Goal: Task Accomplishment & Management: Manage account settings

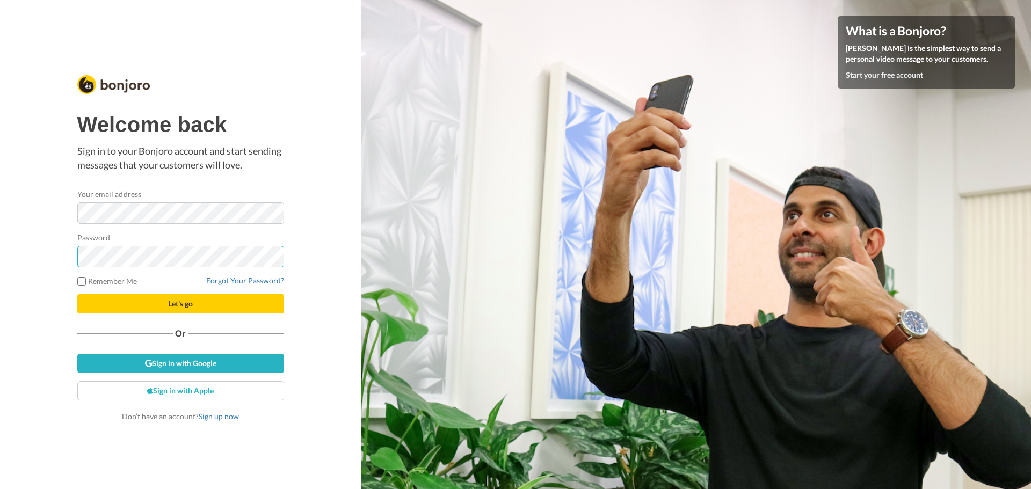
click at [77, 294] on button "Let's go" at bounding box center [180, 303] width 207 height 19
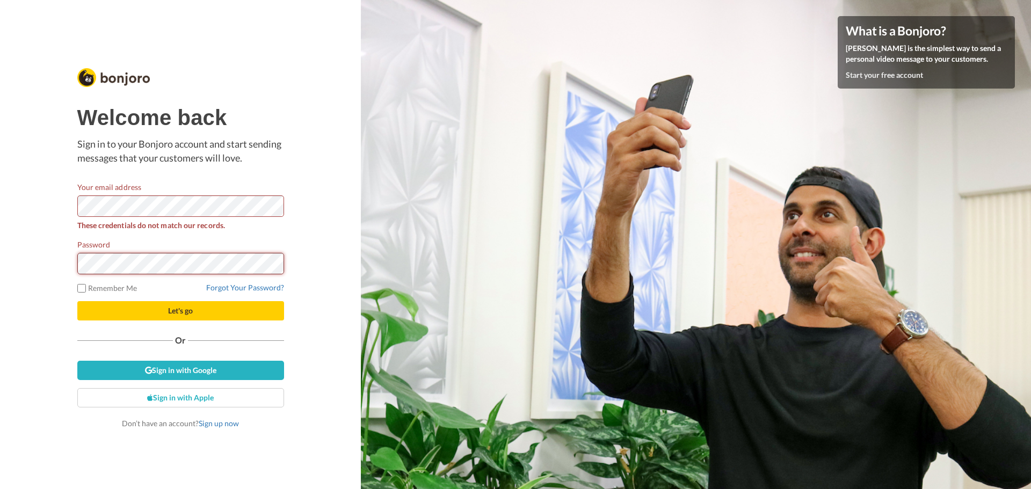
click at [77, 301] on button "Let's go" at bounding box center [180, 310] width 207 height 19
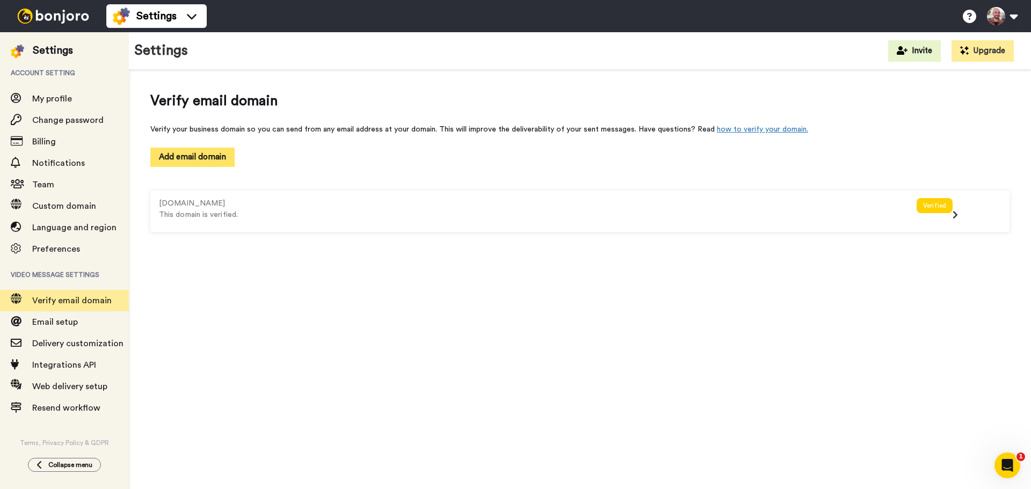
click at [194, 153] on button "Add email domain" at bounding box center [192, 157] width 84 height 19
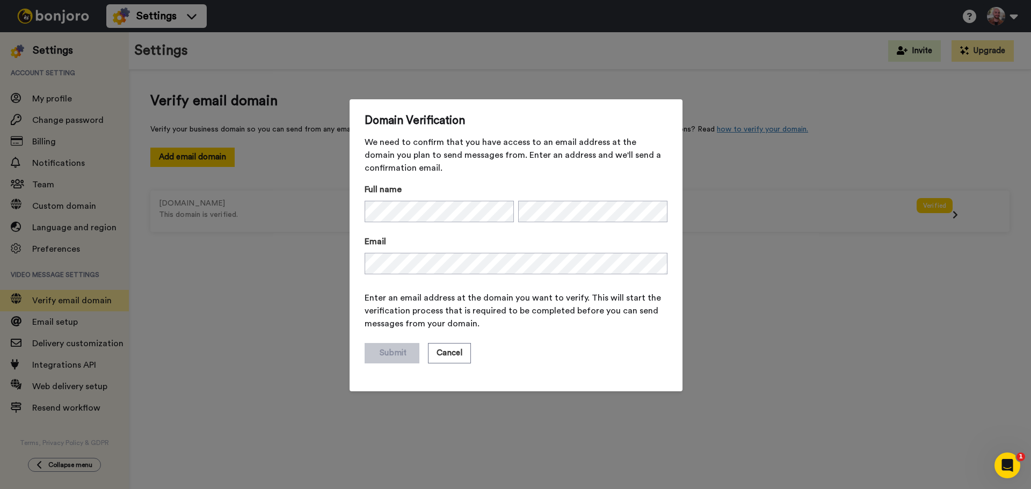
click at [513, 325] on span "Enter an email address at the domain you want to verify. This will start the ve…" at bounding box center [516, 311] width 303 height 39
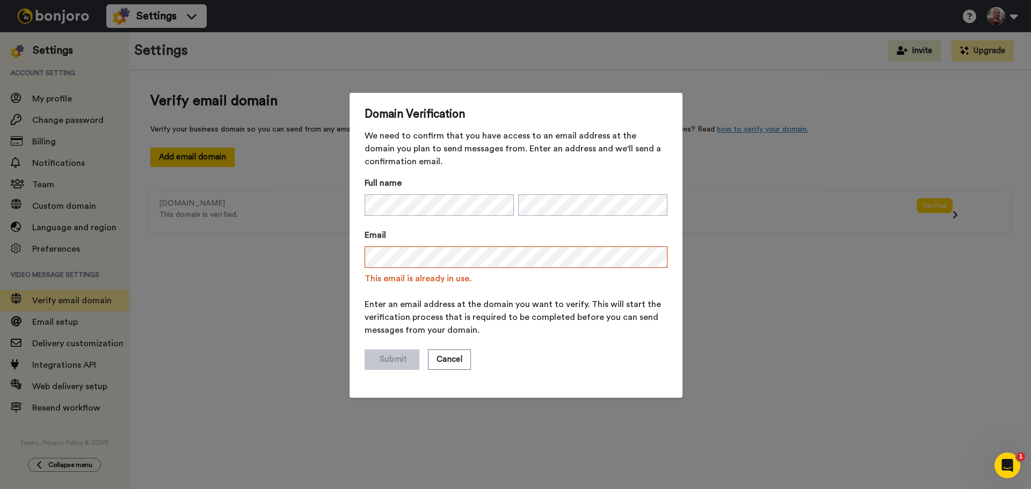
click at [582, 286] on form "Full name Email This email is already in use. Enter an email address at the dom…" at bounding box center [516, 280] width 303 height 206
click at [452, 365] on button "Cancel" at bounding box center [449, 360] width 43 height 20
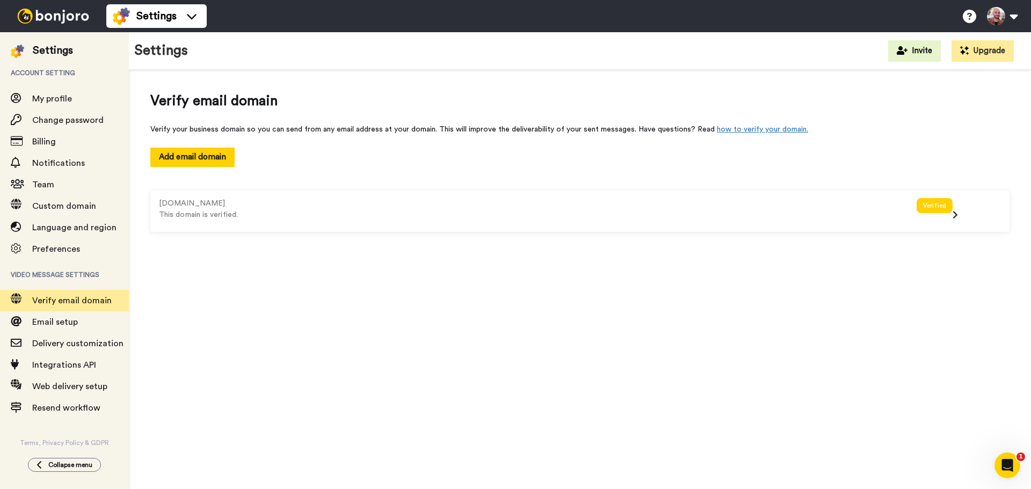
click at [423, 332] on div "Verify email domain Verify your business domain so you can send from any email …" at bounding box center [580, 283] width 903 height 426
click at [72, 320] on span "Email setup" at bounding box center [55, 322] width 46 height 9
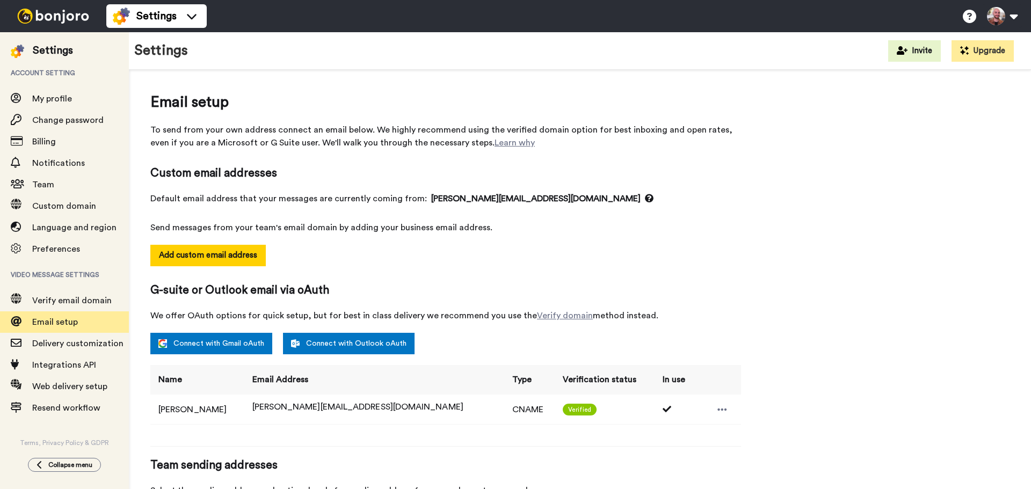
select select "163820"
click at [227, 256] on button "Add custom email address" at bounding box center [208, 255] width 116 height 21
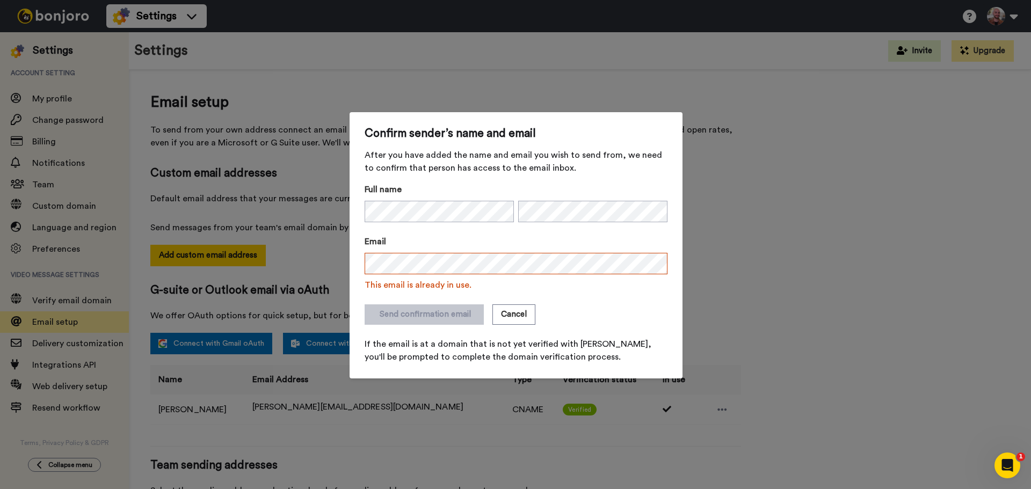
click at [659, 301] on form "Full name Email This email is already in use. Send confirmation email Cancel If…" at bounding box center [516, 273] width 303 height 181
click at [771, 308] on div "Confirm sender’s name and email After you have added the name and email you wis…" at bounding box center [515, 244] width 1031 height 489
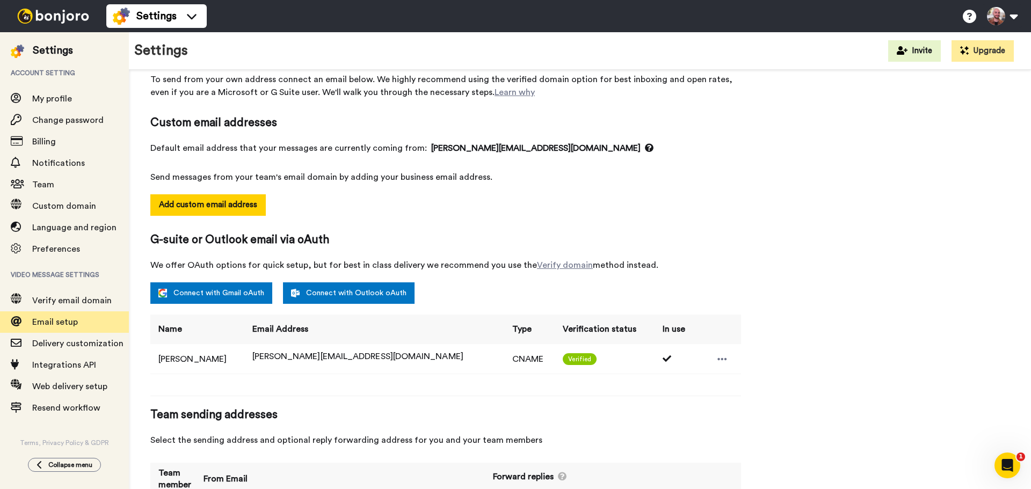
scroll to position [109, 0]
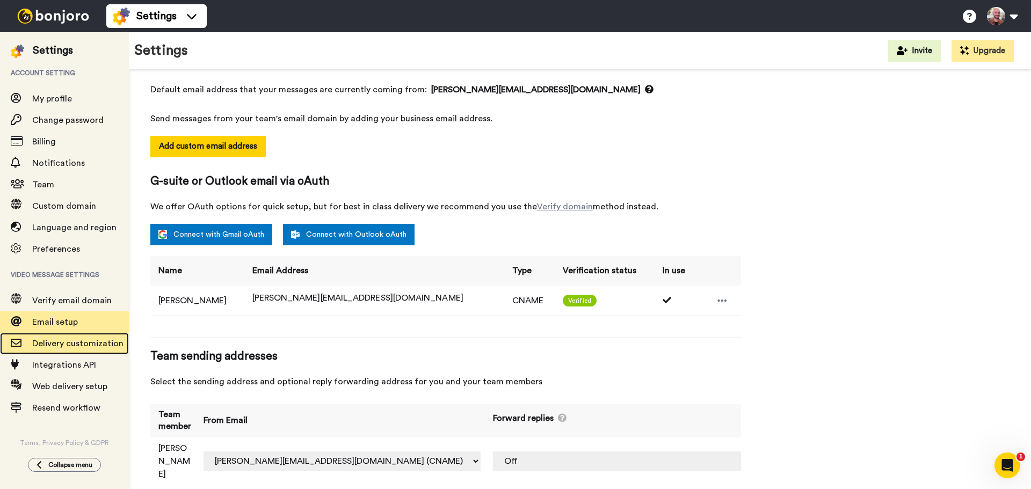
click at [91, 345] on span "Delivery customization" at bounding box center [77, 344] width 91 height 9
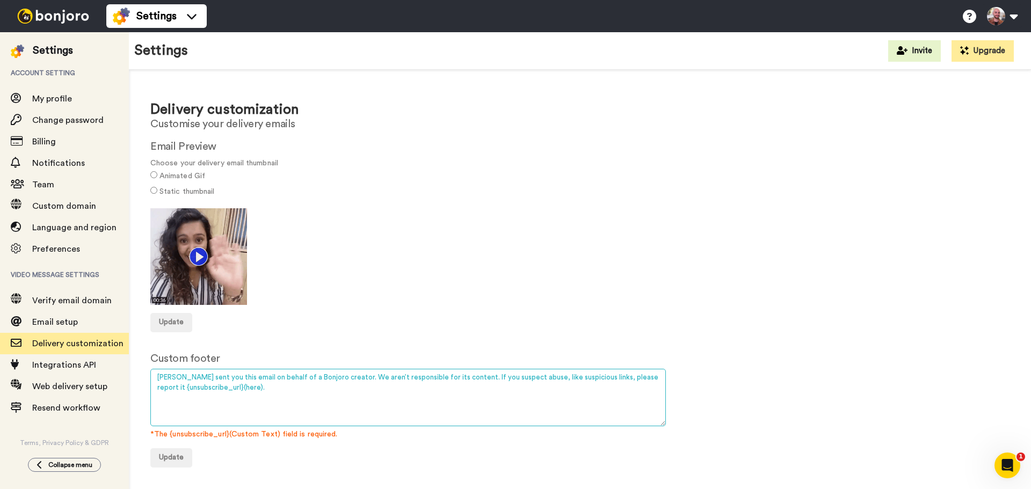
click at [248, 400] on textarea "[PERSON_NAME] sent you this email on behalf of a Bonjoro creator. We aren’t res…" at bounding box center [408, 397] width 516 height 57
click at [198, 374] on textarea "[PERSON_NAME] sent you this email on behalf of a Bonjoro creator. We aren’t res…" at bounding box center [408, 397] width 516 height 57
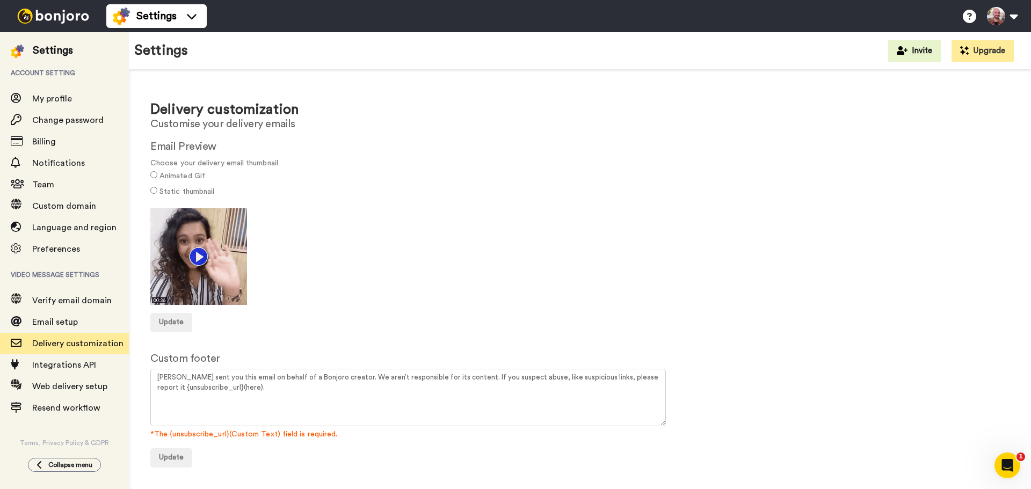
click at [307, 339] on div "Delivery customization Customise your delivery emails Email Preview Choose your…" at bounding box center [580, 280] width 903 height 420
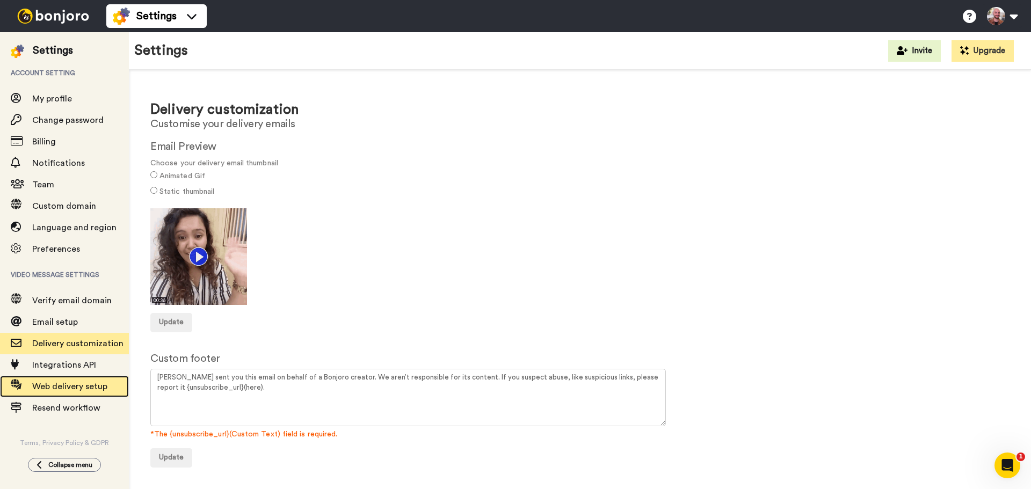
click at [61, 391] on span "Web delivery setup" at bounding box center [69, 386] width 75 height 9
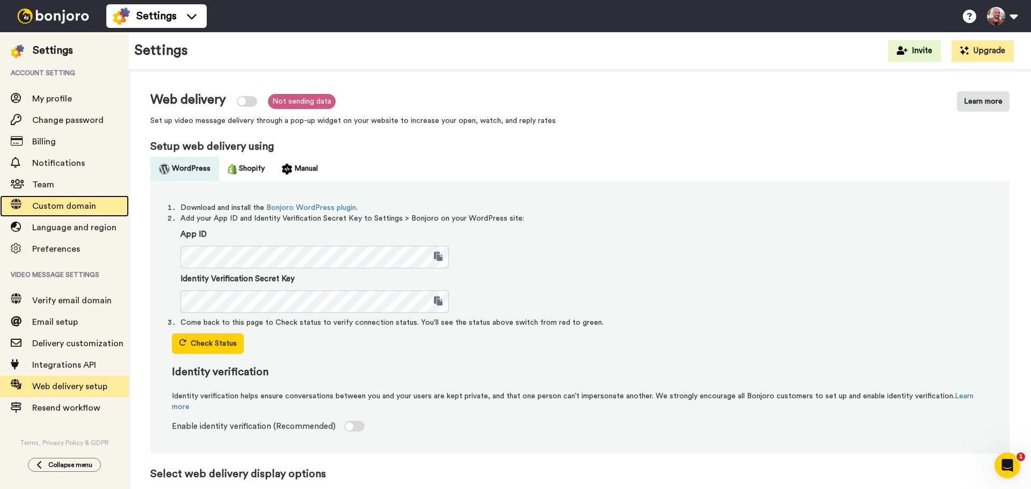
click at [76, 211] on span "Custom domain" at bounding box center [80, 206] width 97 height 13
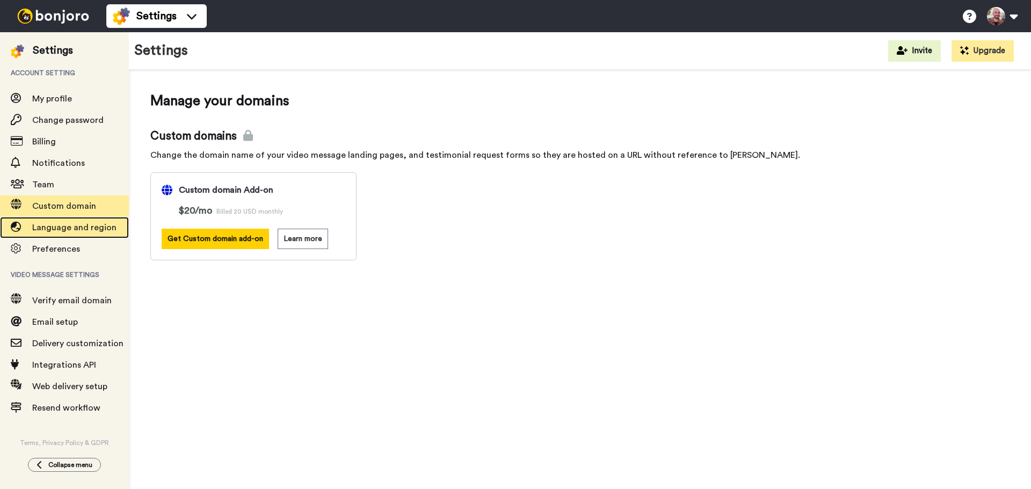
click at [90, 225] on span "Language and region" at bounding box center [74, 227] width 84 height 9
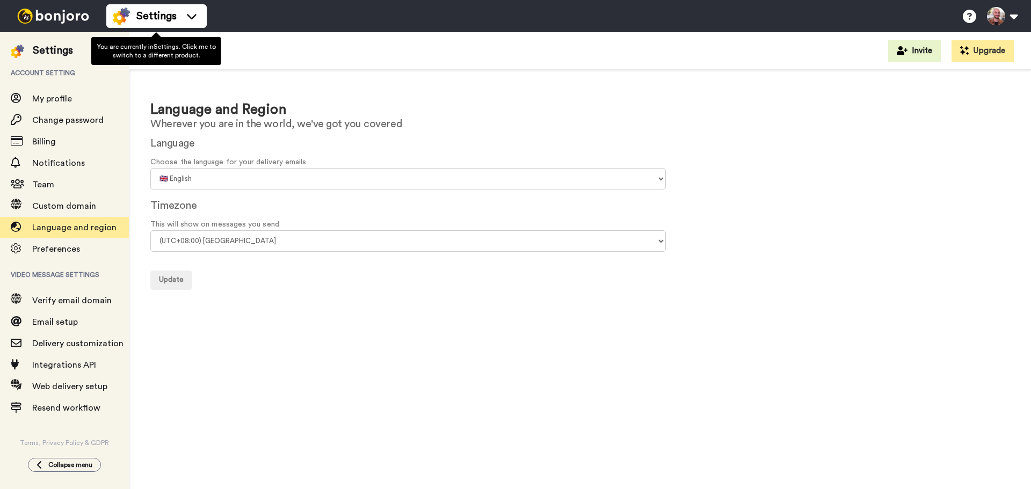
click at [89, 25] on div at bounding box center [53, 16] width 106 height 32
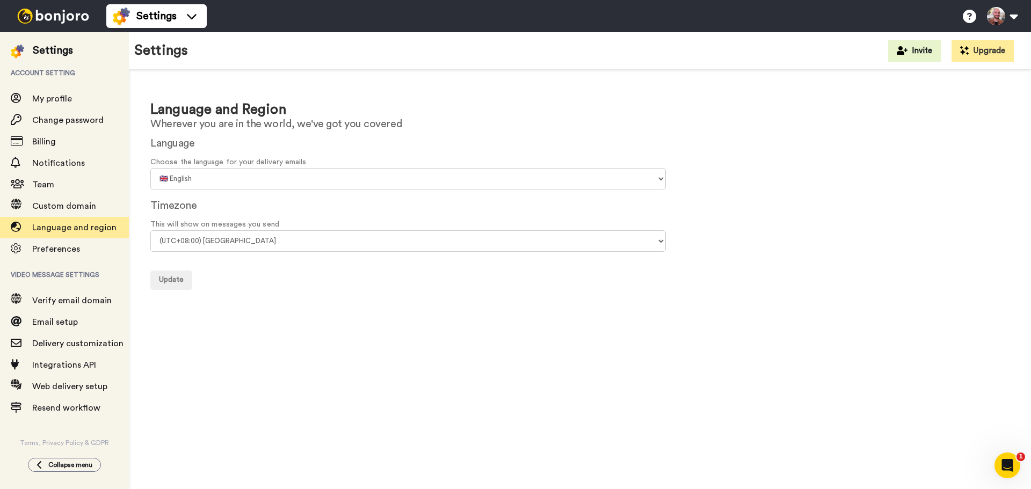
click at [72, 19] on img at bounding box center [53, 16] width 81 height 15
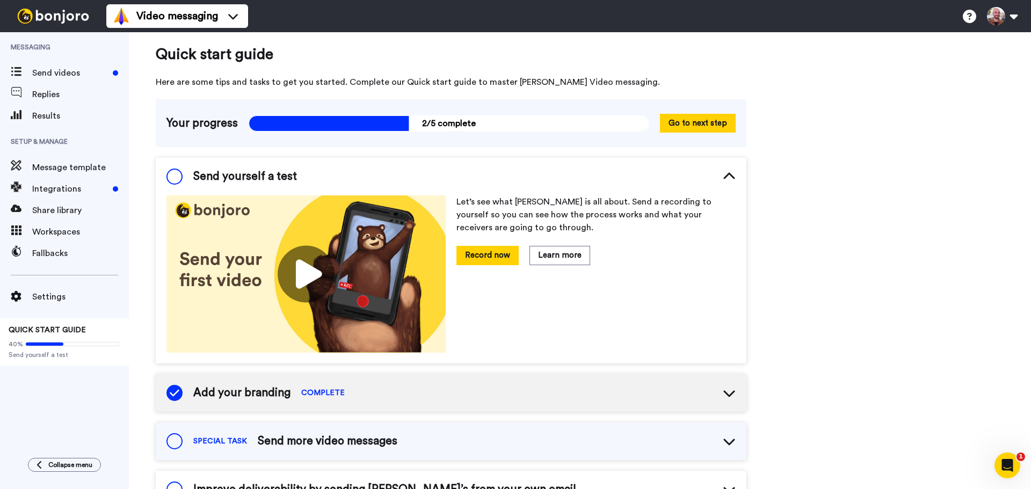
click at [734, 168] on div "Send yourself a test" at bounding box center [451, 177] width 591 height 38
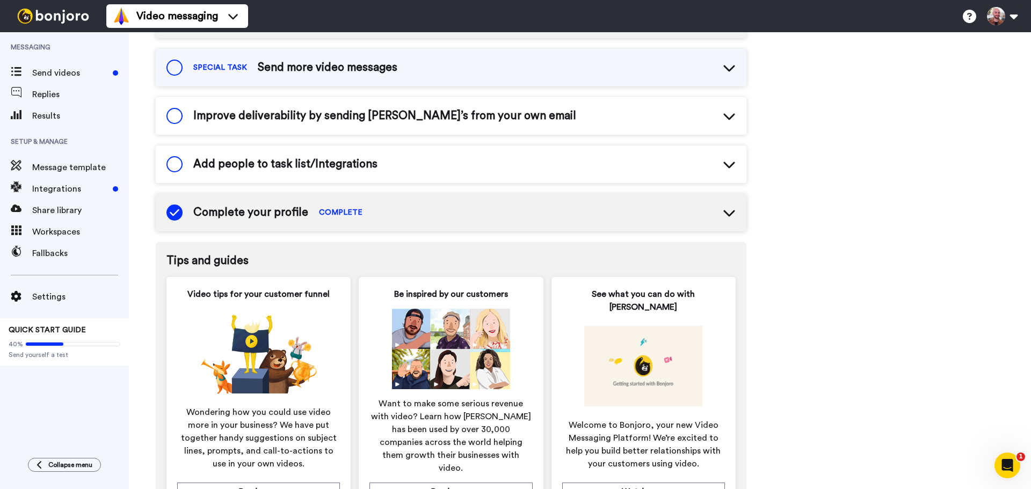
scroll to position [220, 0]
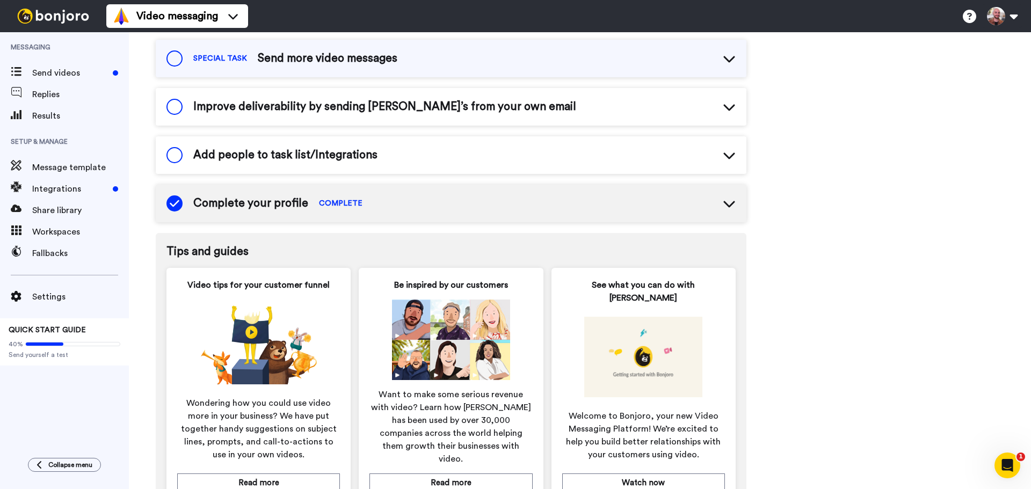
click at [384, 119] on div "Improve deliverability by sending Bonjoro’s from your own email" at bounding box center [451, 107] width 591 height 38
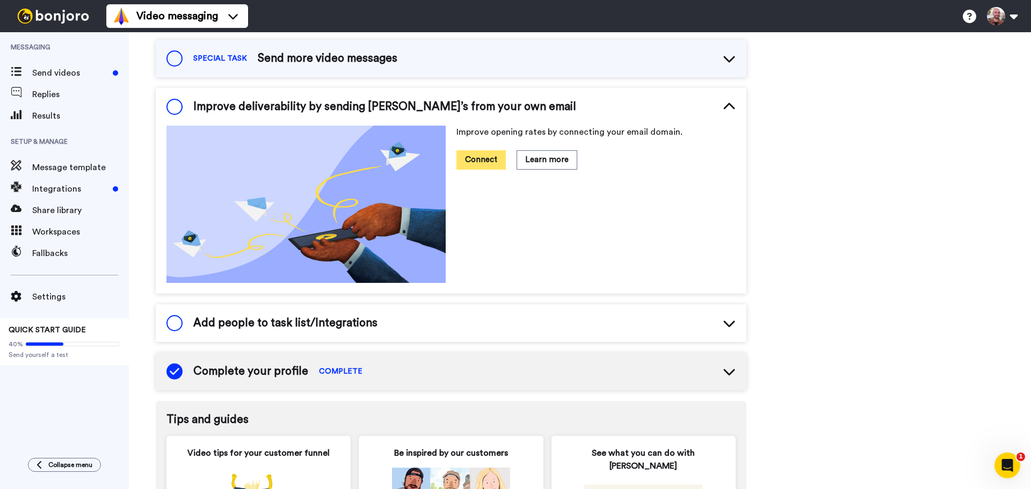
click at [469, 154] on button "Connect" at bounding box center [481, 159] width 49 height 19
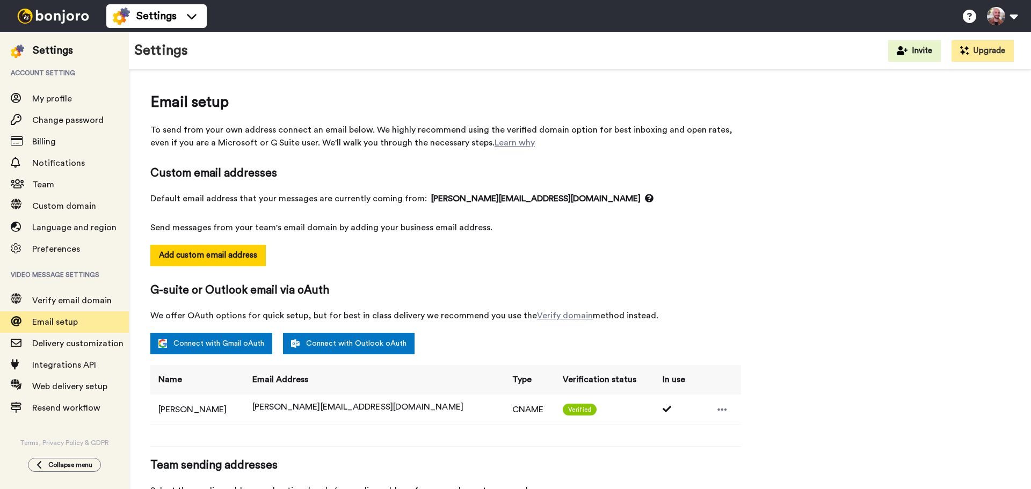
select select "163820"
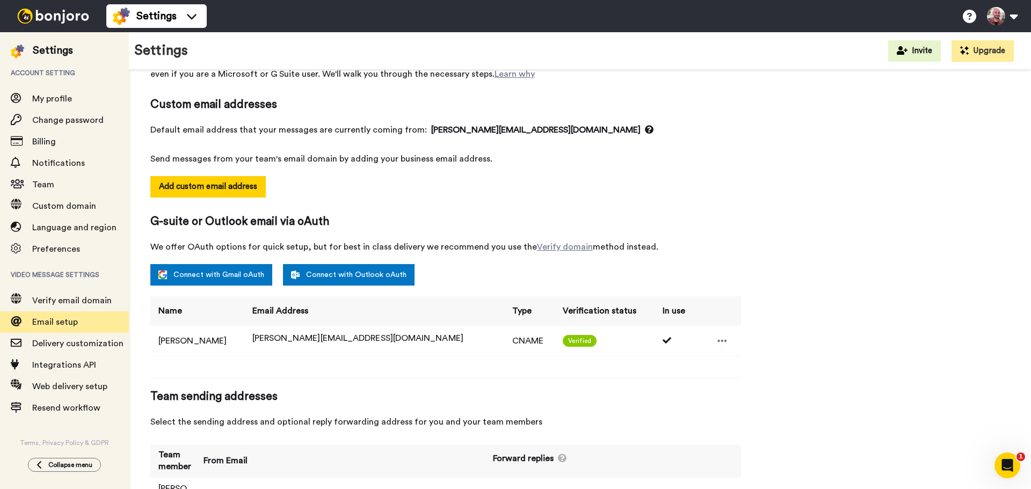
scroll to position [109, 0]
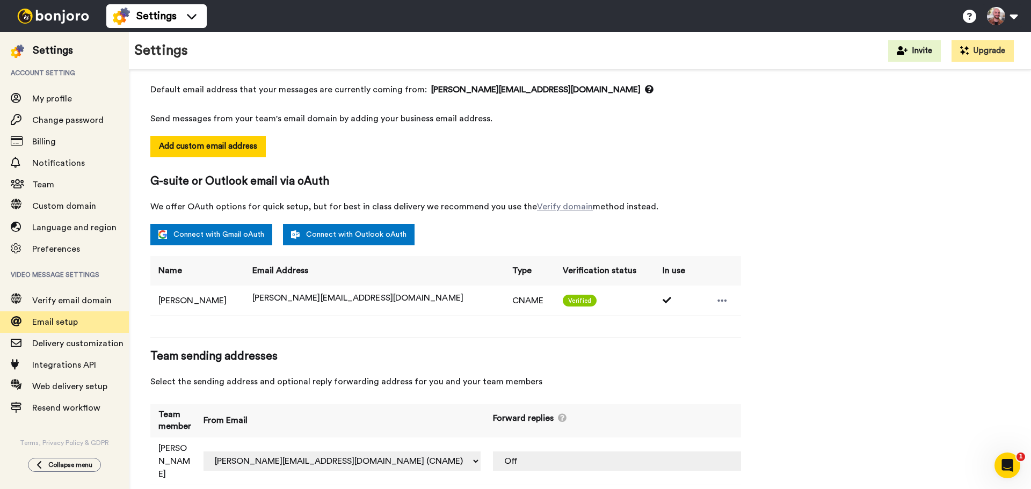
click at [485, 452] on td "anthony.bochrinis+rhuyeq@inbound.bonjoromail.com (Default) anthony@leaderupt.co…" at bounding box center [341, 462] width 290 height 48
click at [481, 452] on select "anthony.bochrinis+rhuyeq@inbound.bonjoromail.com (Default) anthony@leaderupt.co…" at bounding box center [342, 461] width 277 height 19
click at [764, 315] on div "Email setup To send from your own address connect an email below. We highly rec…" at bounding box center [580, 239] width 860 height 514
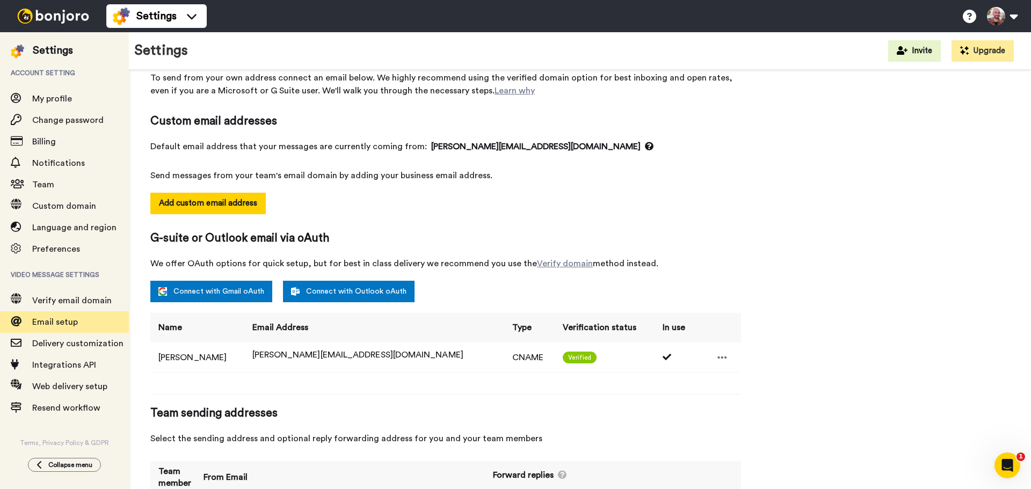
scroll to position [0, 0]
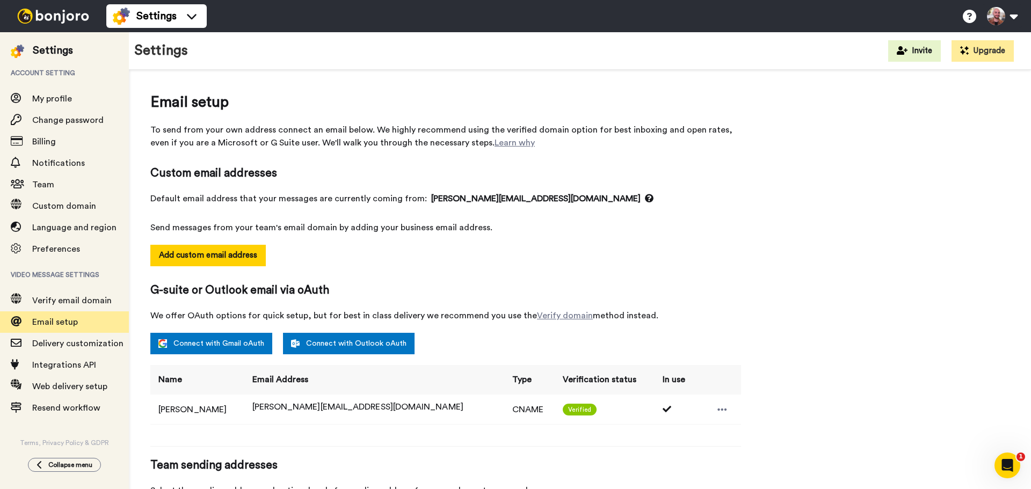
click at [64, 18] on img at bounding box center [53, 16] width 81 height 15
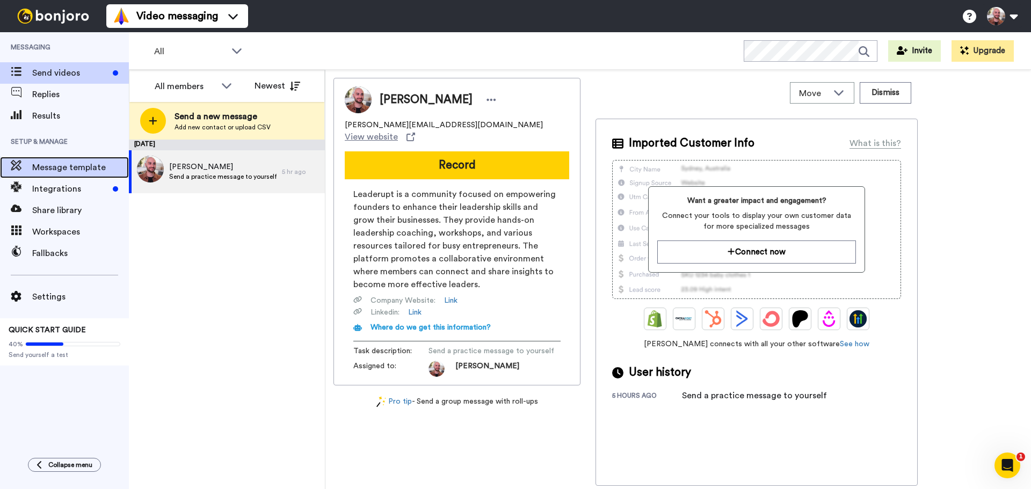
click at [73, 167] on span "Message template" at bounding box center [80, 167] width 97 height 13
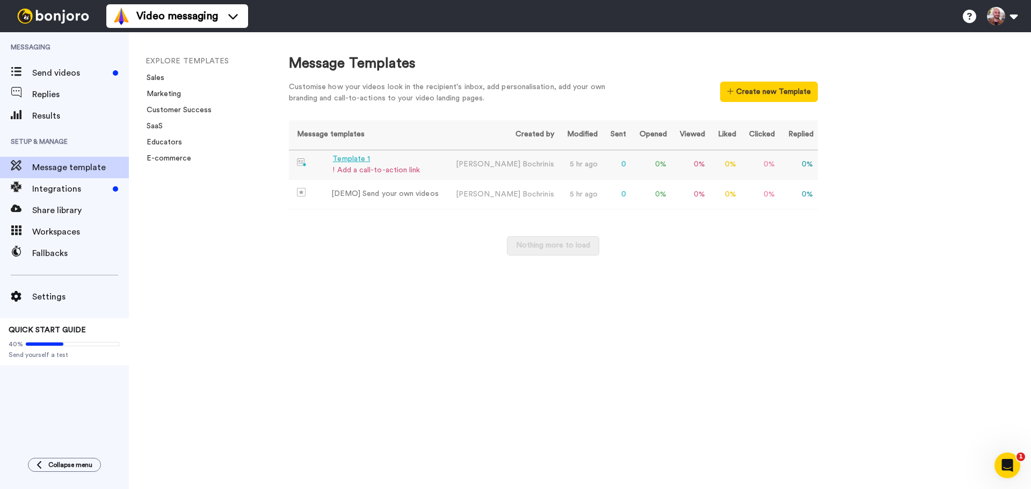
click at [420, 161] on td "Template 1 ! Add a call-to-action link" at bounding box center [367, 165] width 157 height 30
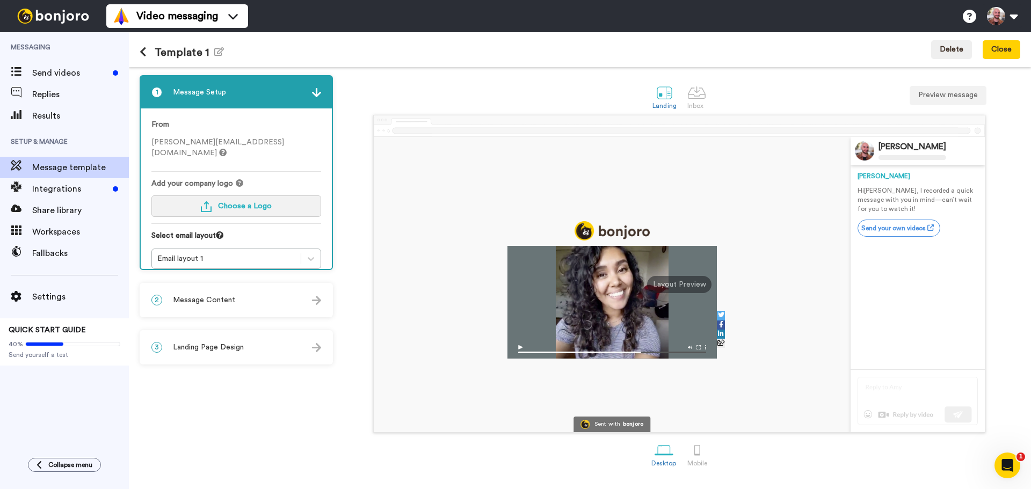
click at [261, 196] on button "Choose a Logo" at bounding box center [236, 206] width 170 height 21
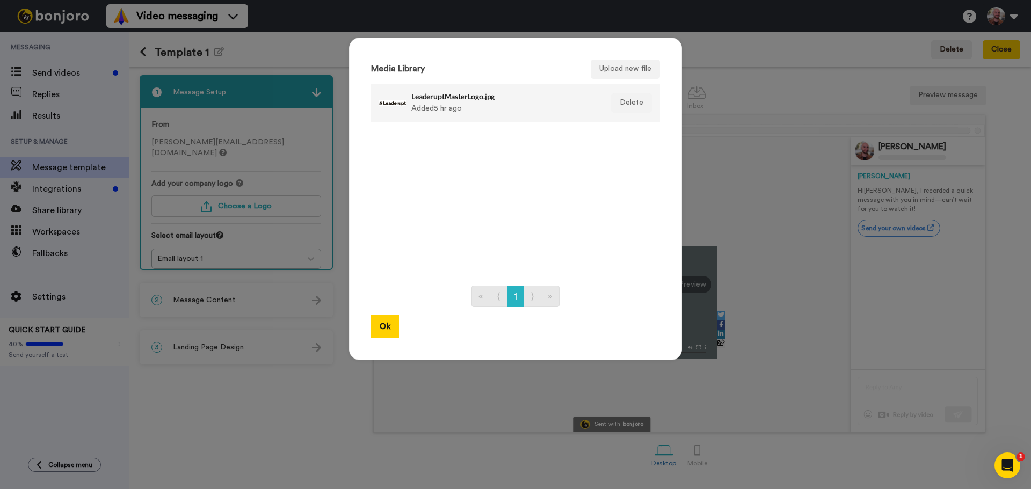
click at [479, 90] on div "LeaderuptMasterLogo.jpg Added 5 hr ago" at bounding box center [504, 103] width 185 height 27
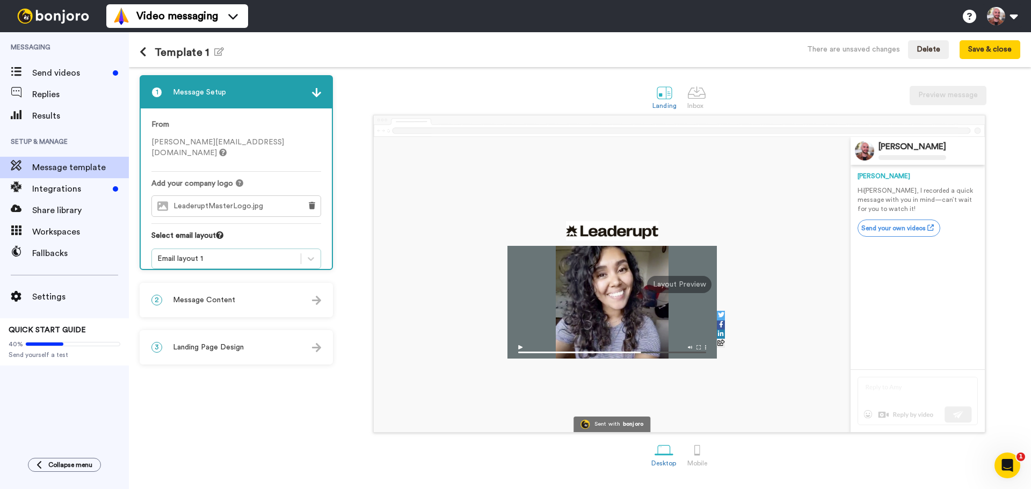
click at [227, 254] on div "Email layout 1" at bounding box center [226, 259] width 138 height 11
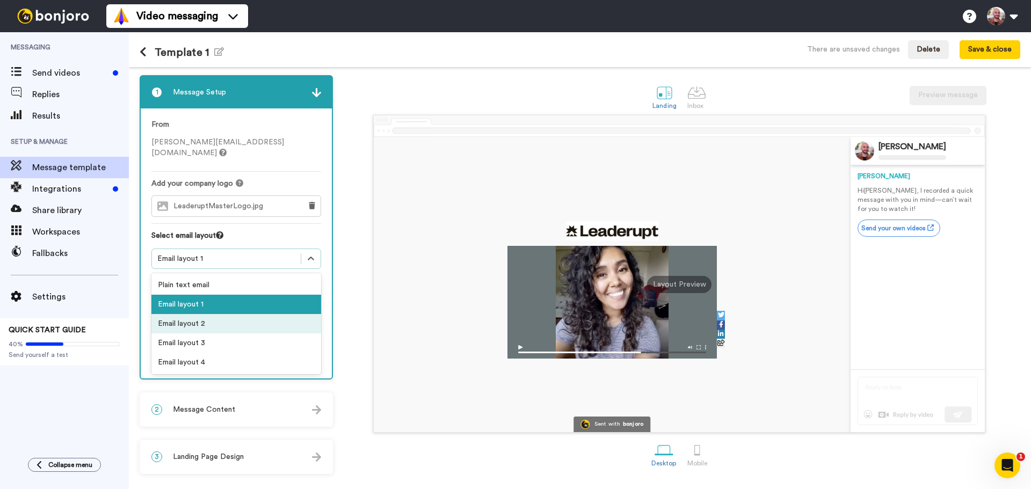
click at [207, 314] on div "Email layout 2" at bounding box center [236, 323] width 170 height 19
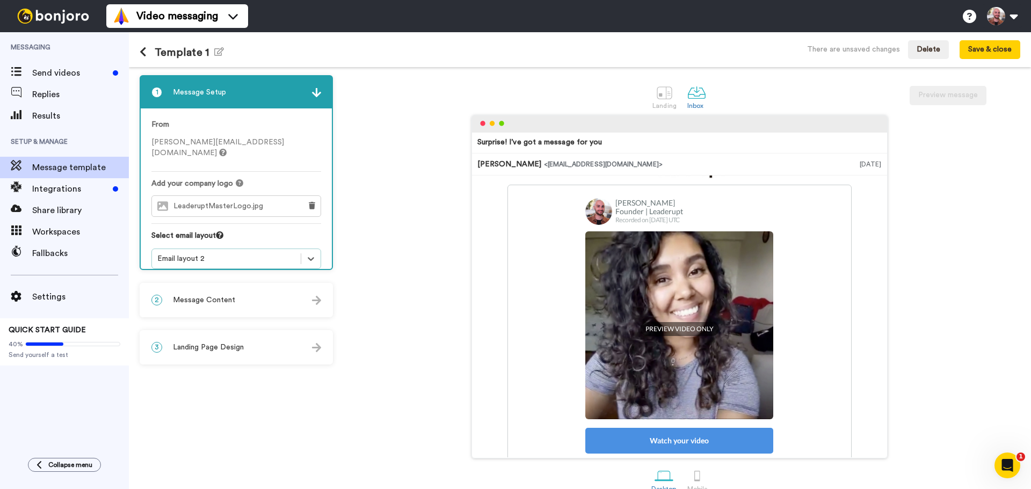
scroll to position [165, 0]
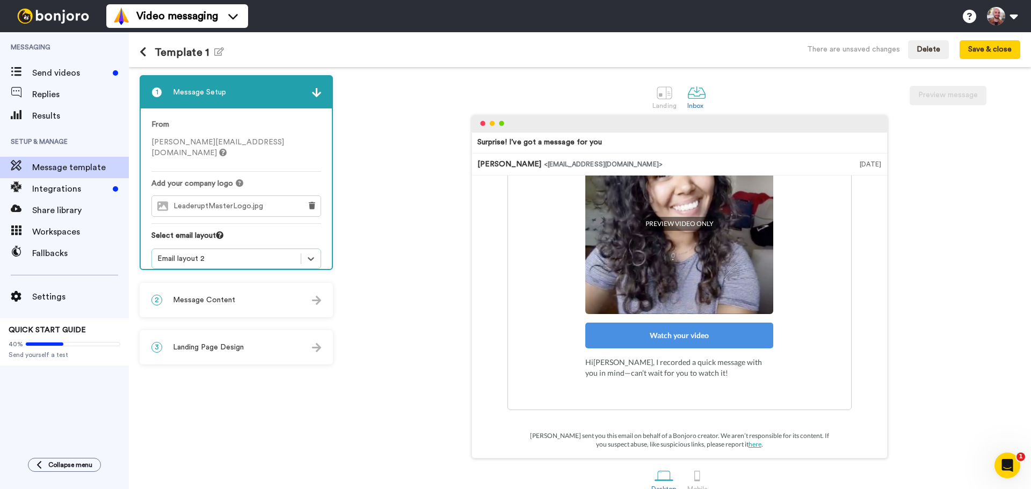
click at [218, 252] on div "Email layout 2" at bounding box center [226, 258] width 149 height 13
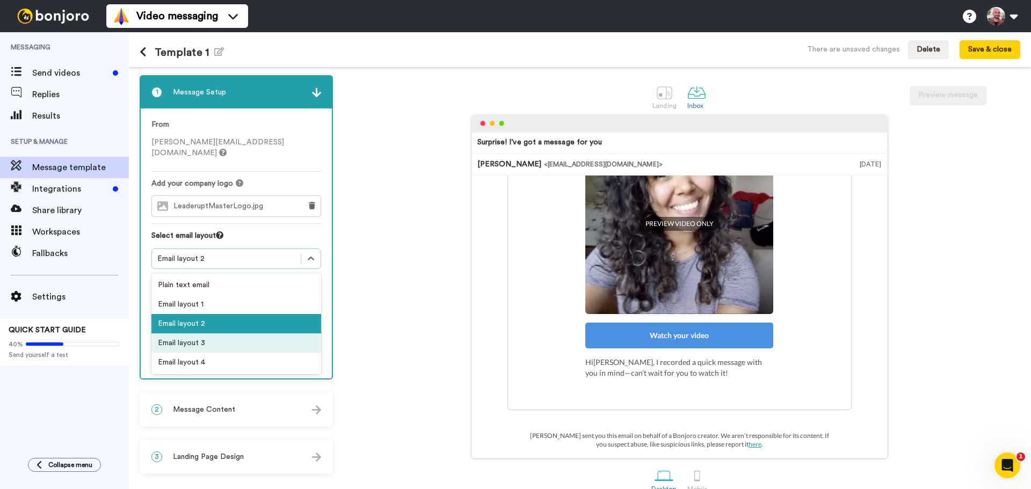
click at [207, 334] on div "Email layout 3" at bounding box center [236, 343] width 170 height 19
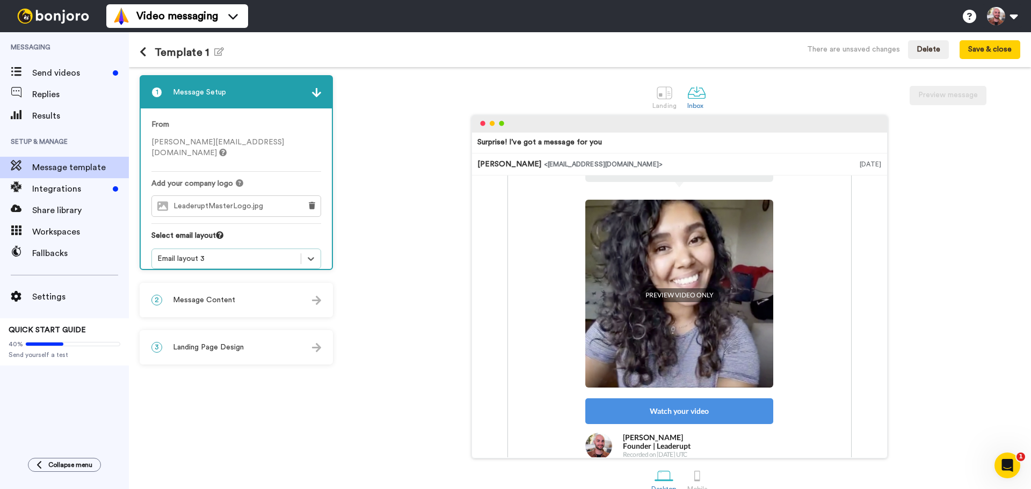
scroll to position [128, 0]
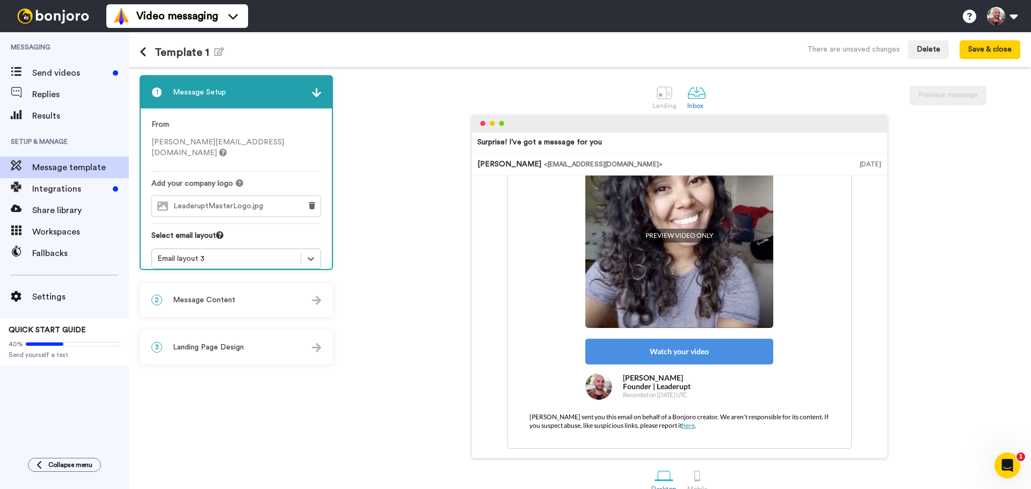
click at [208, 254] on div "Email layout 3" at bounding box center [226, 259] width 138 height 11
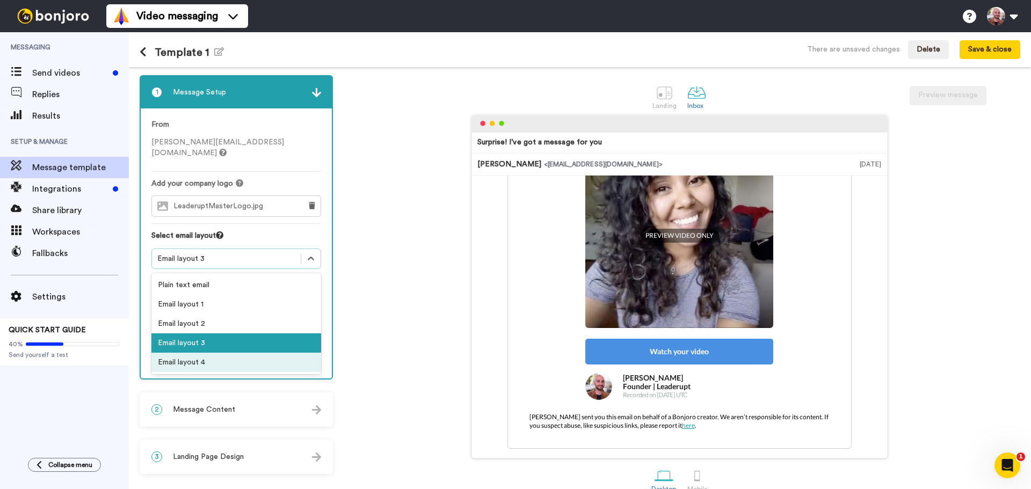
click at [195, 353] on div "Email layout 4" at bounding box center [236, 362] width 170 height 19
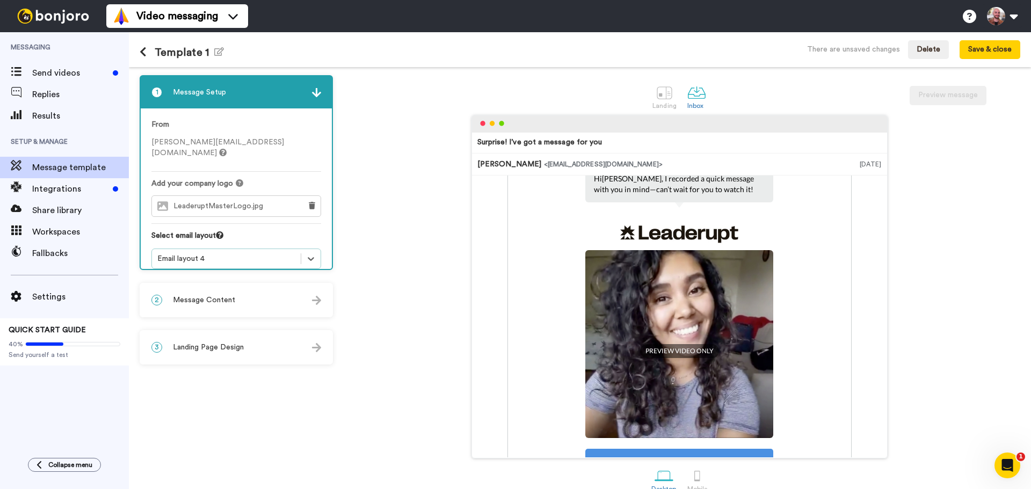
scroll to position [0, 0]
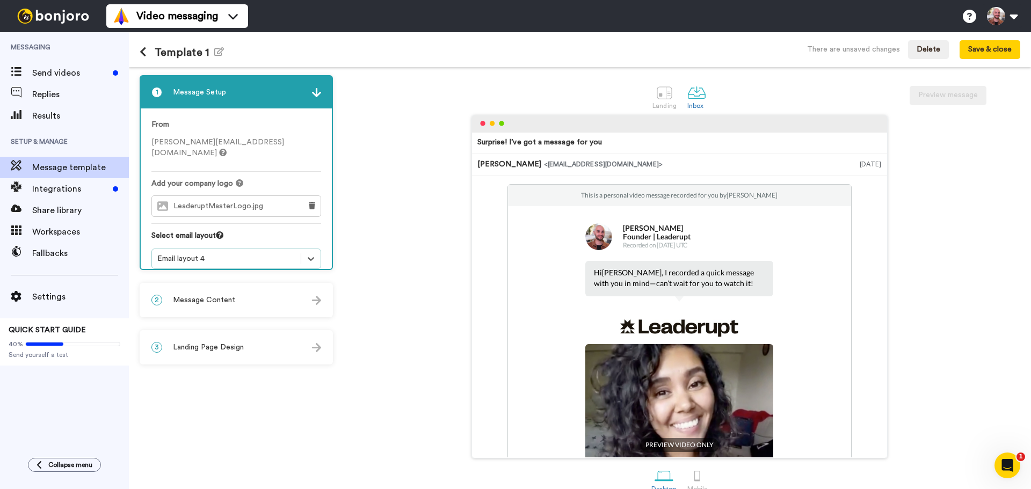
click at [232, 292] on div "2 Message Content" at bounding box center [236, 300] width 191 height 32
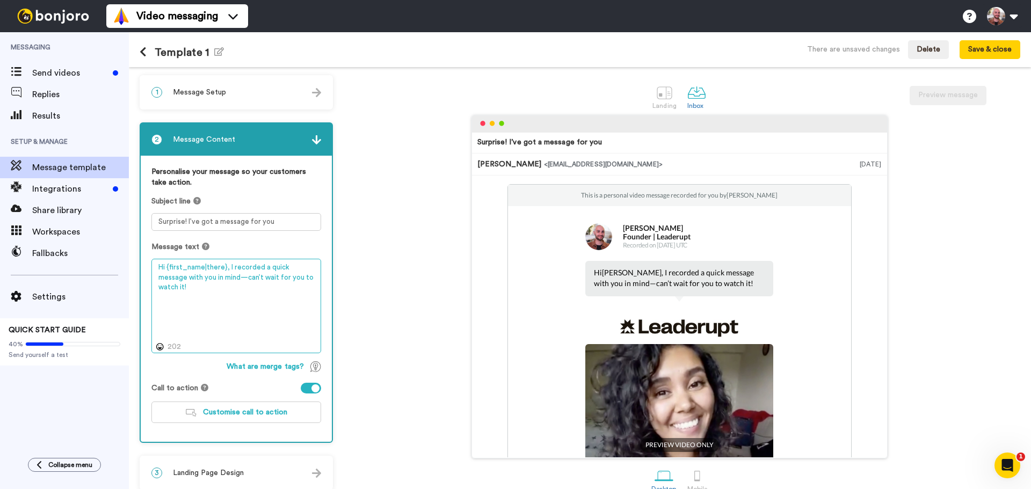
click at [213, 274] on textarea "Hi {first_name|there}, I recorded a quick message with you in mind—can’t wait f…" at bounding box center [236, 306] width 170 height 95
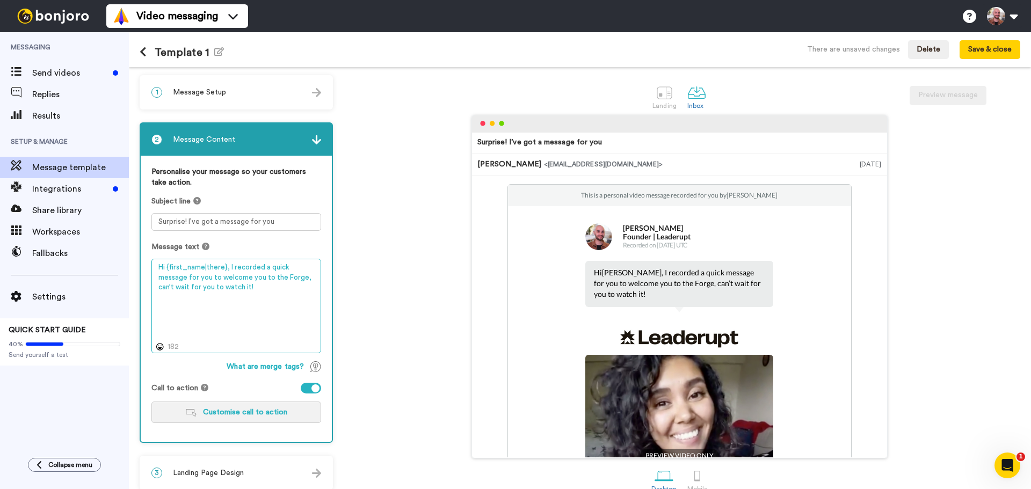
type textarea "Hi {first_name|there}, I recorded a quick message for you to welcome you to the…"
click at [264, 408] on button "Customise call to action" at bounding box center [236, 412] width 170 height 21
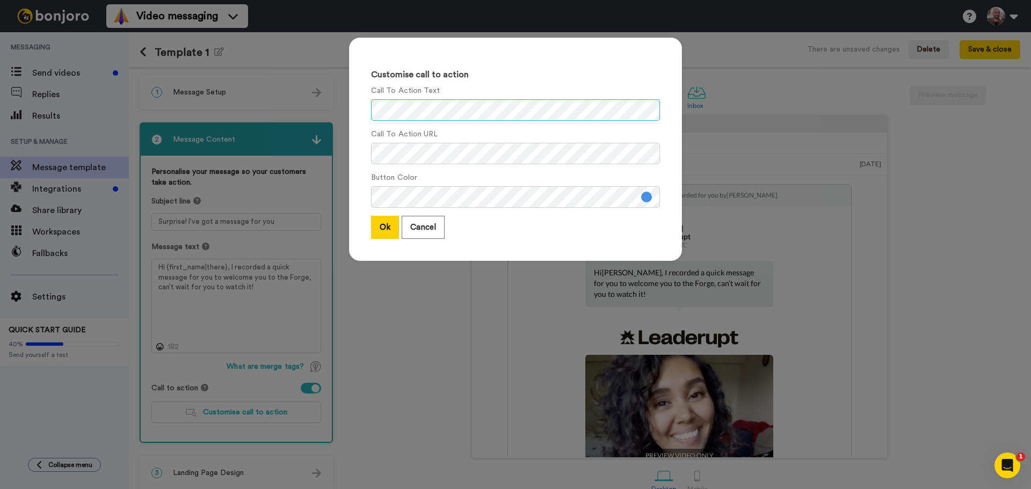
click at [271, 90] on div "Customise call to action Call To Action Text Call To Action URL Button Color Ok…" at bounding box center [515, 244] width 1031 height 489
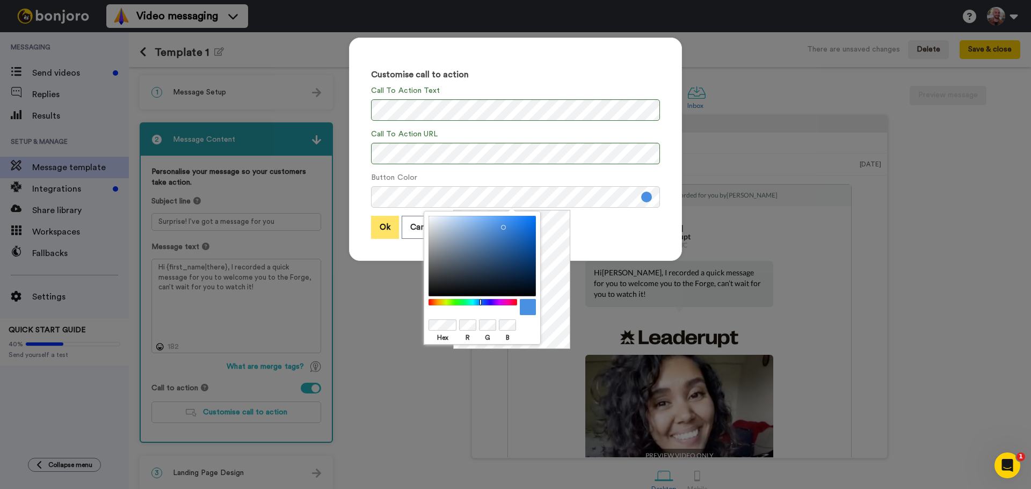
click at [381, 227] on button "Ok" at bounding box center [385, 227] width 28 height 23
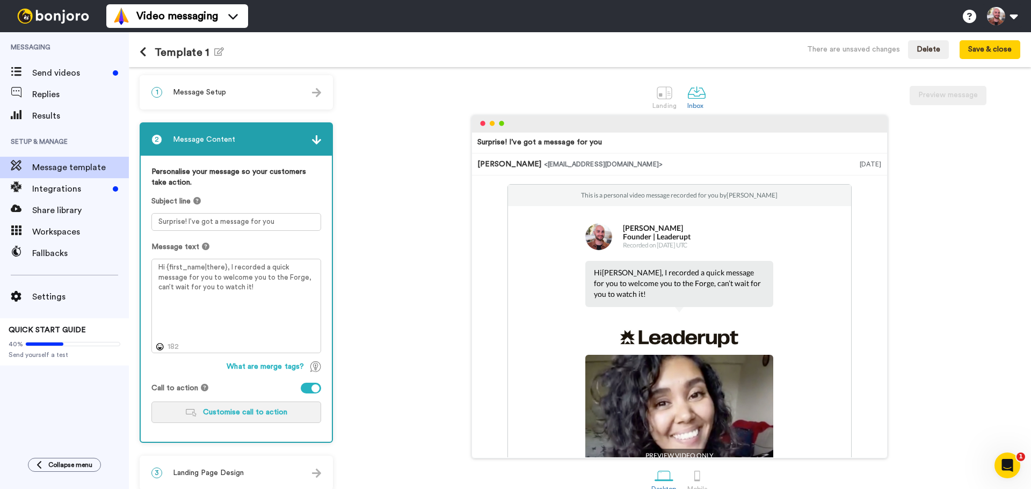
click at [266, 413] on span "Customise call to action" at bounding box center [245, 413] width 84 height 8
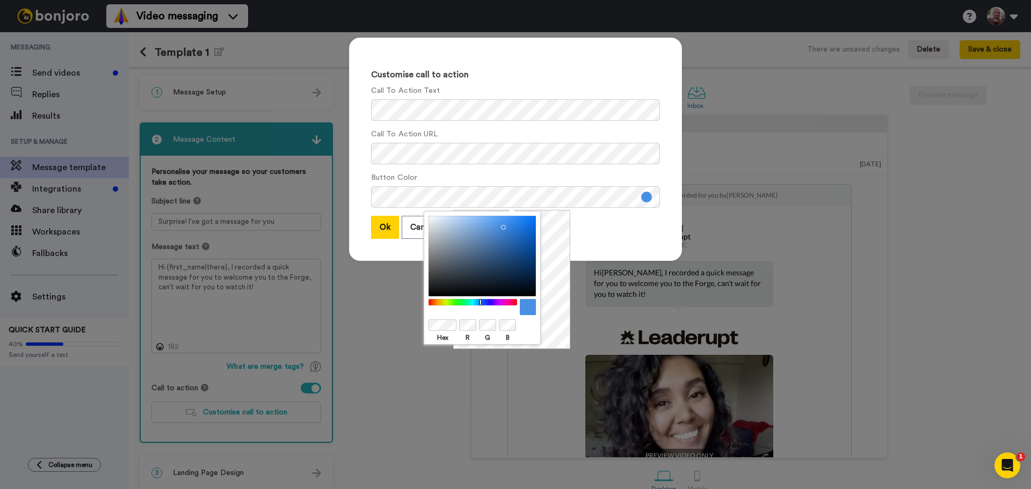
click at [427, 323] on div "Hex R G B" at bounding box center [482, 278] width 117 height 134
click at [594, 230] on div "Ok Cancel" at bounding box center [515, 227] width 289 height 23
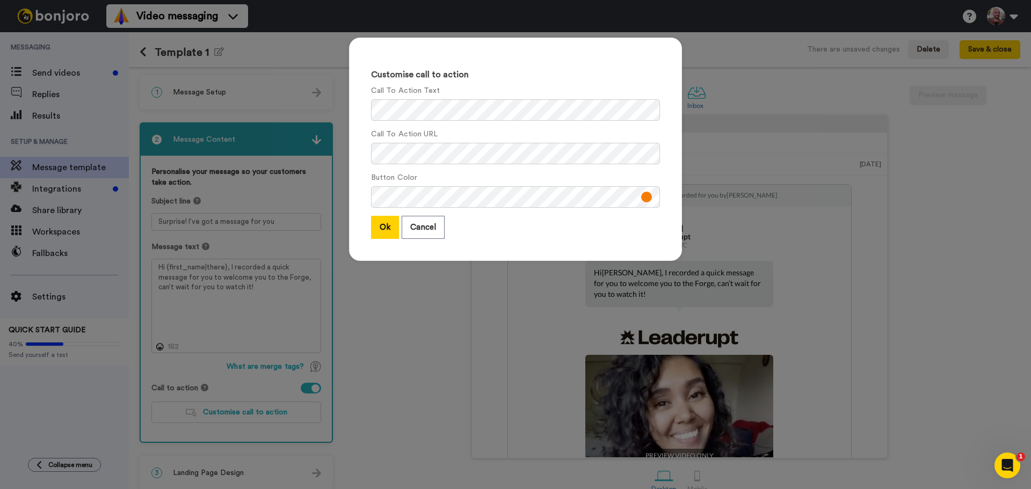
click at [572, 220] on div "Ok Cancel" at bounding box center [515, 227] width 289 height 23
click at [373, 231] on button "Ok" at bounding box center [385, 227] width 28 height 23
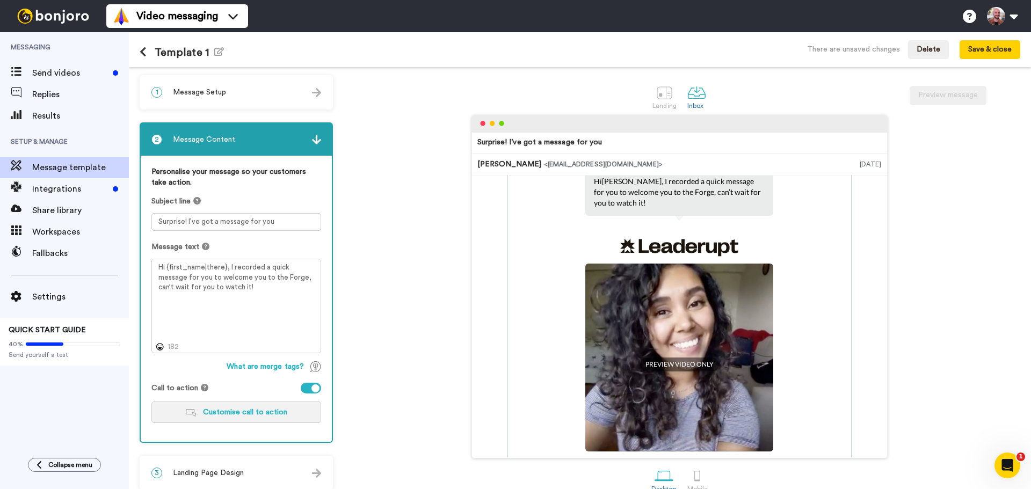
scroll to position [188, 0]
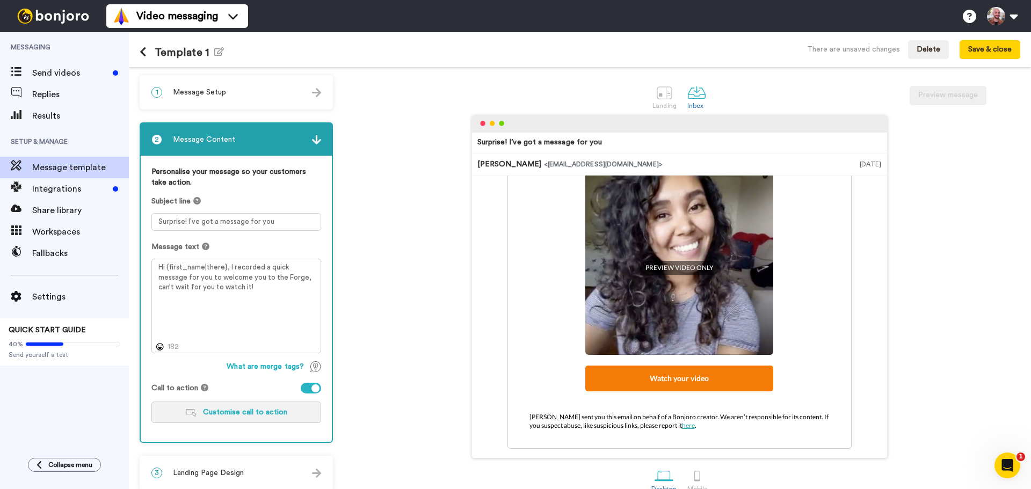
click at [271, 412] on span "Customise call to action" at bounding box center [245, 413] width 84 height 8
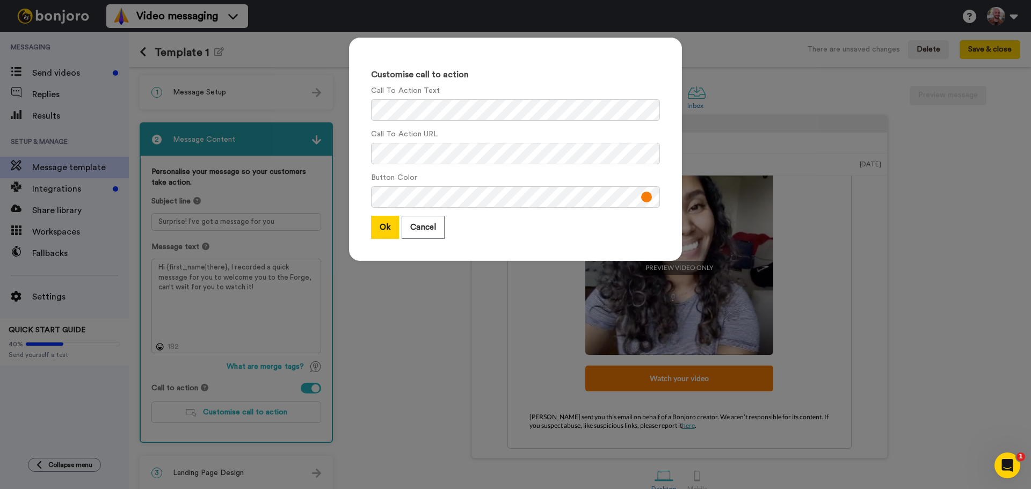
click at [384, 320] on div "Customise call to action Call To Action Text Call To Action URL Button Color Ok…" at bounding box center [515, 244] width 1031 height 489
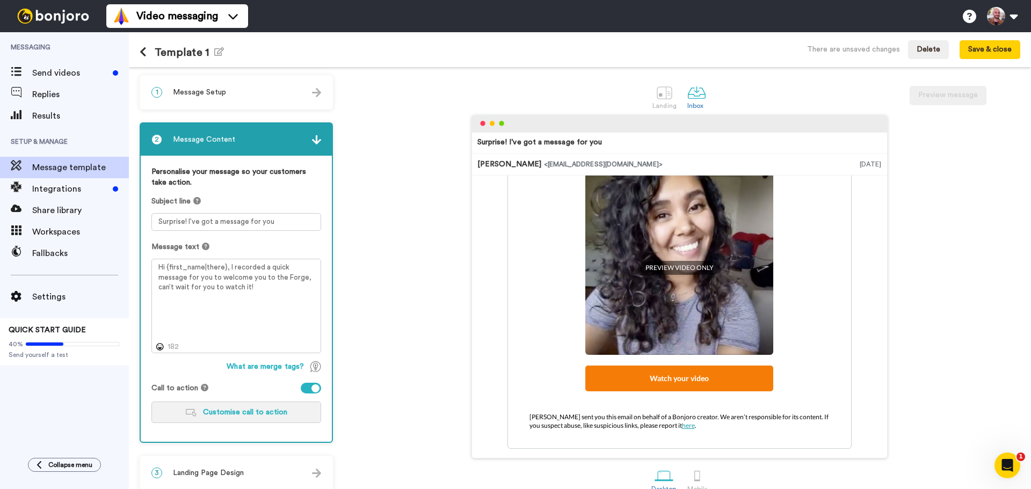
scroll to position [17, 0]
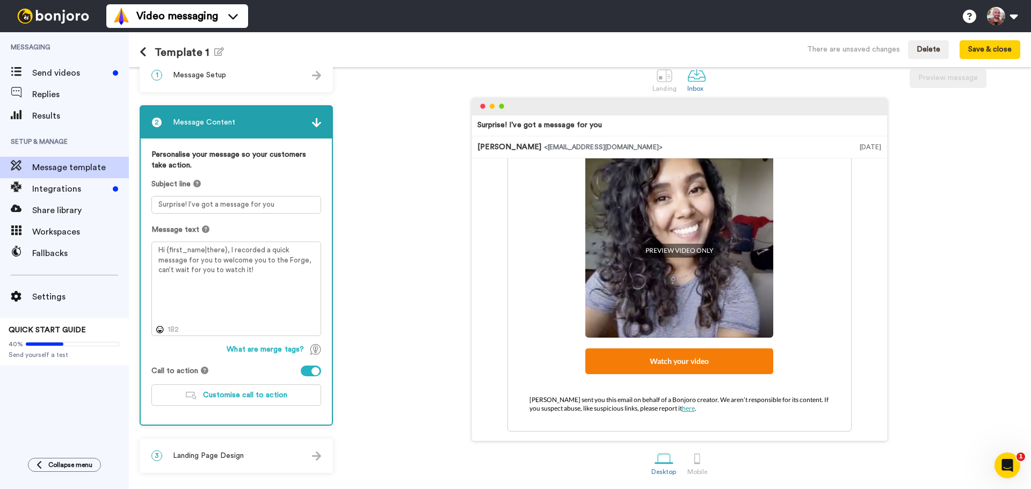
click at [273, 459] on div "3 Landing Page Design" at bounding box center [236, 456] width 191 height 32
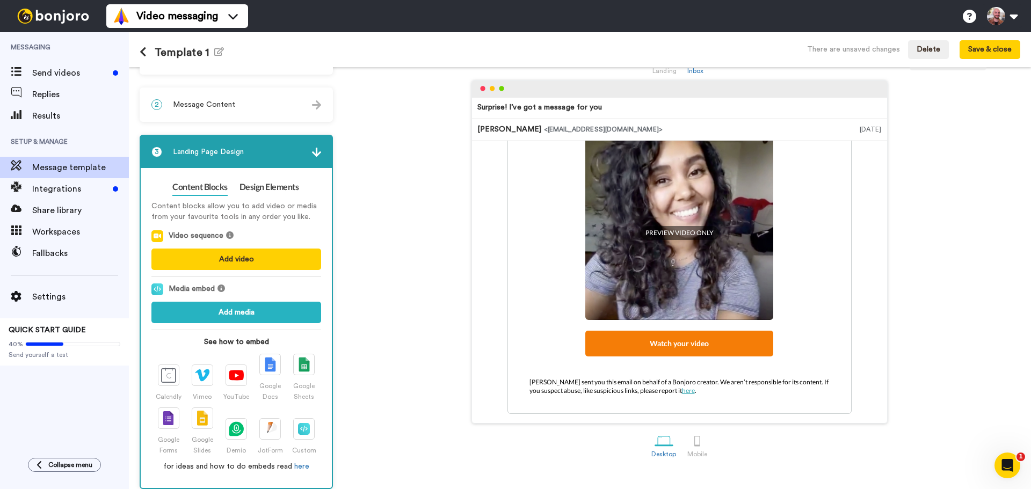
scroll to position [43, 0]
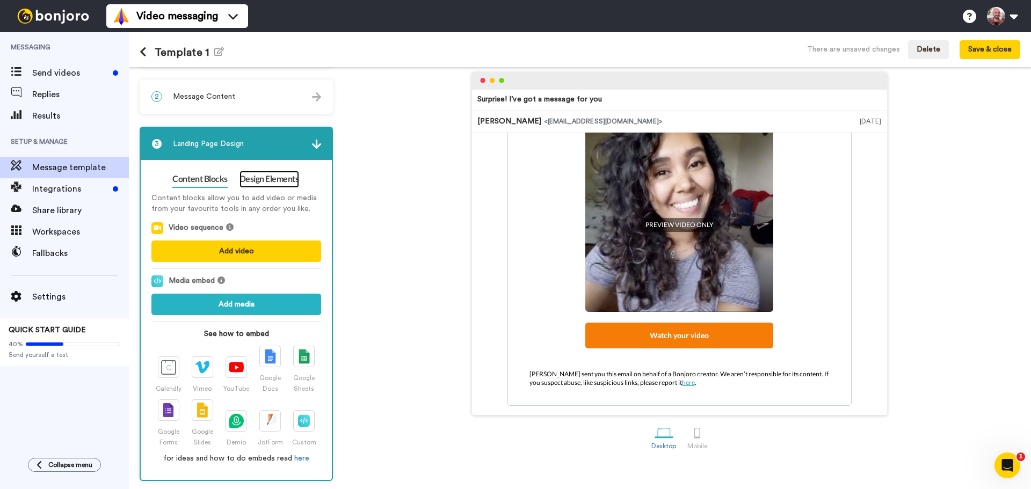
click at [270, 178] on link "Design Elements" at bounding box center [270, 179] width 60 height 17
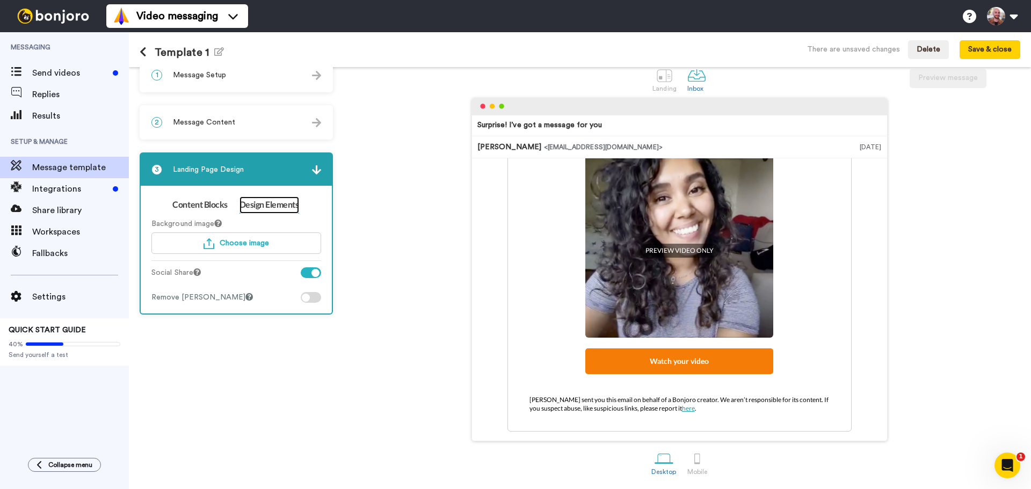
scroll to position [17, 0]
click at [310, 299] on div at bounding box center [311, 297] width 20 height 11
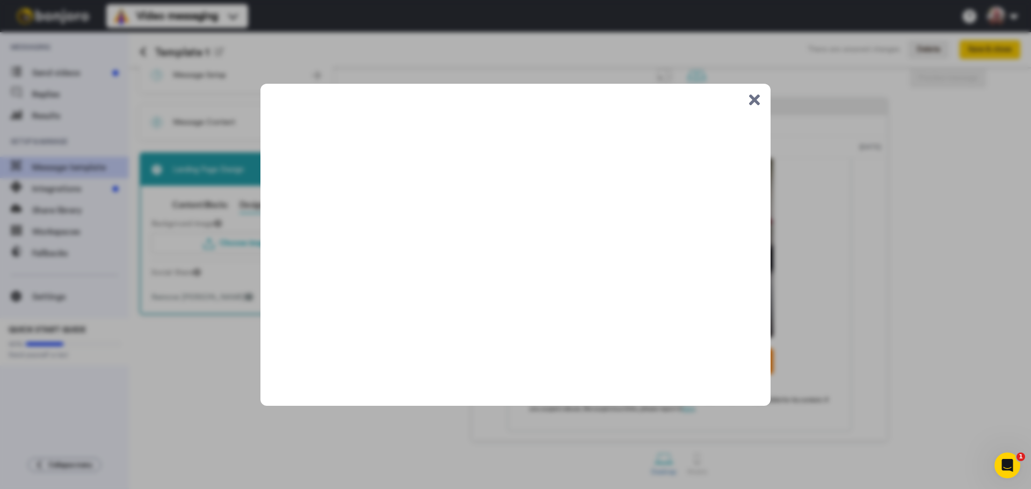
click at [195, 379] on div ".cls-1{stroke-width:0px;}" at bounding box center [515, 244] width 1031 height 489
click at [758, 99] on button ".cls-1{stroke-width:0px;}" at bounding box center [754, 100] width 11 height 11
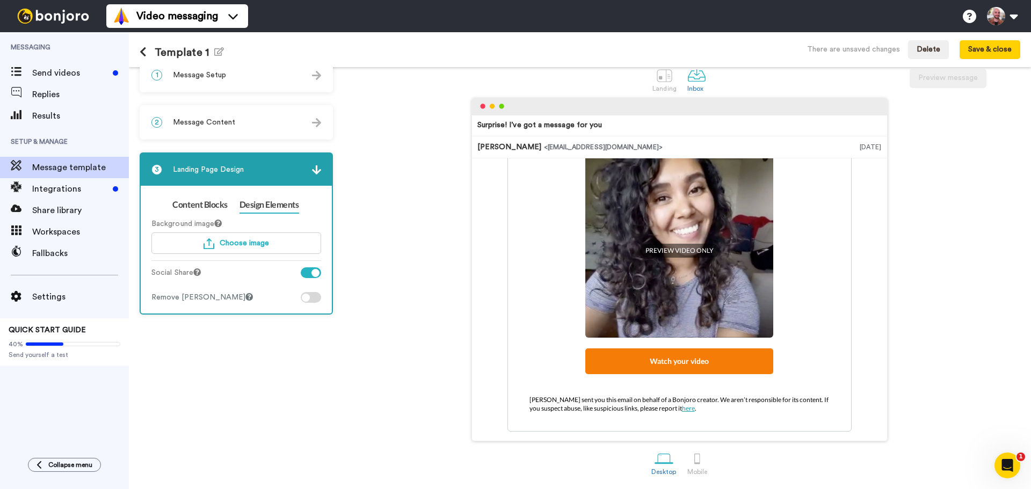
click at [303, 172] on div "3 Landing Page Design" at bounding box center [236, 170] width 191 height 32
click at [313, 167] on div "3 Landing Page Design" at bounding box center [236, 170] width 191 height 32
click at [992, 48] on button "Save & close" at bounding box center [990, 49] width 61 height 19
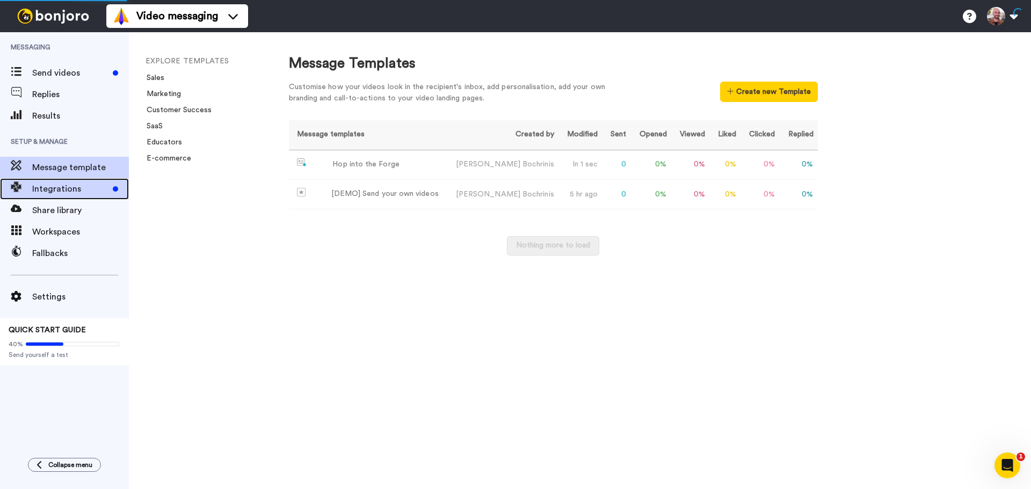
click at [73, 198] on div "Integrations" at bounding box center [64, 188] width 129 height 21
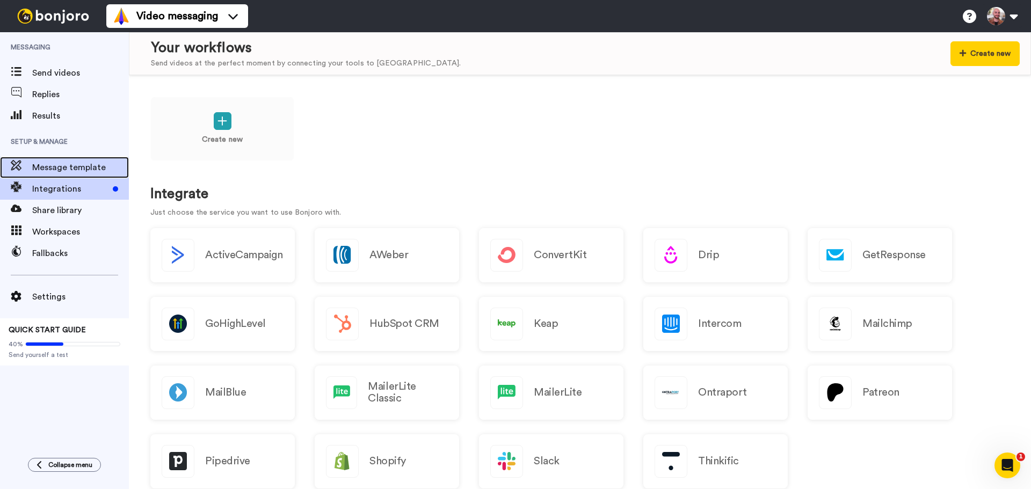
click at [54, 168] on span "Message template" at bounding box center [80, 167] width 97 height 13
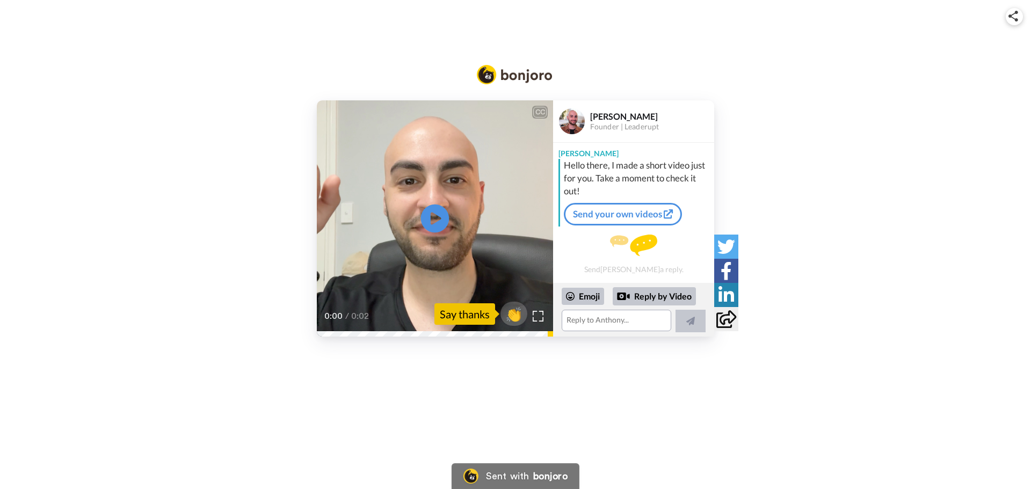
click at [438, 219] on icon "Play/Pause" at bounding box center [435, 218] width 28 height 51
click at [418, 194] on video at bounding box center [435, 218] width 236 height 236
click at [420, 207] on video at bounding box center [435, 218] width 236 height 236
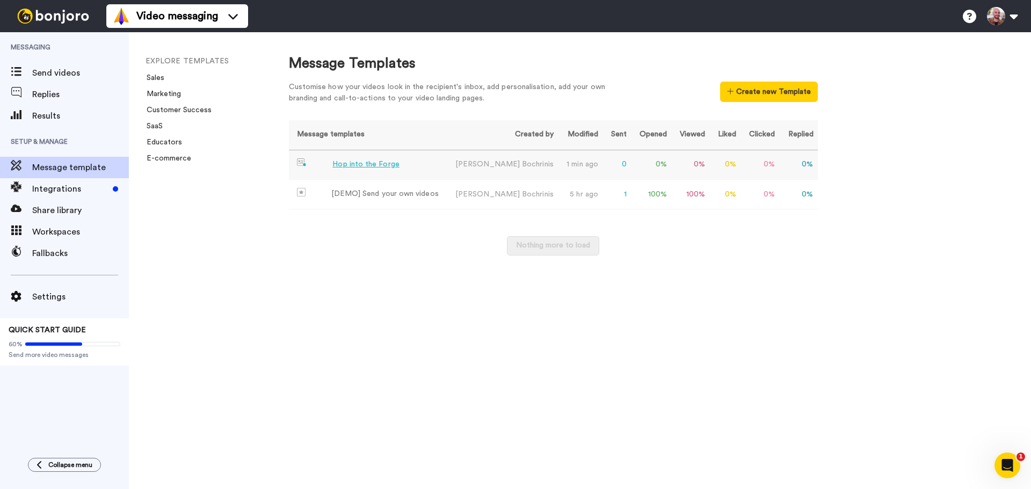
click at [353, 160] on div "Hop into the Forge" at bounding box center [366, 164] width 67 height 11
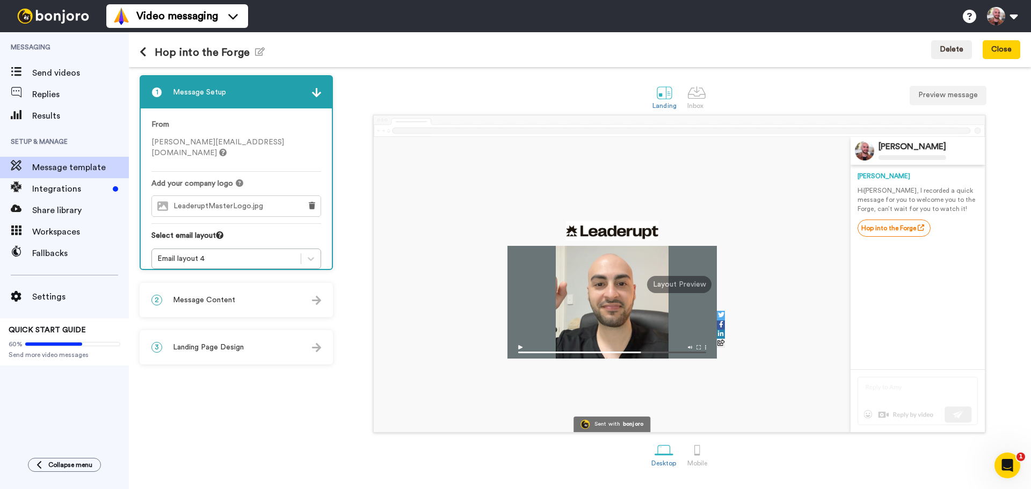
click at [244, 360] on div "3 Landing Page Design" at bounding box center [236, 347] width 191 height 32
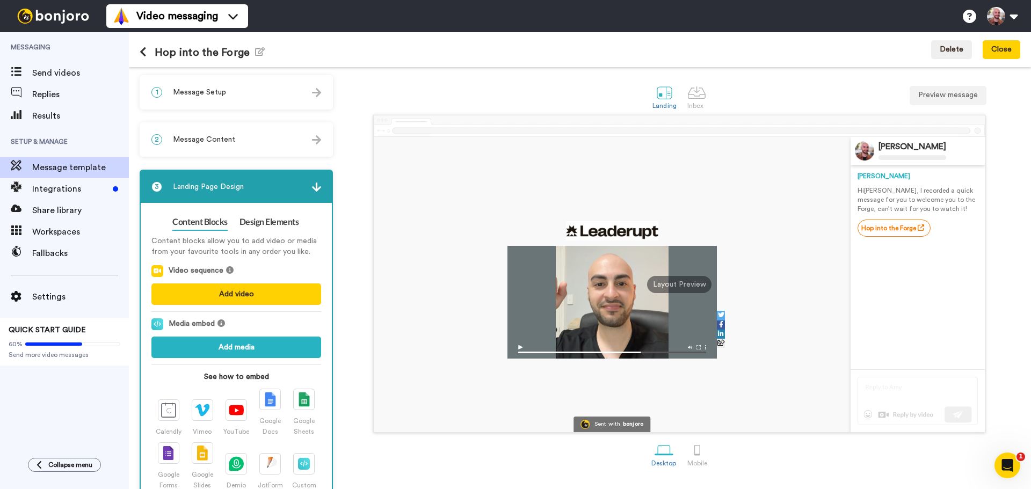
click at [229, 101] on div "1 Message Setup" at bounding box center [236, 92] width 191 height 32
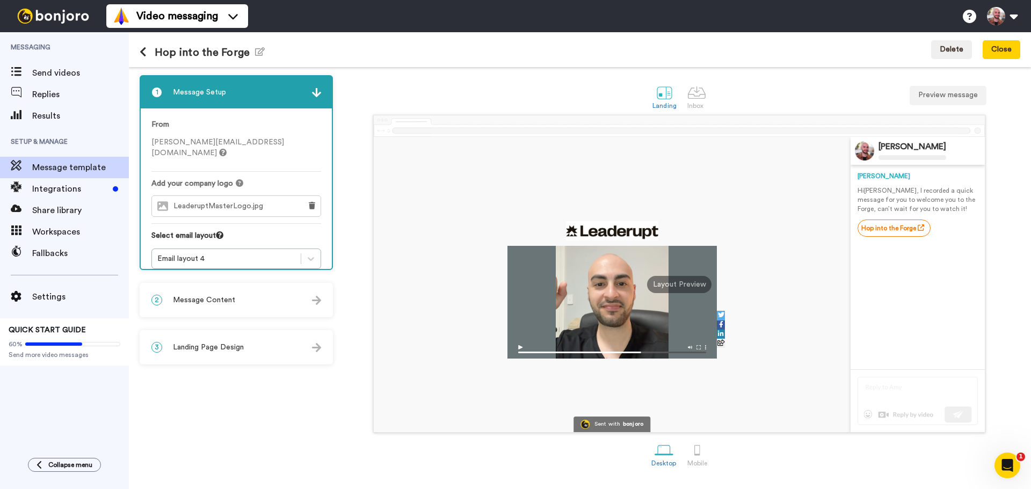
click at [208, 307] on div "2 Message Content" at bounding box center [236, 300] width 191 height 32
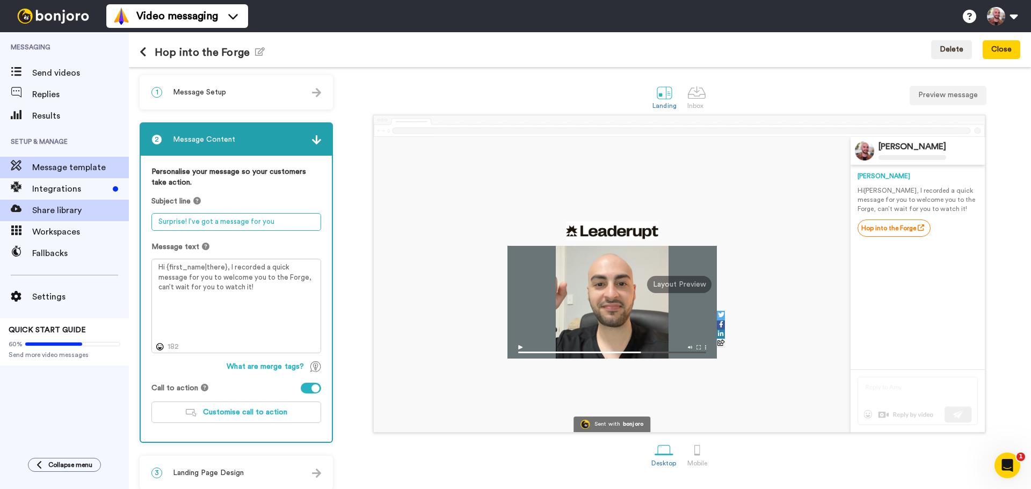
drag, startPoint x: 277, startPoint y: 214, endPoint x: 67, endPoint y: 204, distance: 210.3
click at [62, 204] on div "Messaging Send videos Replies Results Setup & Manage Message template Integrati…" at bounding box center [515, 260] width 1031 height 457
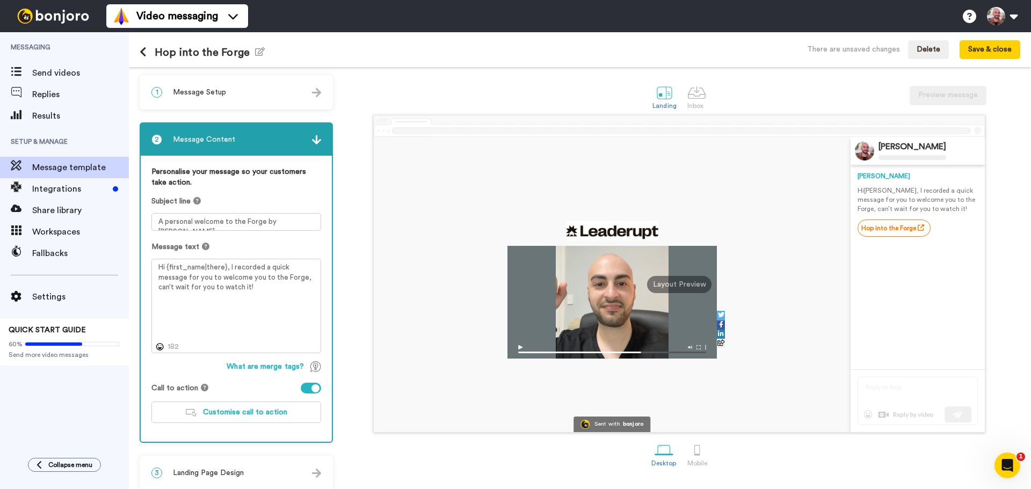
click at [251, 182] on label "Personalise your message so your customers take action." at bounding box center [236, 177] width 170 height 21
click at [306, 254] on div "Message text Hi {first_name|there}, I recorded a quick message for you to welco…" at bounding box center [236, 298] width 170 height 112
click at [192, 280] on textarea "Hi {first_name|there}, I recorded a quick message for you to welcome you to the…" at bounding box center [236, 306] width 170 height 95
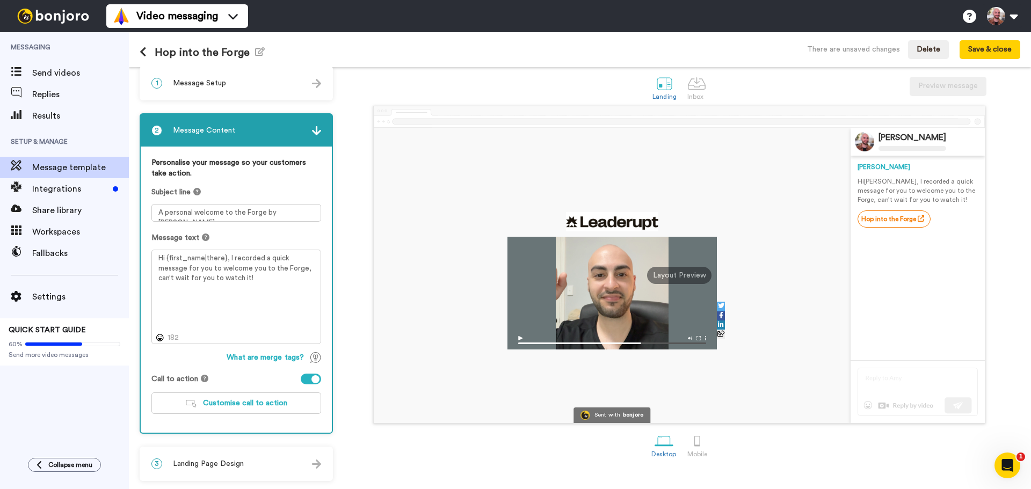
click at [234, 465] on span "Landing Page Design" at bounding box center [208, 464] width 71 height 11
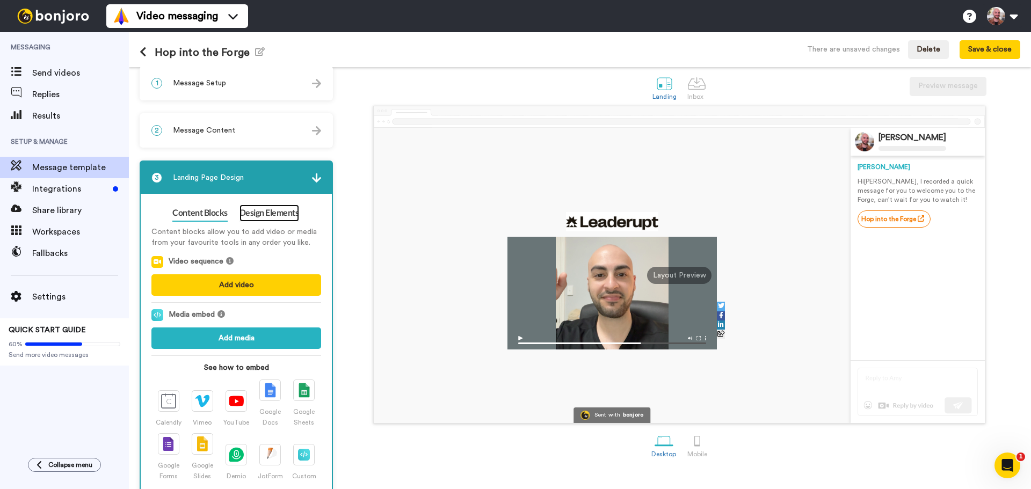
click at [265, 217] on link "Design Elements" at bounding box center [270, 213] width 60 height 17
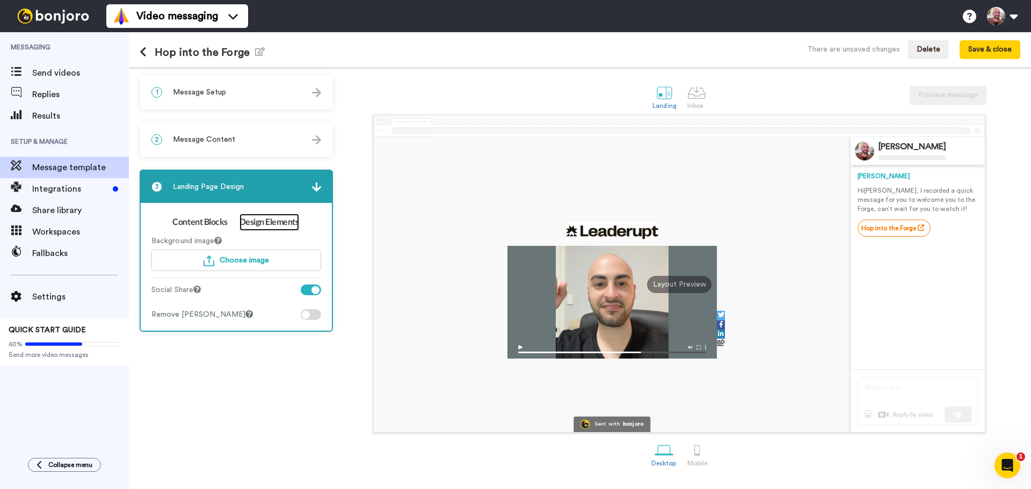
scroll to position [0, 0]
click at [307, 295] on div "Social Share" at bounding box center [236, 292] width 170 height 14
click at [307, 293] on div at bounding box center [311, 290] width 20 height 11
click at [229, 258] on span "Choose image" at bounding box center [244, 261] width 49 height 8
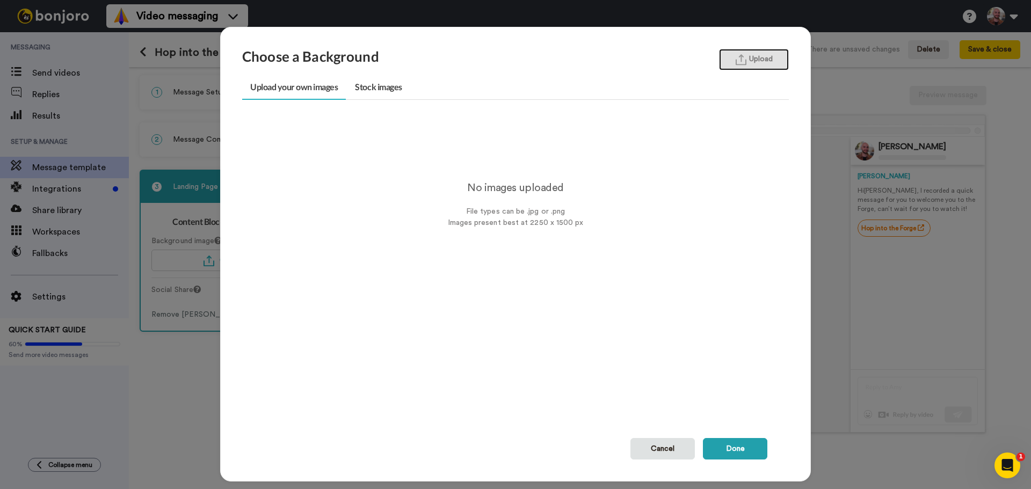
click at [753, 61] on button "Upload" at bounding box center [754, 59] width 70 height 21
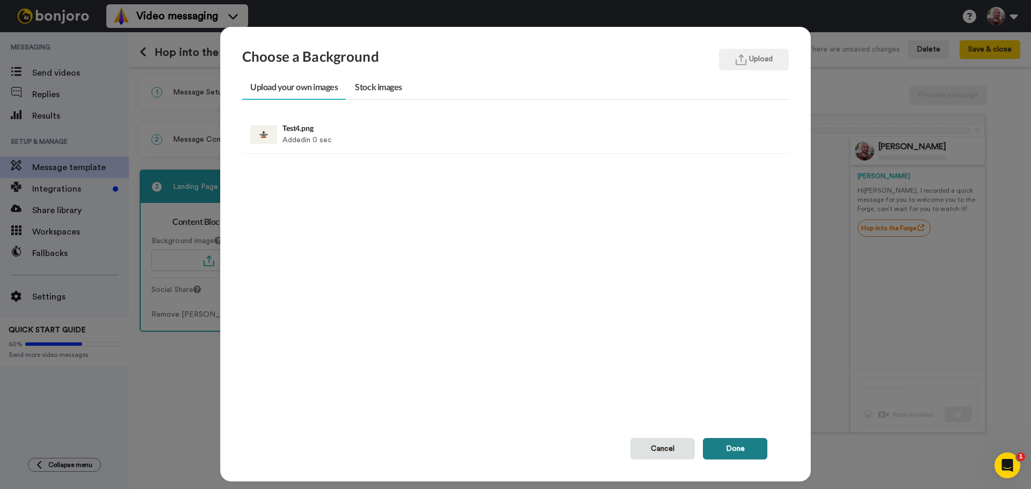
click at [726, 449] on button "Done" at bounding box center [735, 448] width 64 height 21
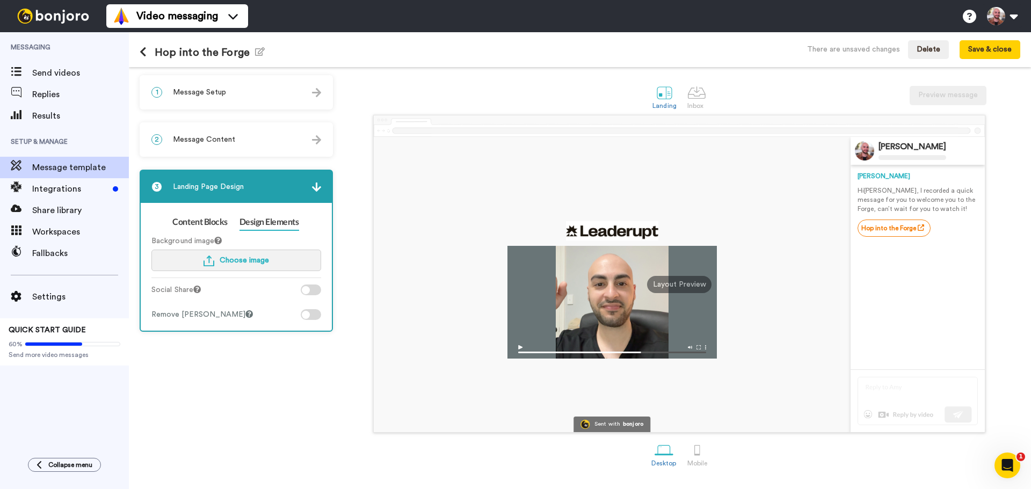
click at [240, 263] on span "Choose image" at bounding box center [244, 261] width 49 height 8
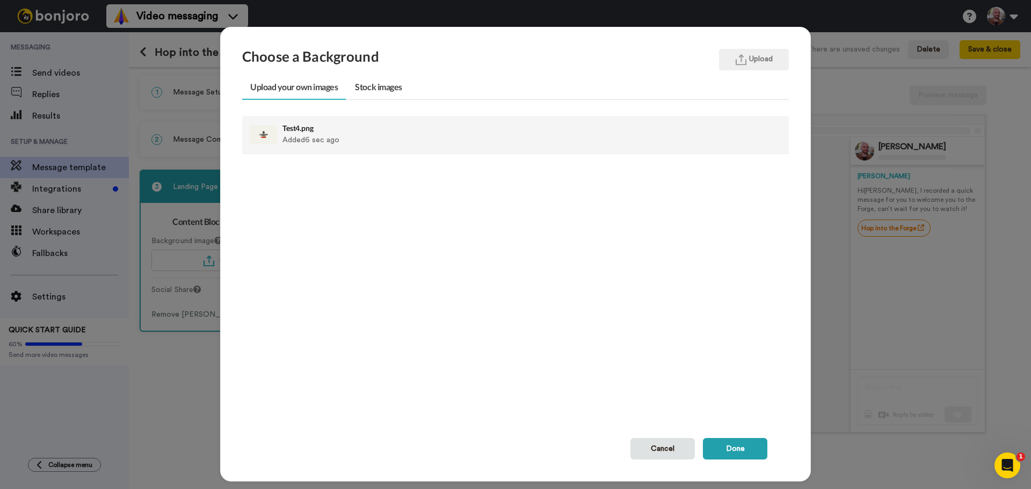
click at [301, 138] on div "Test4.png Added 6 sec ago" at bounding box center [463, 134] width 361 height 27
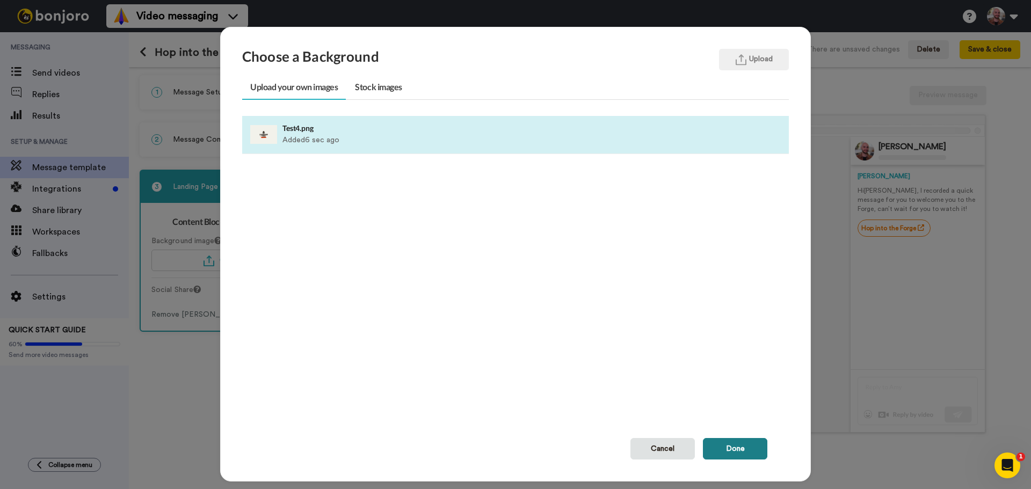
click at [726, 458] on button "Done" at bounding box center [735, 448] width 64 height 21
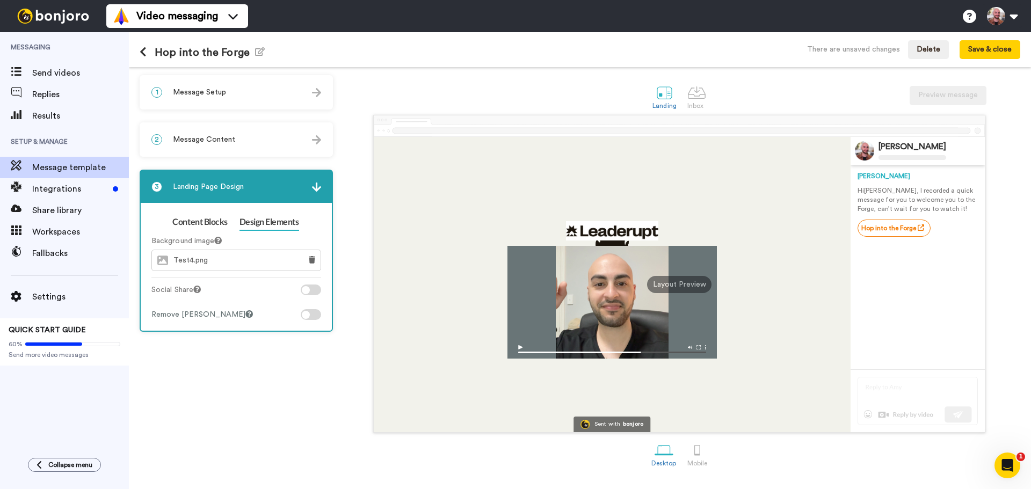
click at [724, 448] on div "Desktop Mobile" at bounding box center [679, 454] width 682 height 37
click at [314, 255] on button at bounding box center [312, 260] width 17 height 20
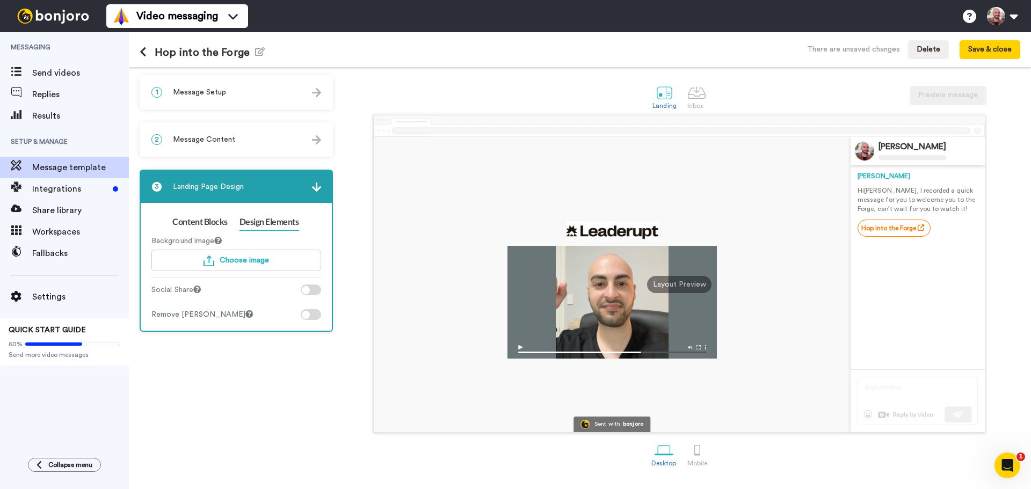
click at [256, 91] on div "1 Message Setup" at bounding box center [236, 92] width 191 height 32
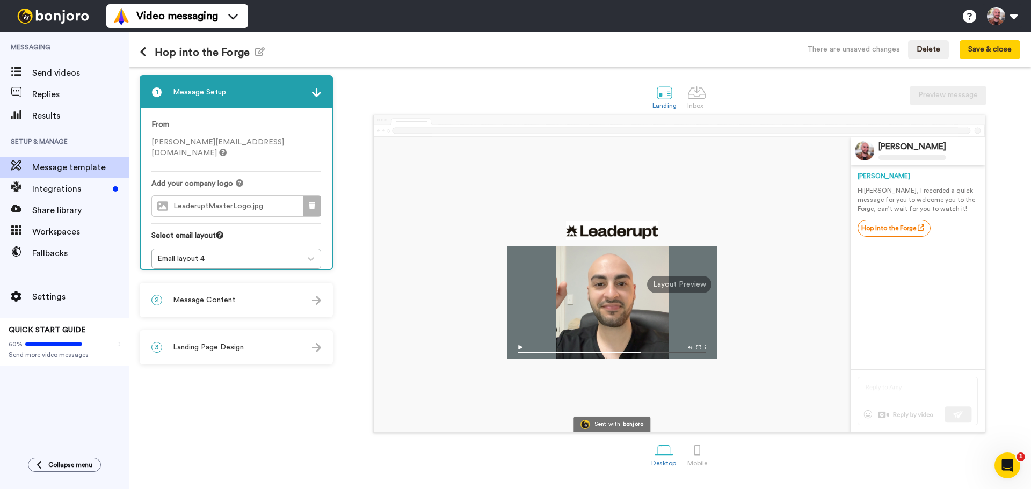
click at [307, 197] on button at bounding box center [312, 206] width 17 height 20
click at [226, 199] on button "Choose a Logo" at bounding box center [236, 206] width 170 height 21
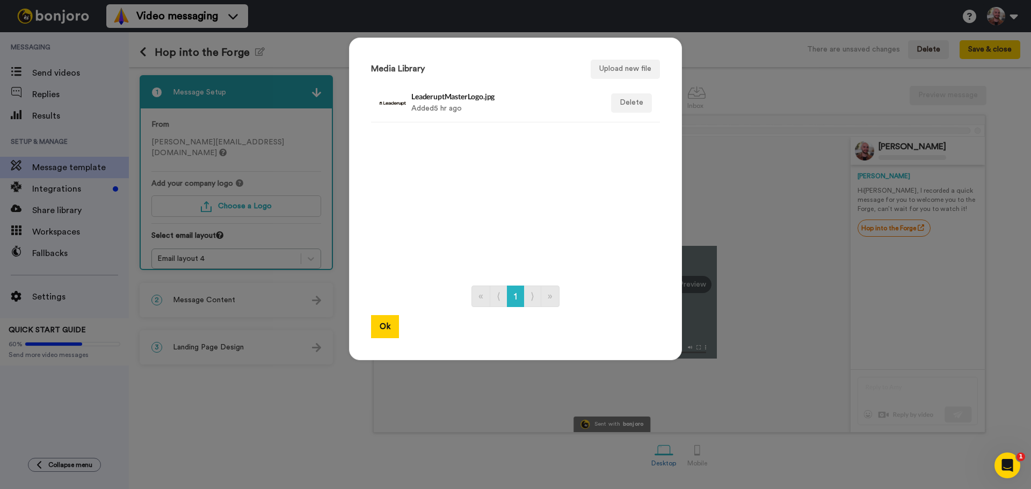
click at [610, 58] on div "Media Library Upload new file LeaderuptMasterLogo.jpg Added 5 hr ago Delete « ⟨…" at bounding box center [515, 199] width 333 height 323
click at [610, 66] on button "Upload new file" at bounding box center [625, 69] width 69 height 19
click at [480, 98] on h4 "LeaderuptForgeLogo.png" at bounding box center [504, 96] width 185 height 8
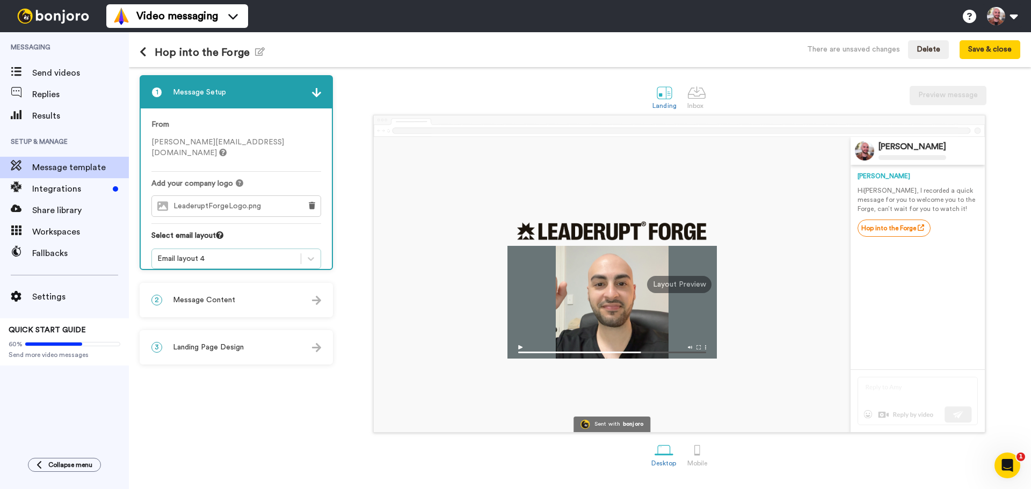
click at [282, 254] on div "Email layout 4" at bounding box center [226, 259] width 138 height 11
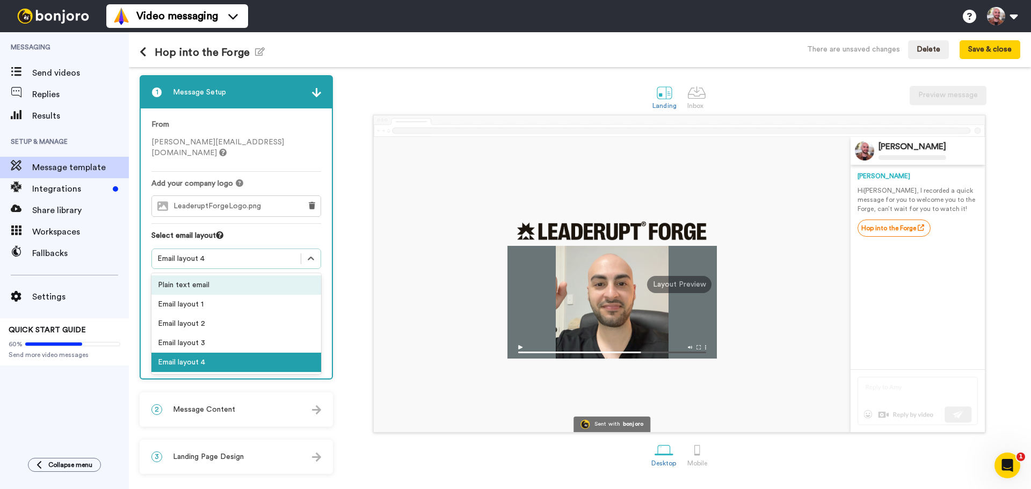
click at [234, 277] on div "Plain text email" at bounding box center [236, 285] width 170 height 19
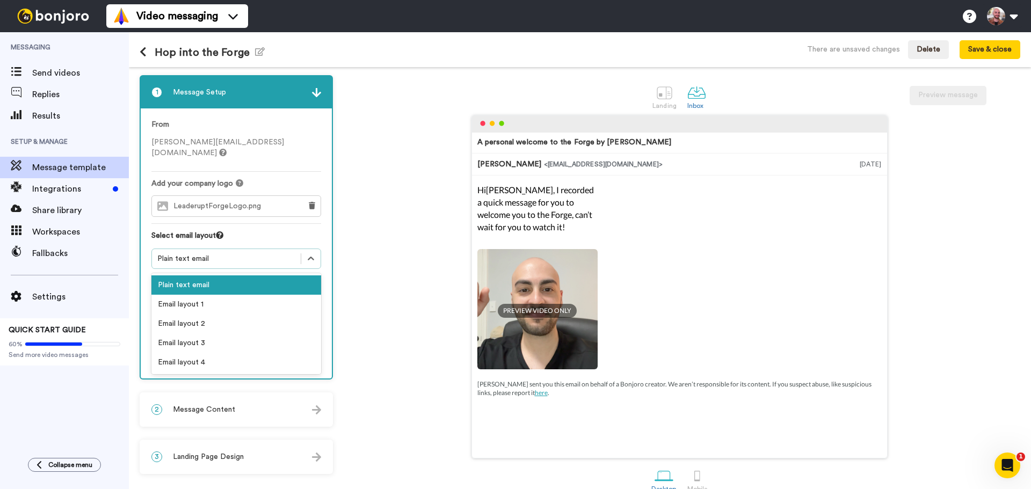
click at [240, 254] on div "Plain text email" at bounding box center [226, 259] width 138 height 11
click at [232, 295] on div "Email layout 1" at bounding box center [236, 304] width 170 height 19
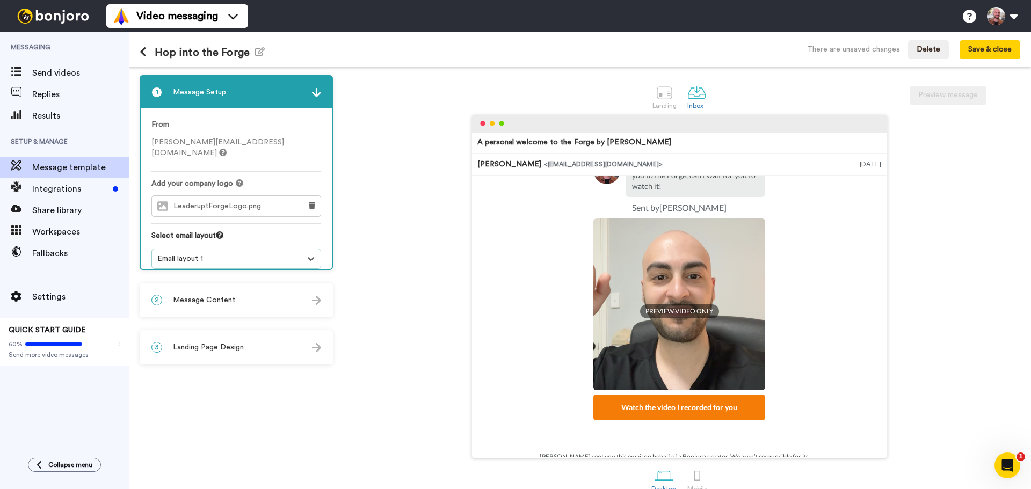
scroll to position [97, 0]
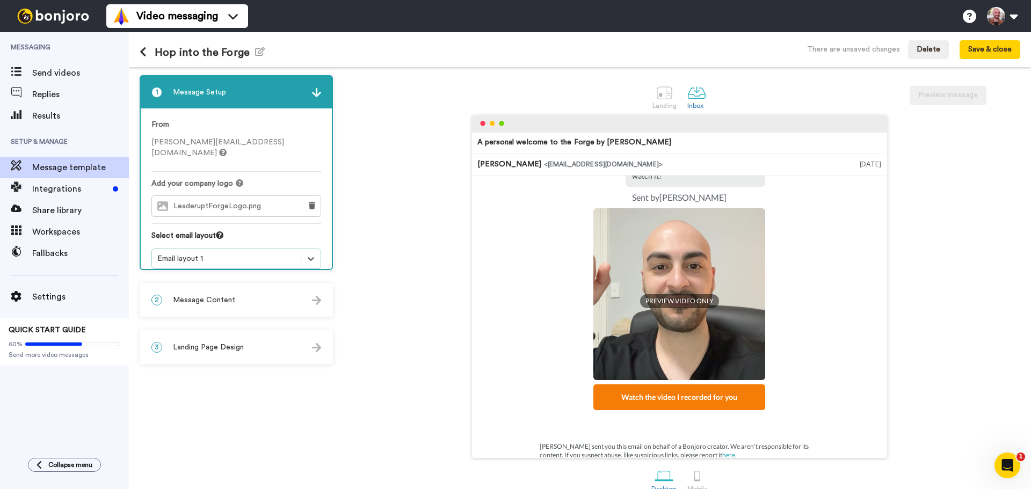
click at [257, 256] on div "Email layout 1" at bounding box center [236, 259] width 170 height 20
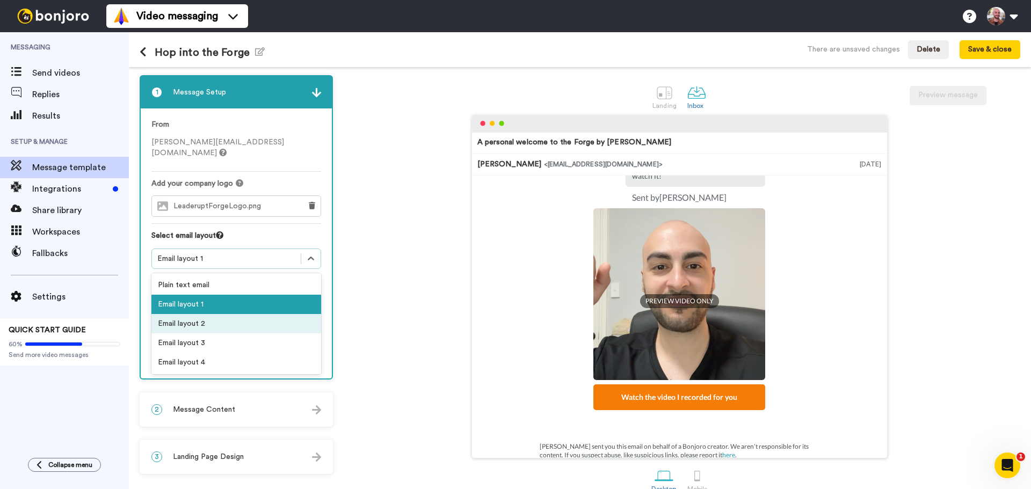
click at [233, 314] on div "Email layout 2" at bounding box center [236, 323] width 170 height 19
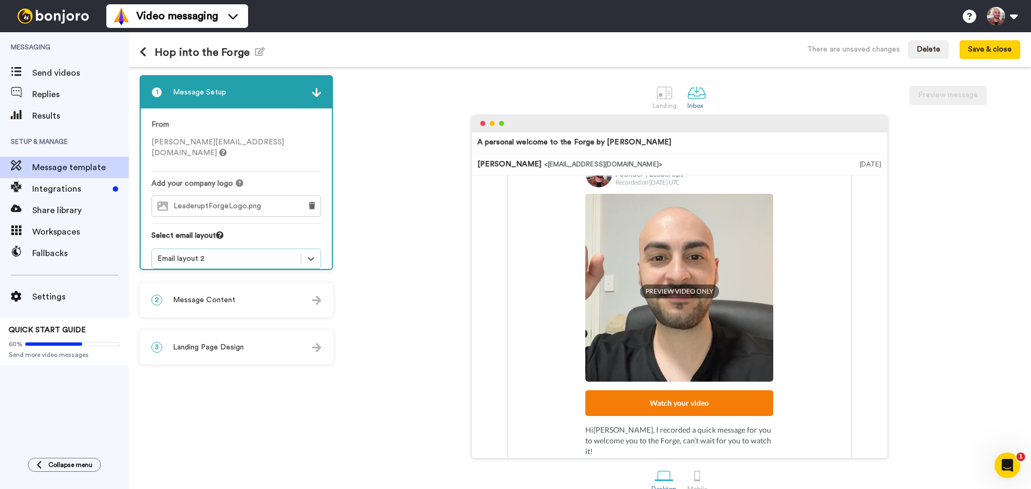
click at [256, 254] on div "Email layout 2" at bounding box center [226, 259] width 138 height 11
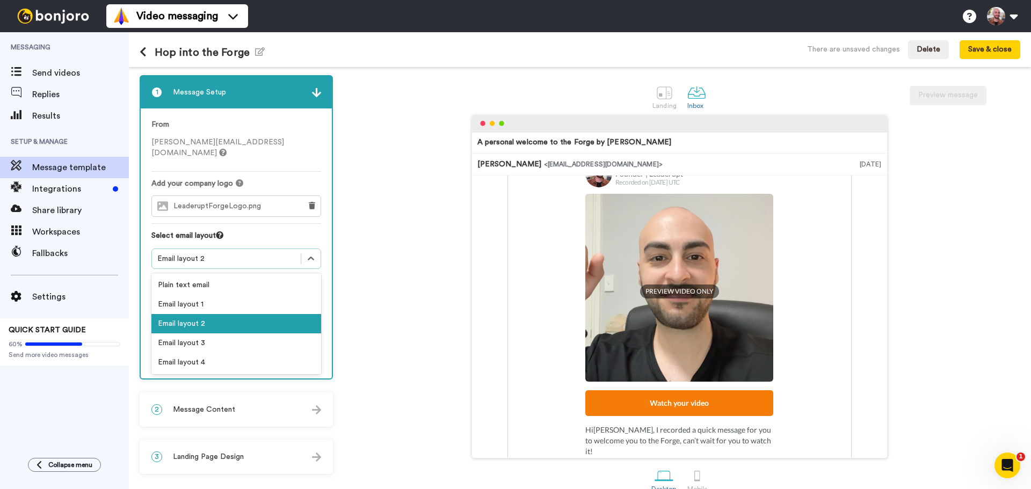
scroll to position [0, 0]
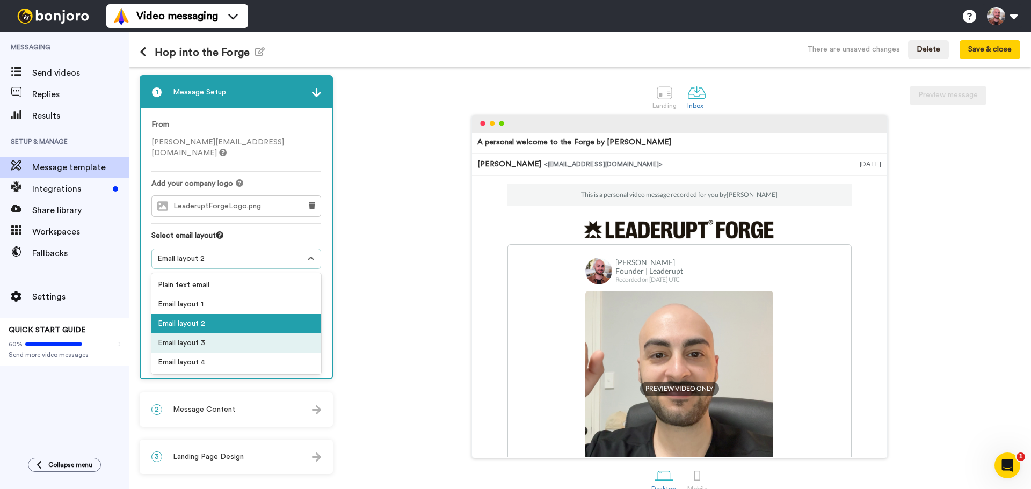
click at [252, 334] on div "Email layout 3" at bounding box center [236, 343] width 170 height 19
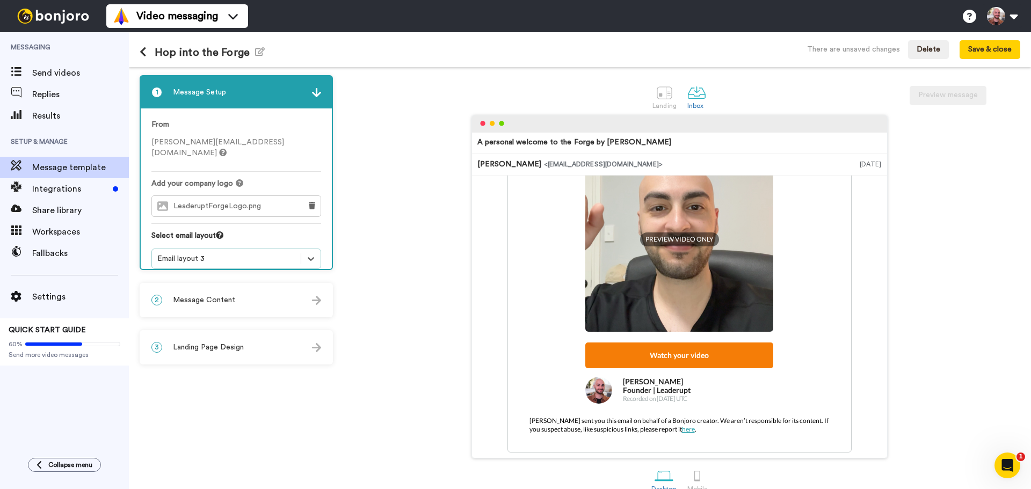
scroll to position [139, 0]
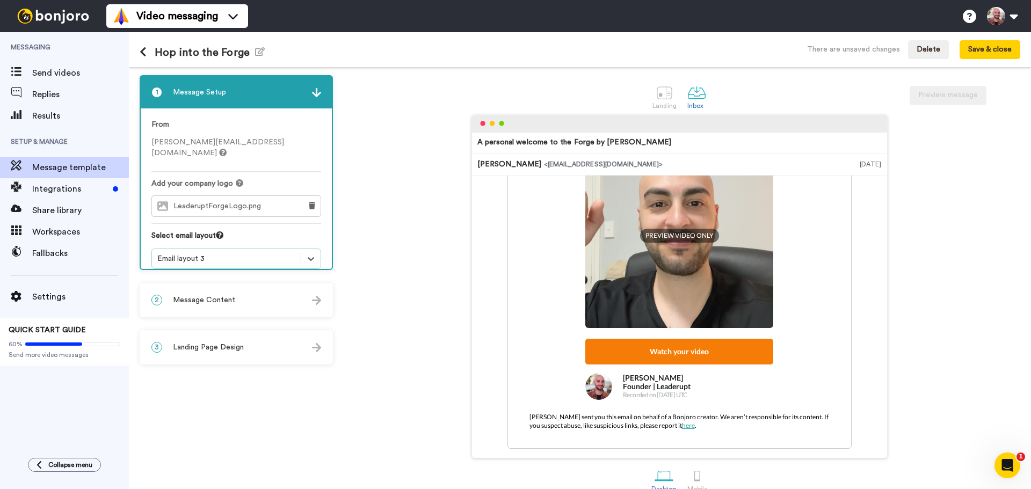
click at [273, 254] on div "Email layout 3" at bounding box center [226, 259] width 138 height 11
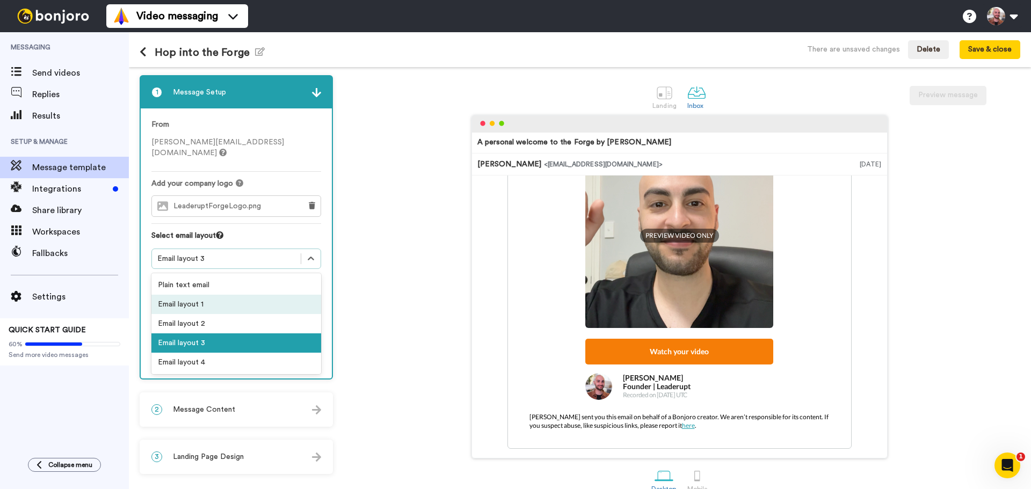
click at [219, 314] on div "Email layout 2" at bounding box center [236, 323] width 170 height 19
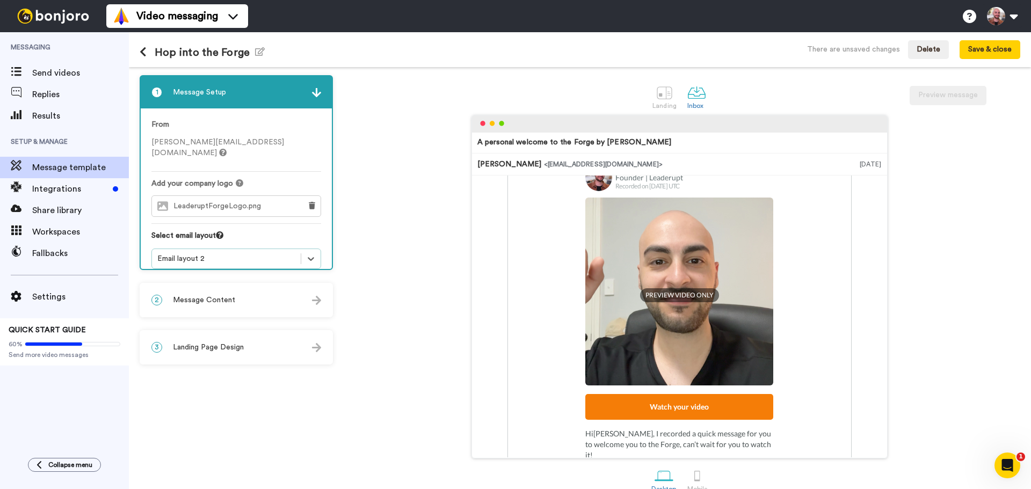
scroll to position [54, 0]
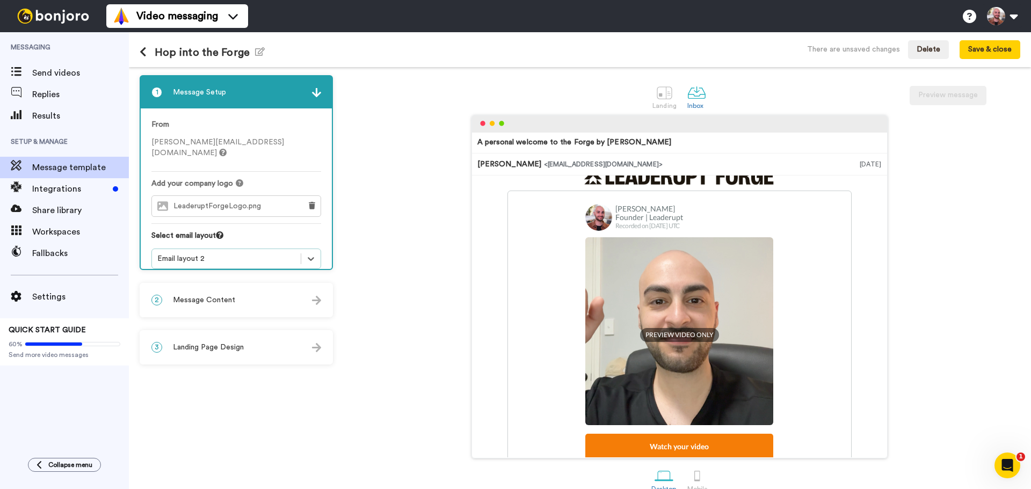
click at [266, 298] on div "2 Message Content" at bounding box center [236, 300] width 191 height 32
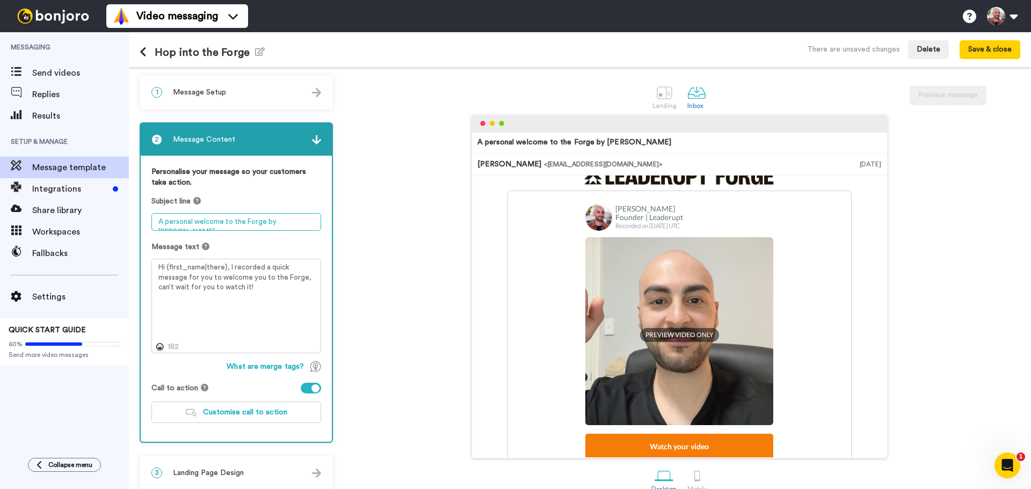
click at [243, 218] on textarea "A personal welcome to the Forge by Anthony" at bounding box center [236, 222] width 170 height 18
type textarea "("
click at [158, 219] on textarea "A Personal Welcome to the Forge" at bounding box center [236, 222] width 170 height 18
paste textarea "🔥"
type textarea "🔥Your Personal Welcome to the Forge"
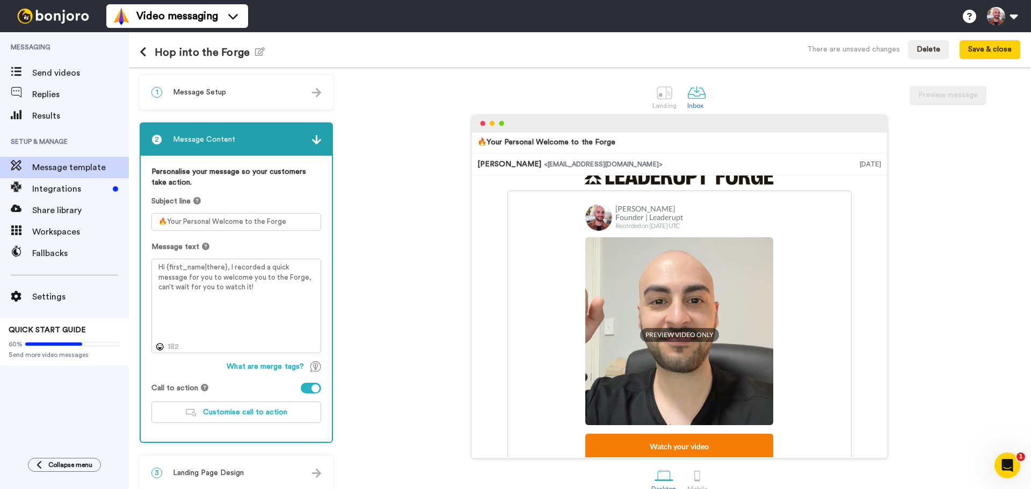
click at [367, 264] on div "🔥Your Personal Welcome to the Forge Anthony Bochrinis <senderfrom@email.com> 21…" at bounding box center [679, 287] width 682 height 344
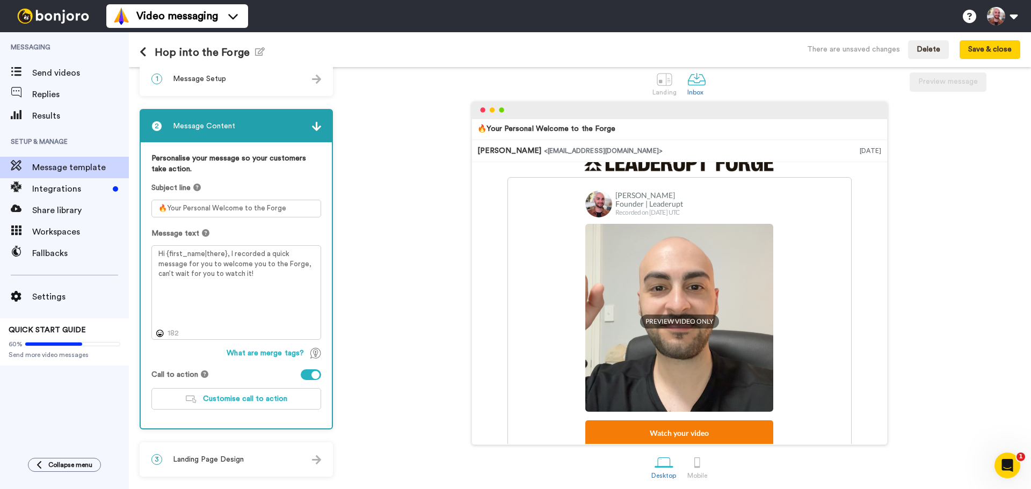
scroll to position [17, 0]
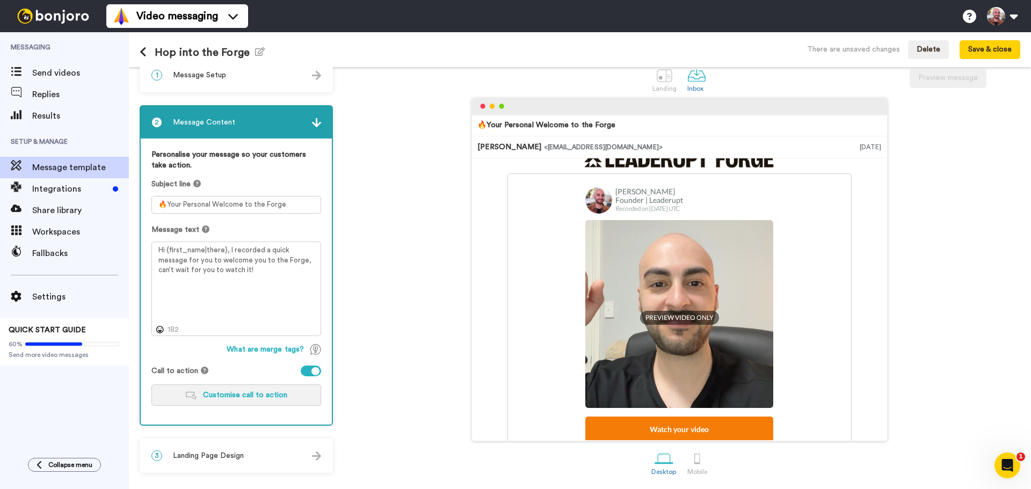
click at [273, 400] on button "Customise call to action" at bounding box center [236, 395] width 170 height 21
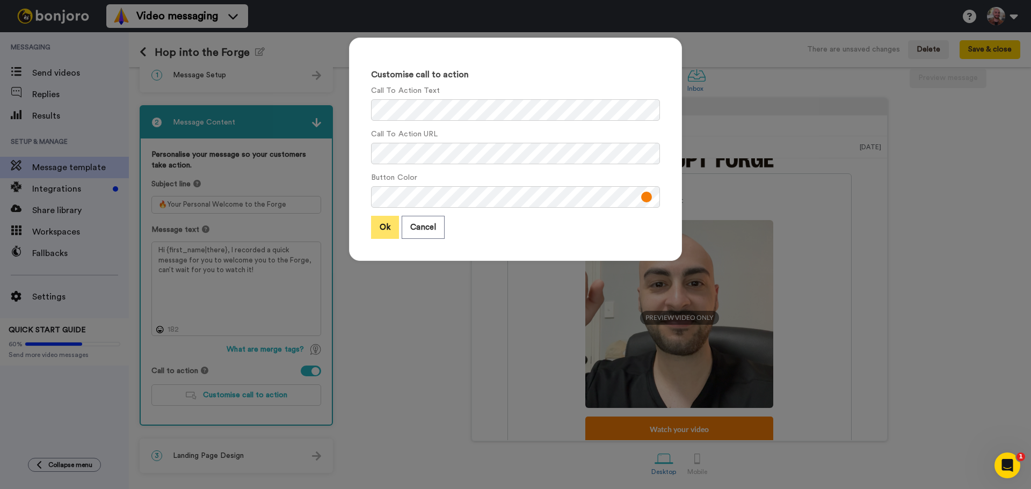
click at [380, 225] on button "Ok" at bounding box center [385, 227] width 28 height 23
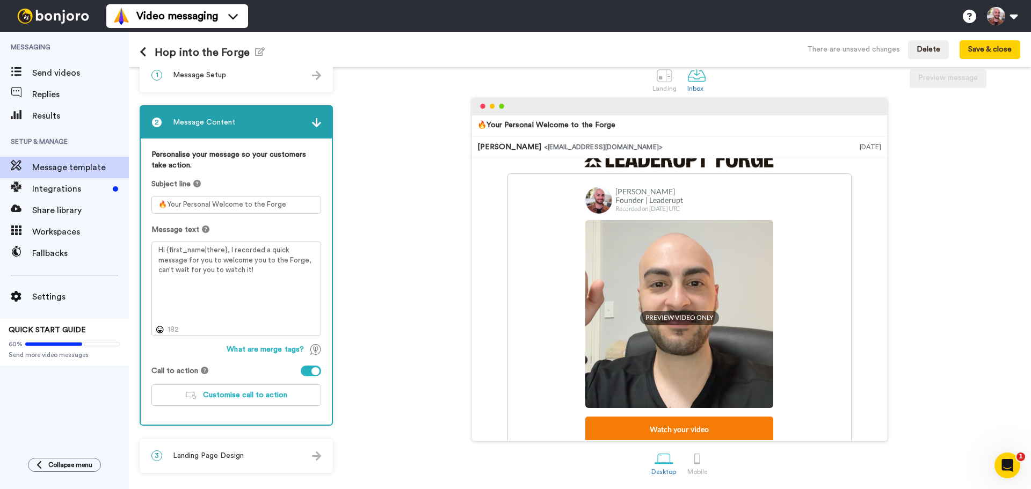
click at [225, 450] on div "3 Landing Page Design" at bounding box center [236, 456] width 191 height 32
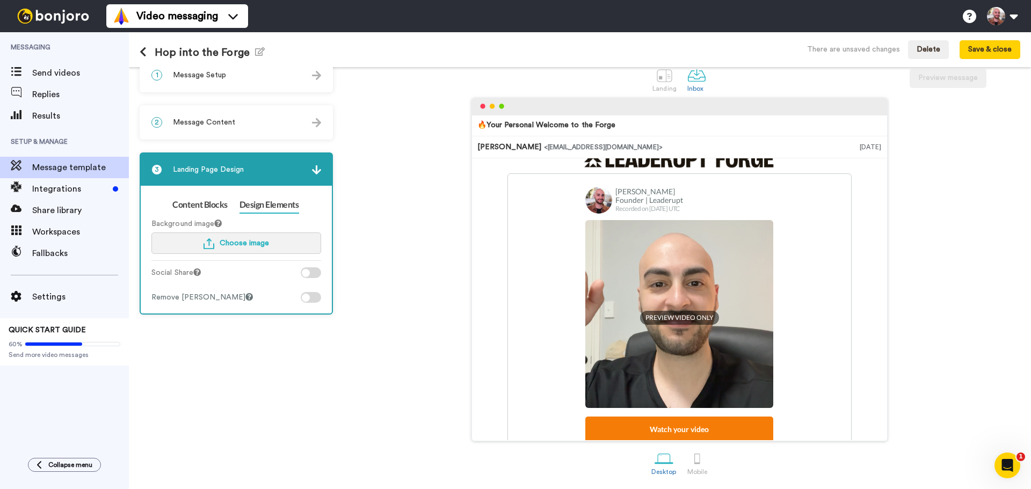
click at [249, 245] on span "Choose image" at bounding box center [244, 244] width 49 height 8
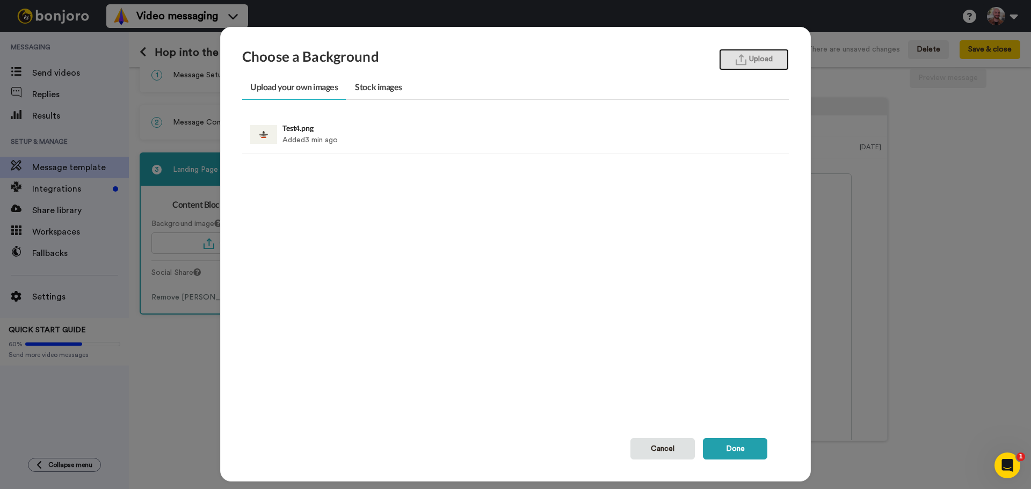
click at [763, 64] on button "Upload" at bounding box center [754, 59] width 70 height 21
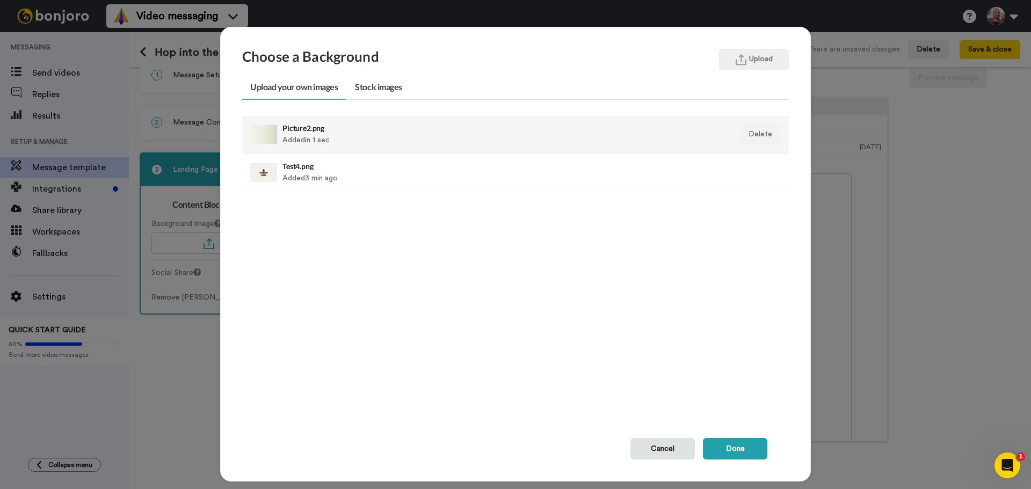
click at [415, 144] on div "Picture2.png Added in 1 sec" at bounding box center [463, 134] width 361 height 27
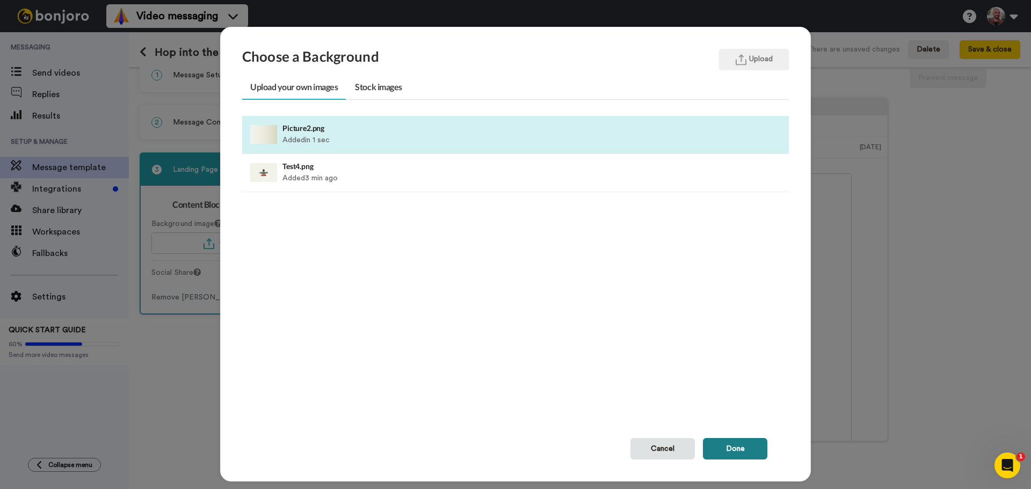
click at [728, 444] on button "Done" at bounding box center [735, 448] width 64 height 21
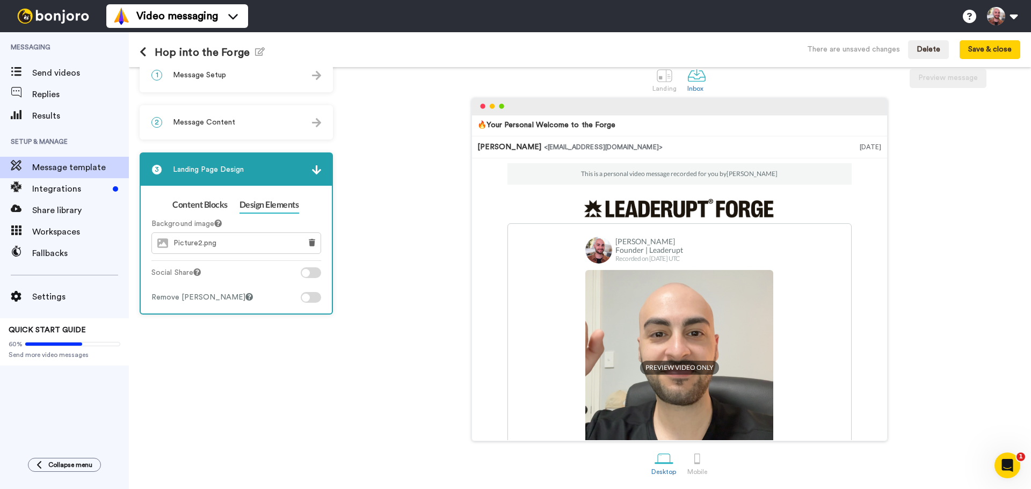
scroll to position [0, 0]
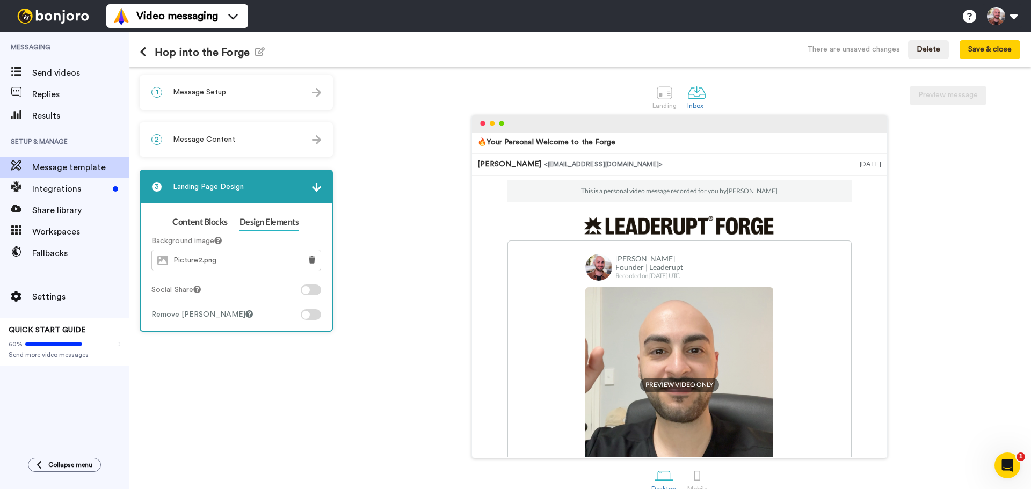
click at [240, 96] on div "1 Message Setup" at bounding box center [236, 92] width 191 height 32
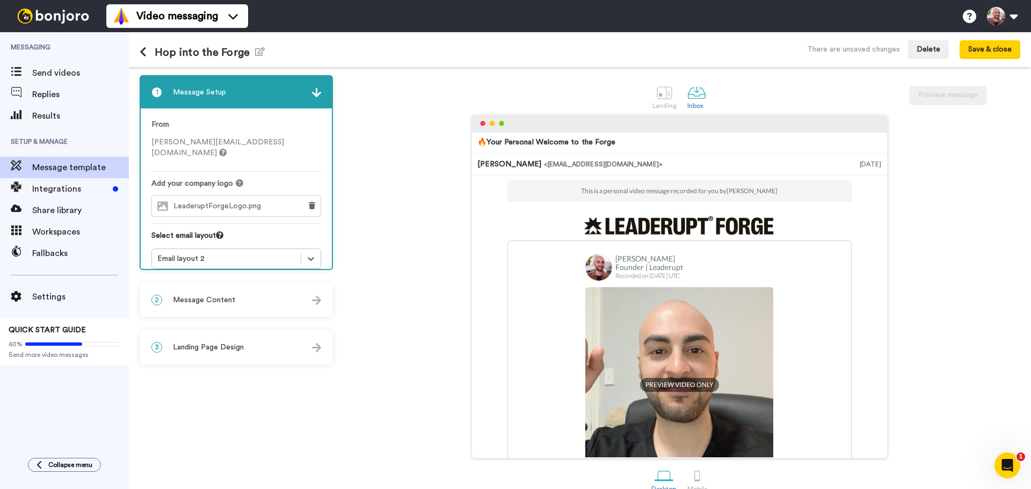
click at [211, 254] on div "Email layout 2" at bounding box center [226, 259] width 138 height 11
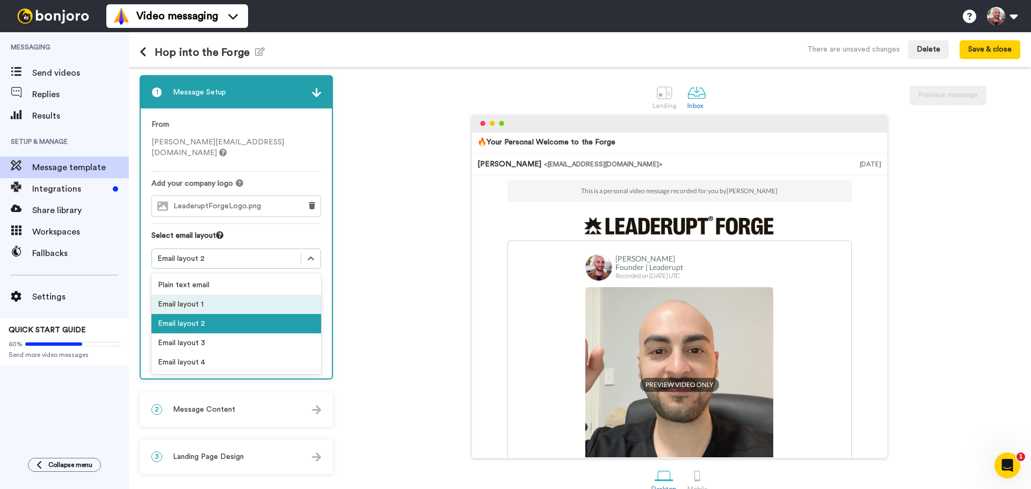
click at [197, 295] on div "Email layout 1" at bounding box center [236, 304] width 170 height 19
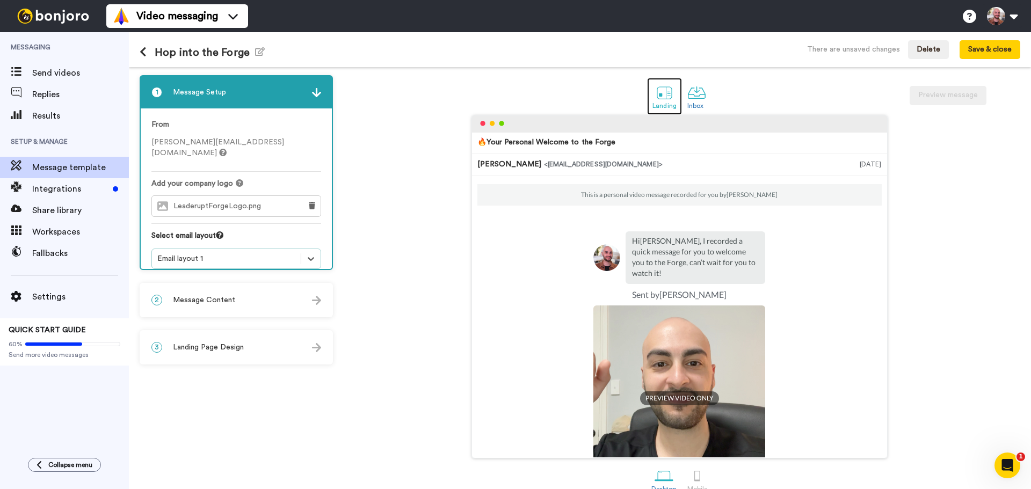
click at [656, 99] on div at bounding box center [664, 92] width 19 height 19
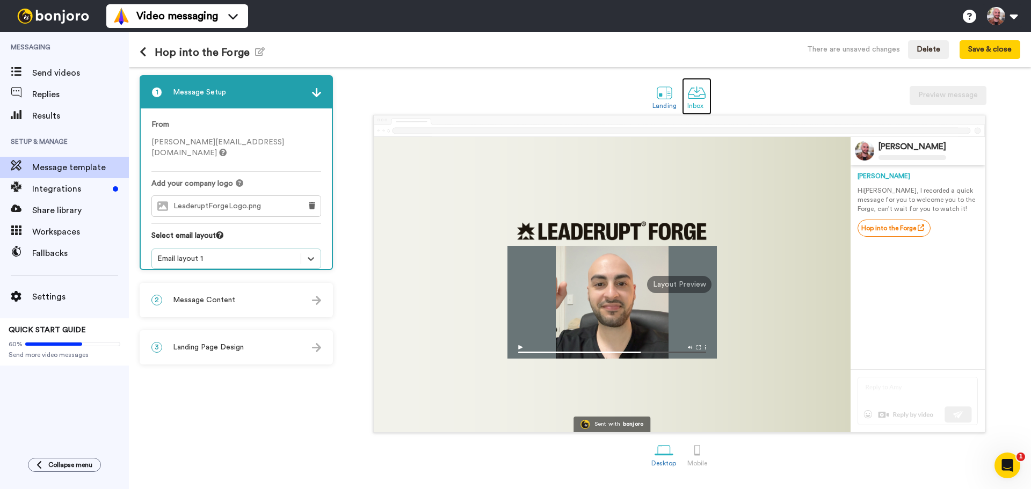
click at [695, 86] on div at bounding box center [697, 92] width 19 height 19
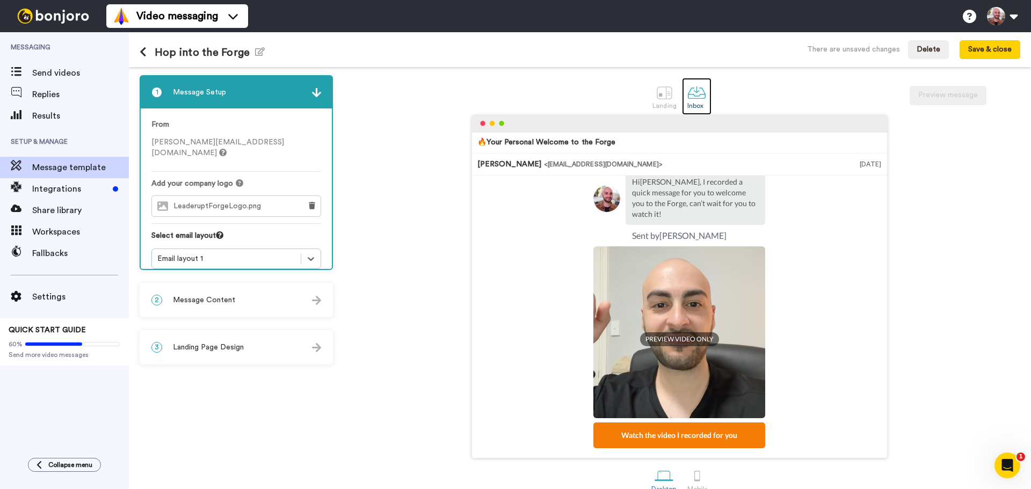
scroll to position [97, 0]
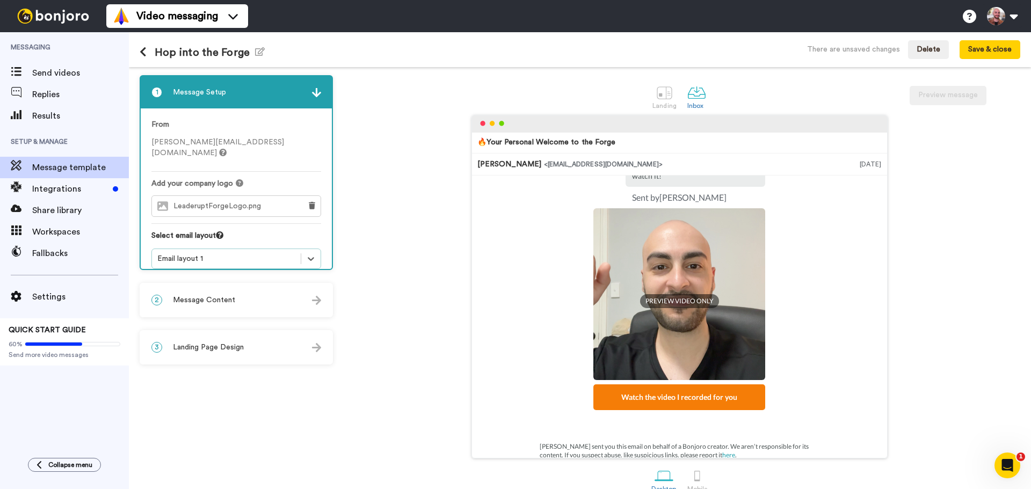
click at [225, 202] on span "LeaderuptForgeLogo.png" at bounding box center [220, 206] width 93 height 9
click at [221, 254] on div "Email layout 1" at bounding box center [226, 259] width 138 height 11
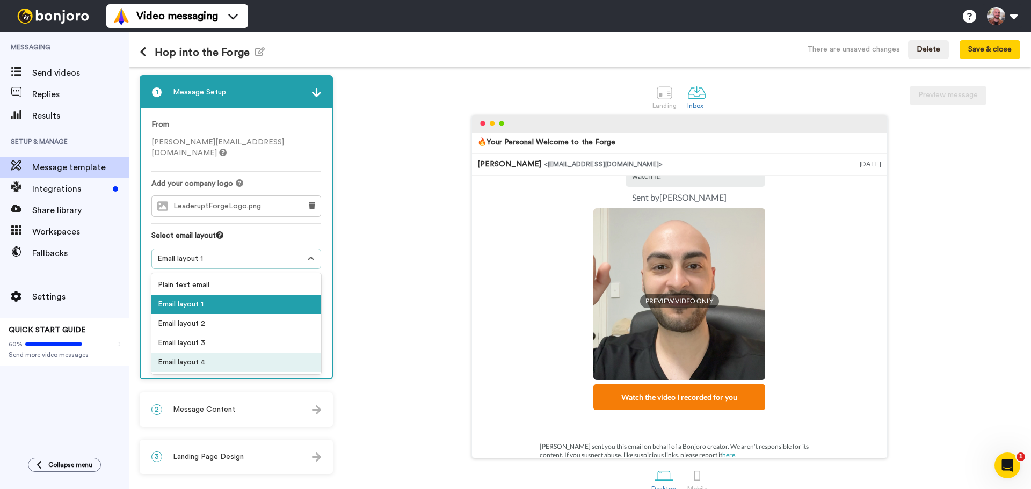
click at [195, 353] on div "Email layout 4" at bounding box center [236, 362] width 170 height 19
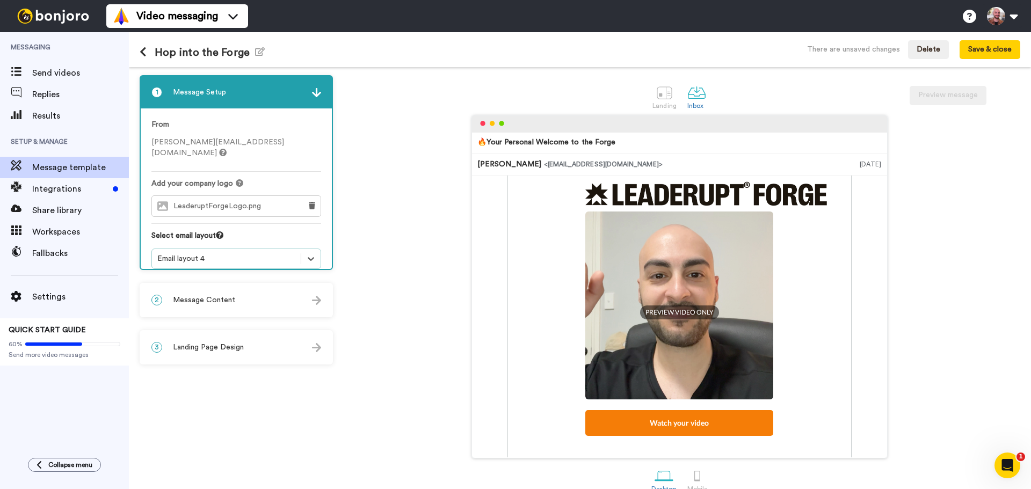
scroll to position [161, 0]
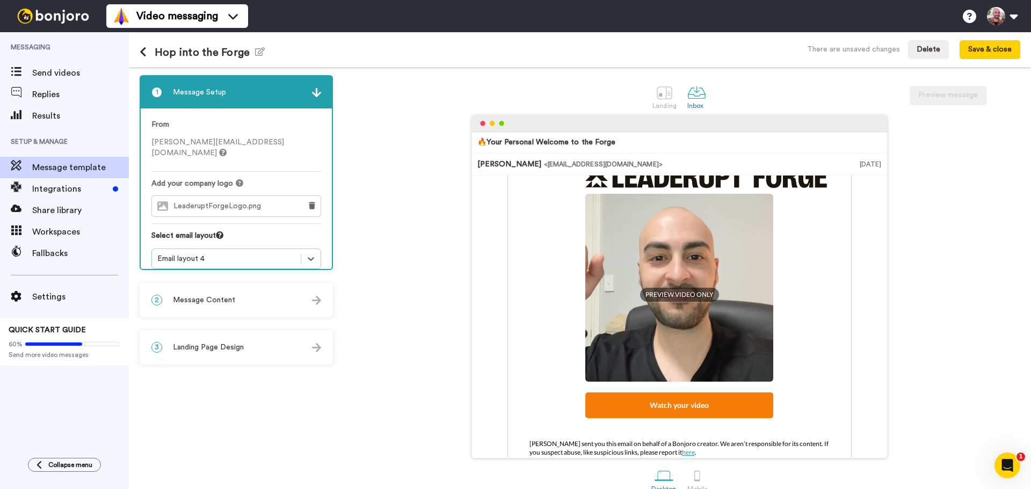
click at [249, 254] on div "Email layout 4" at bounding box center [226, 259] width 138 height 11
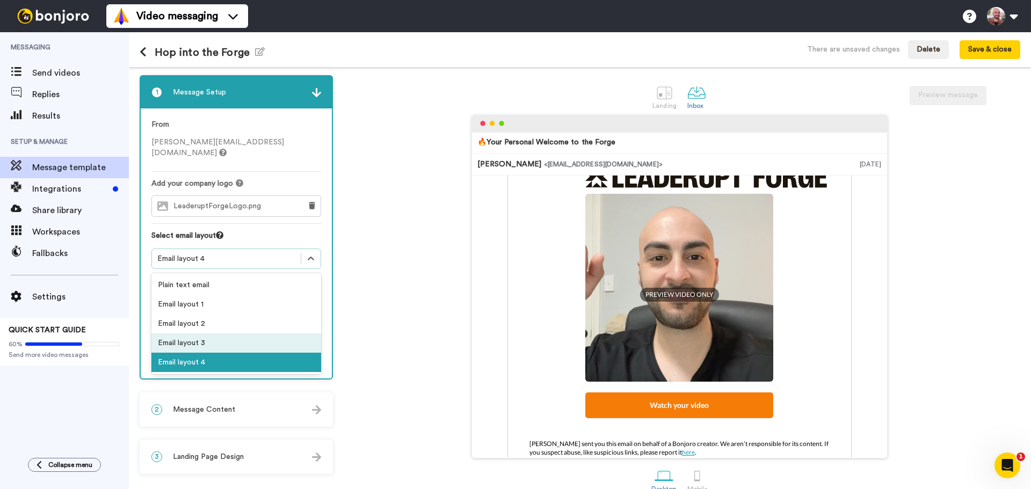
click at [220, 334] on div "Email layout 3" at bounding box center [236, 343] width 170 height 19
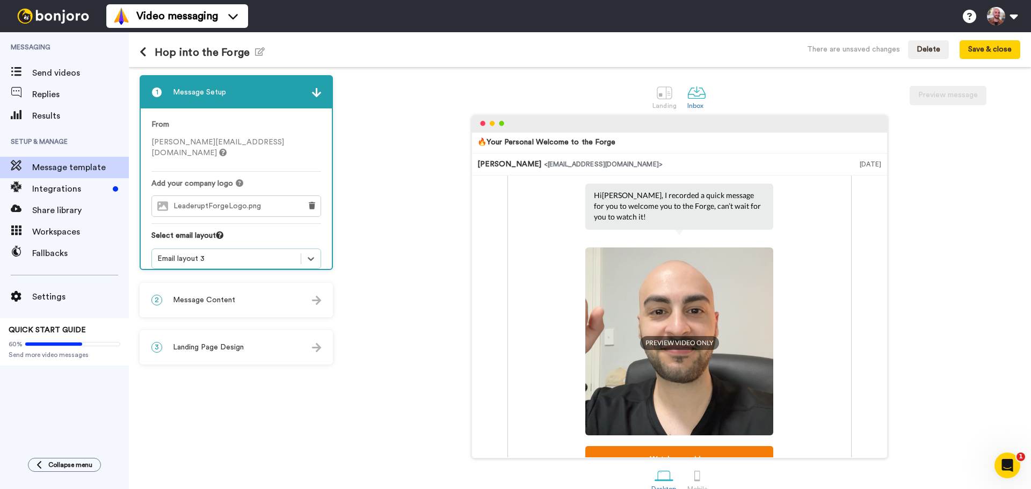
scroll to position [0, 0]
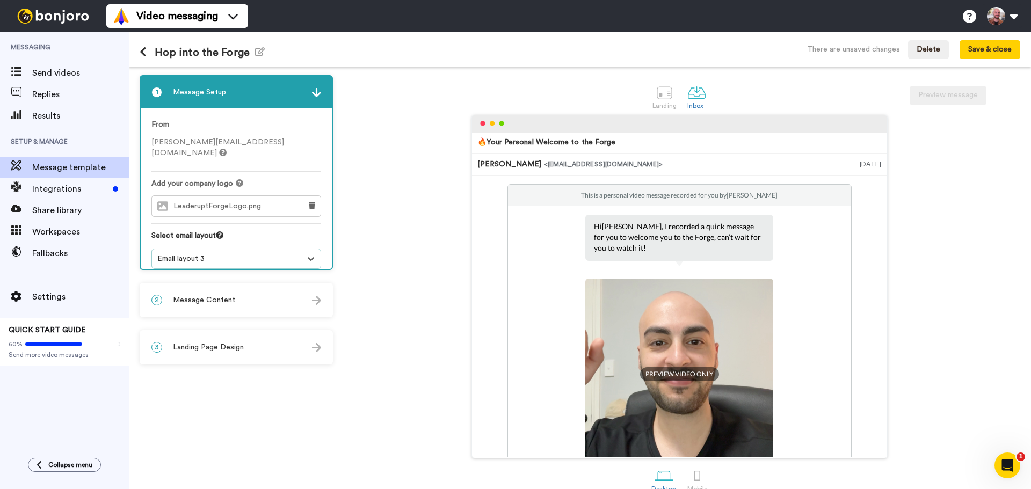
click at [196, 252] on div "Email layout 3" at bounding box center [226, 258] width 149 height 13
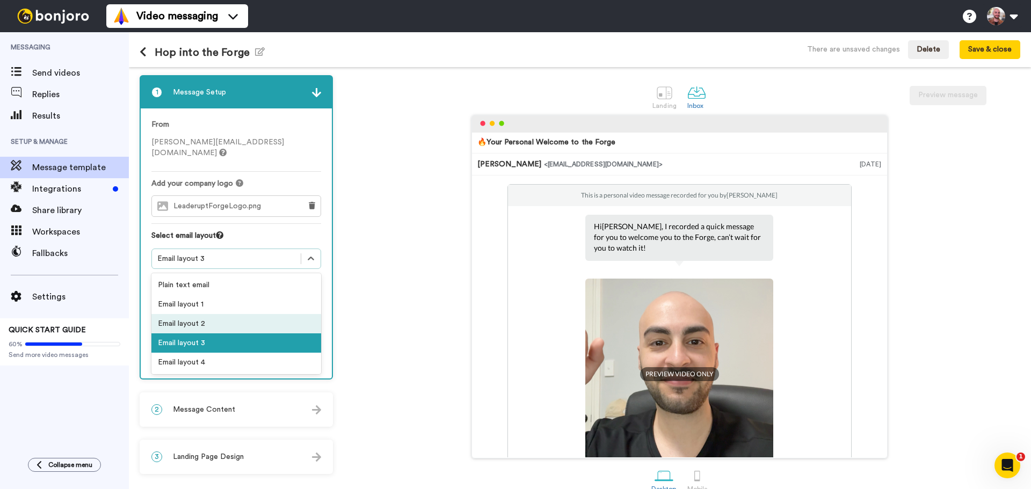
click at [199, 314] on div "Email layout 2" at bounding box center [236, 323] width 170 height 19
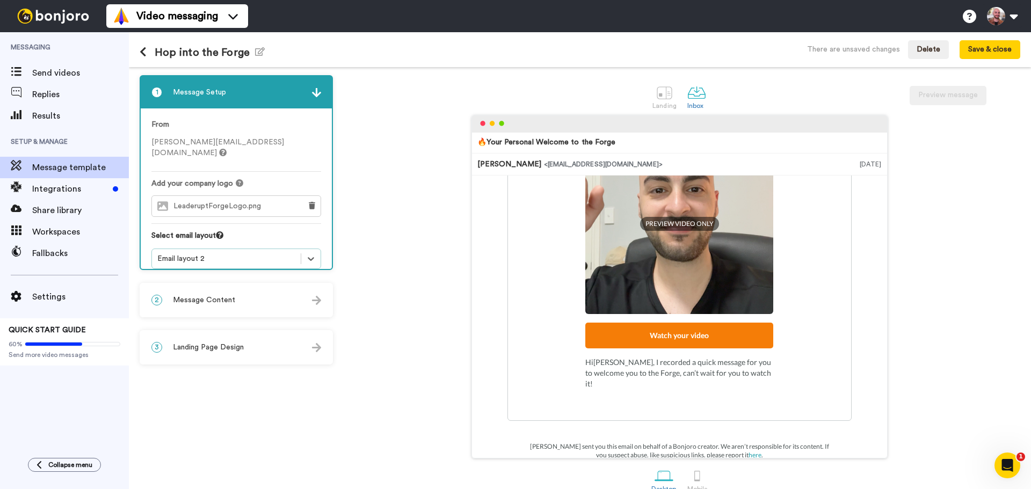
scroll to position [57, 0]
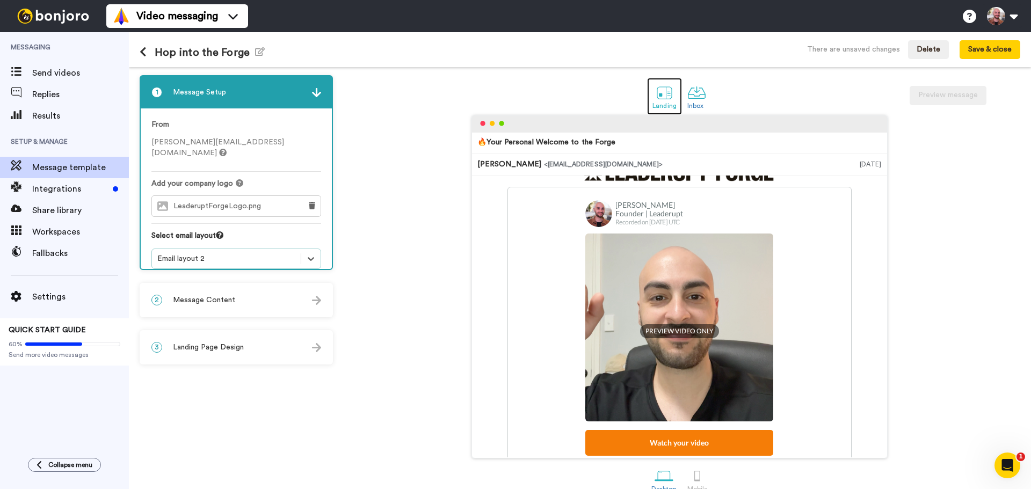
click at [665, 94] on div at bounding box center [664, 92] width 19 height 19
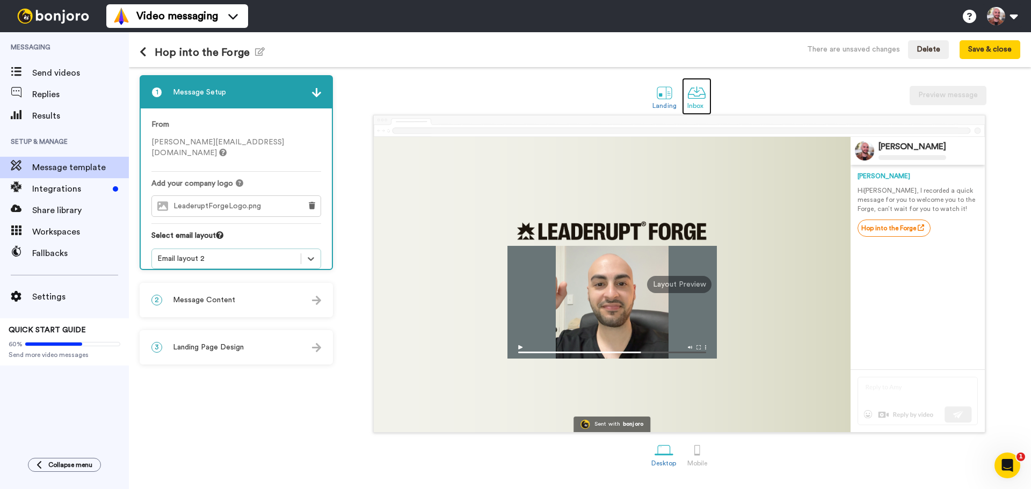
click at [699, 96] on div at bounding box center [697, 92] width 19 height 19
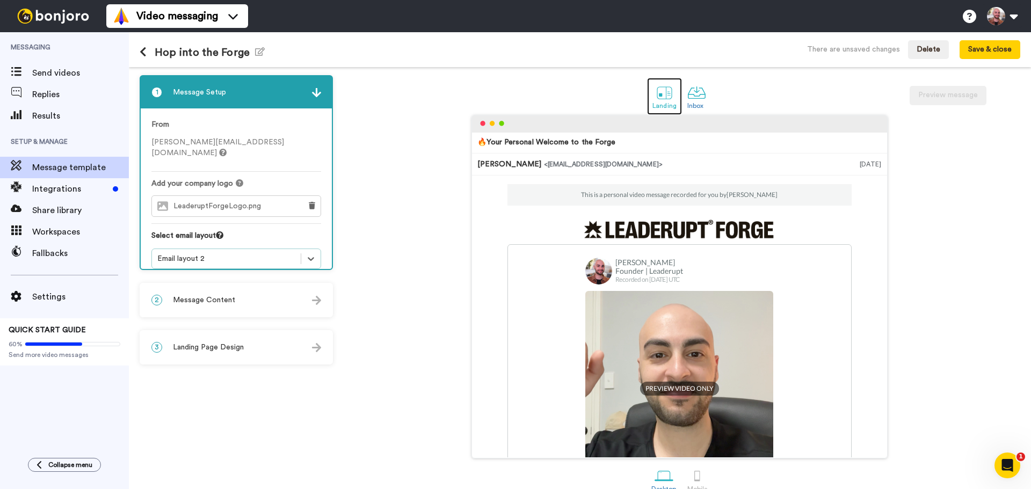
click at [665, 96] on div at bounding box center [664, 92] width 19 height 19
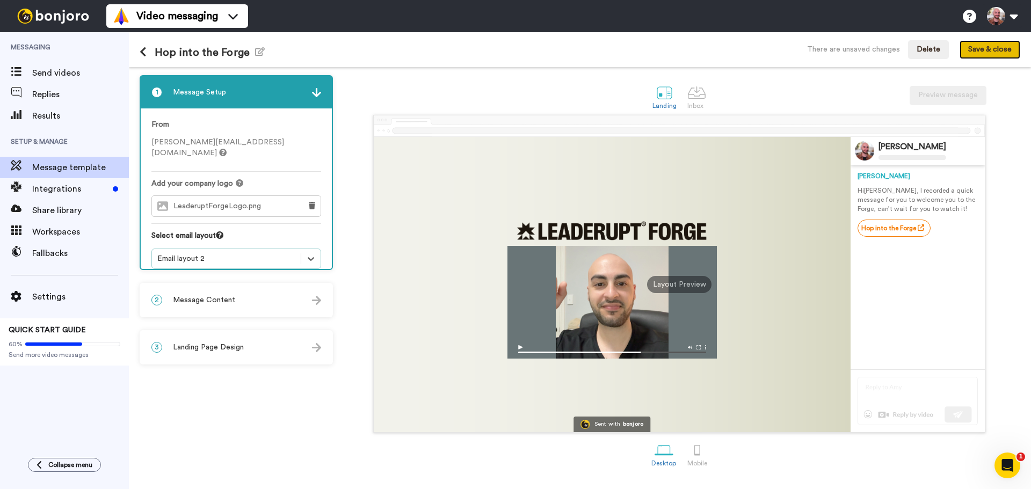
click at [986, 48] on button "Save & close" at bounding box center [990, 49] width 61 height 19
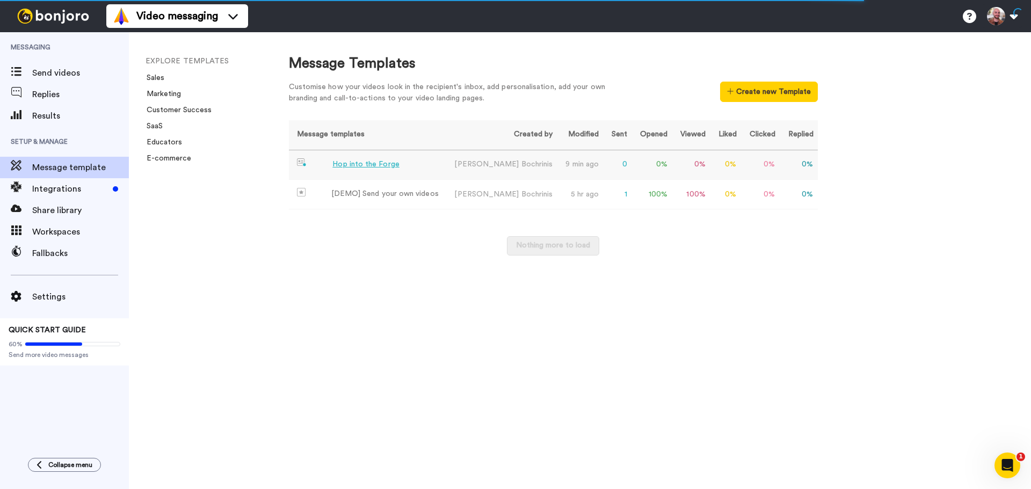
click at [344, 162] on div "Hop into the Forge" at bounding box center [366, 164] width 67 height 11
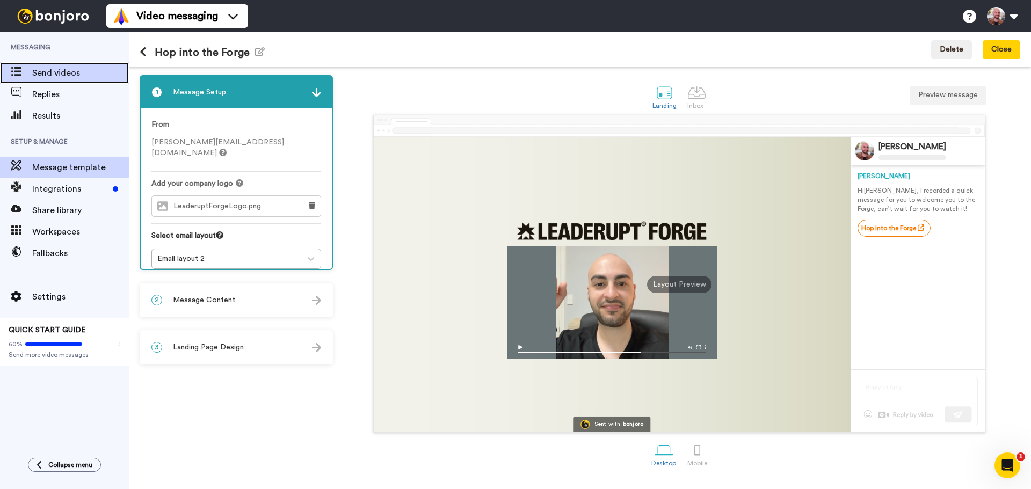
click at [54, 76] on span "Send videos" at bounding box center [80, 73] width 97 height 13
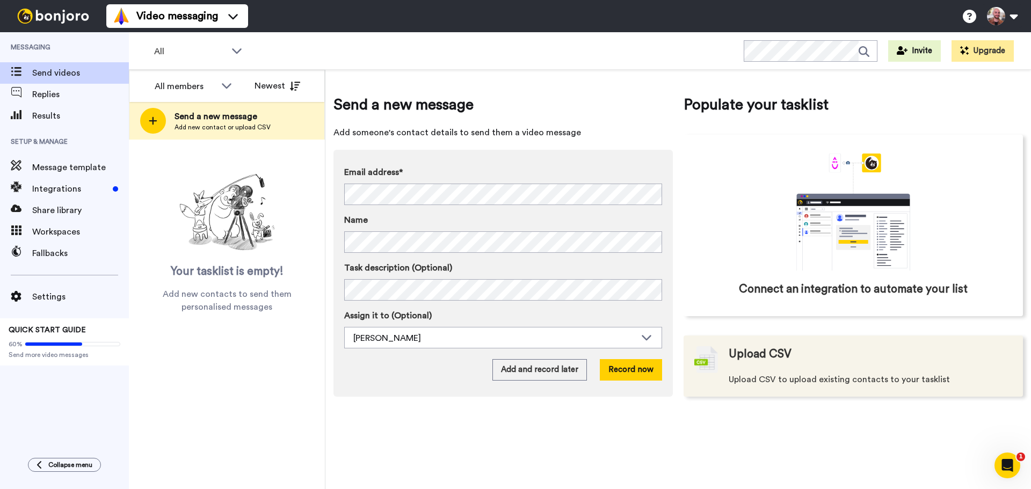
click at [773, 357] on span "Upload CSV" at bounding box center [760, 355] width 63 height 16
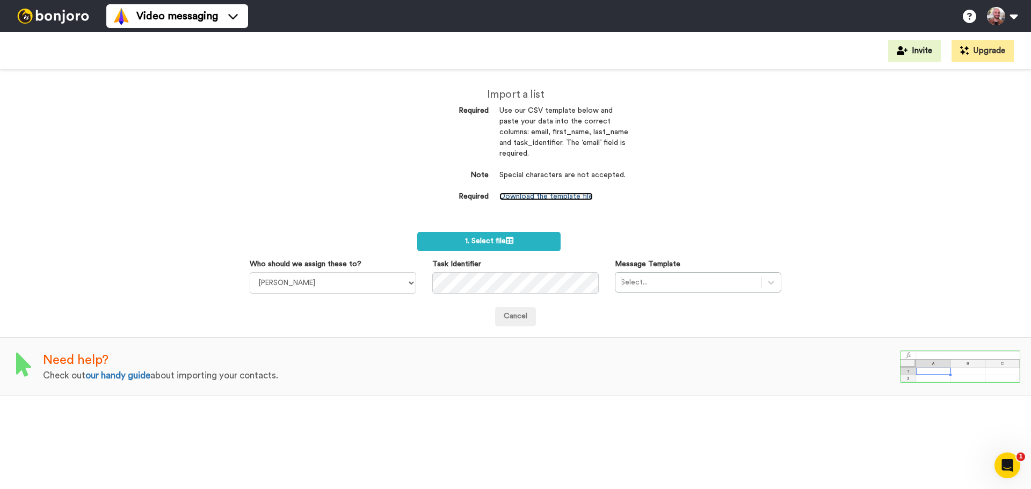
click at [565, 193] on link "Download the template file" at bounding box center [546, 197] width 93 height 8
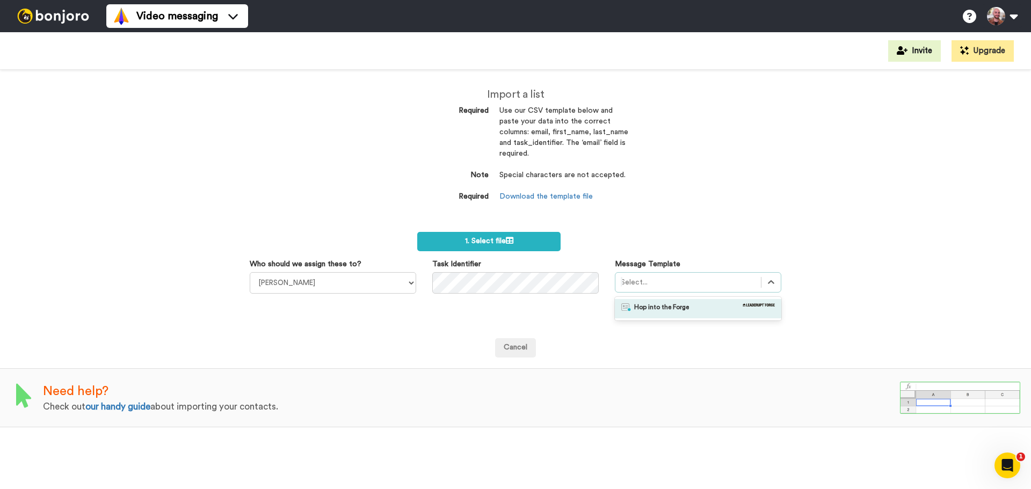
click at [710, 292] on div "Select..." at bounding box center [698, 282] width 167 height 20
click at [704, 312] on div "Hop into the Forge" at bounding box center [699, 309] width 154 height 11
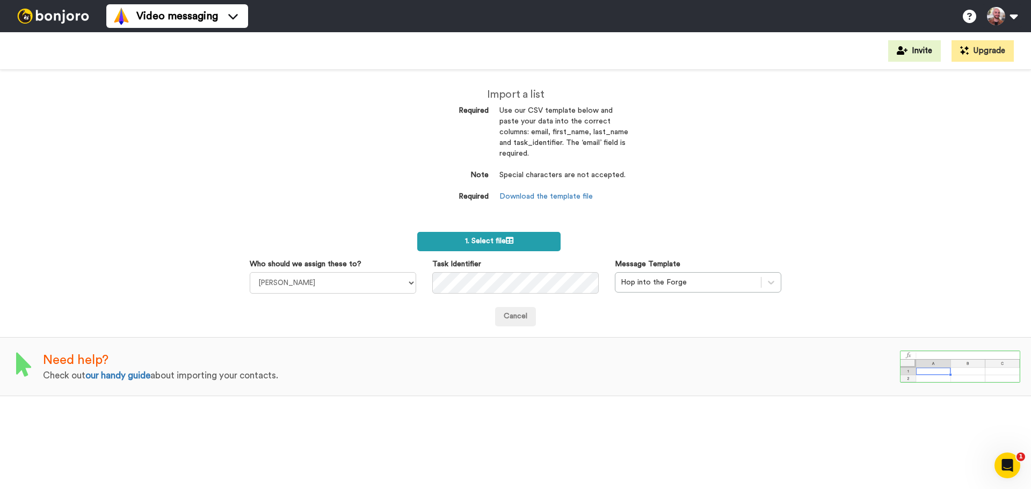
click at [474, 244] on span "1. Select file" at bounding box center [489, 241] width 48 height 8
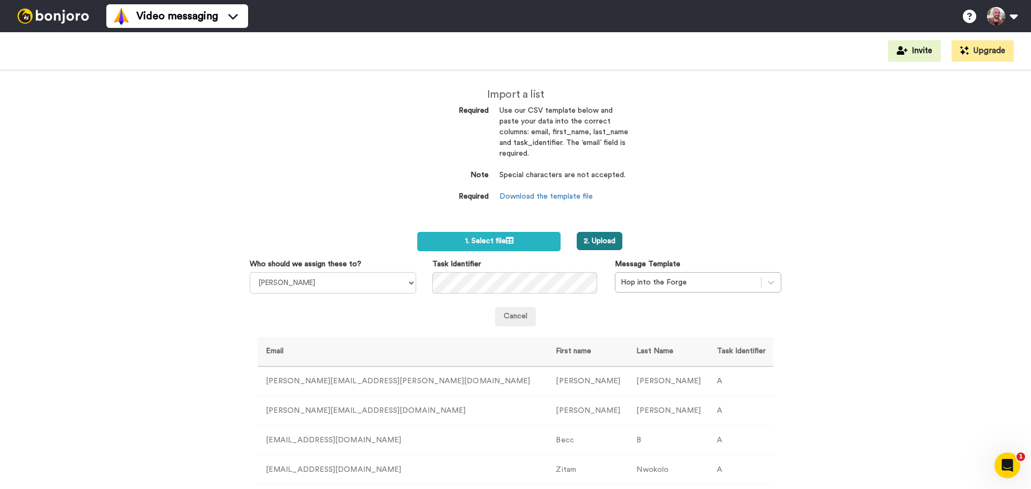
click at [599, 237] on button "2. Upload" at bounding box center [600, 241] width 46 height 18
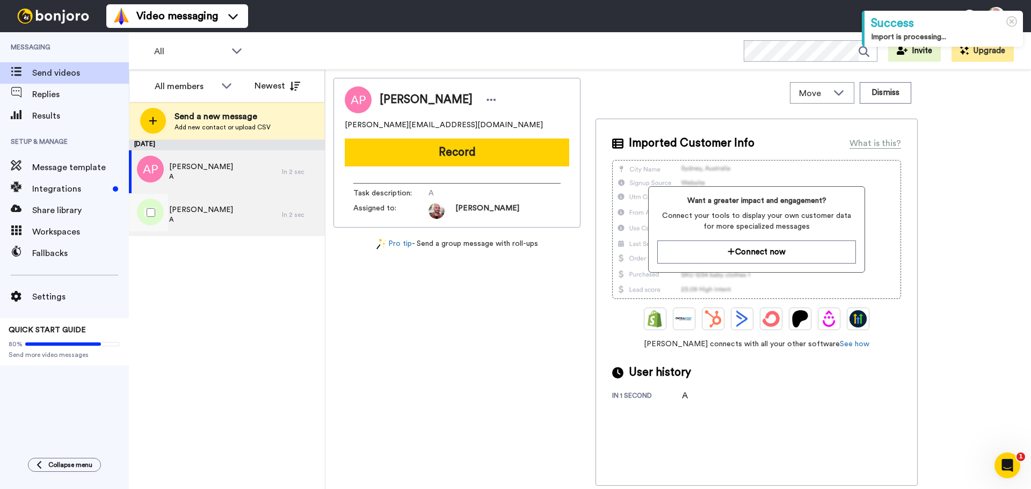
click at [213, 203] on div "[PERSON_NAME] A" at bounding box center [205, 214] width 153 height 43
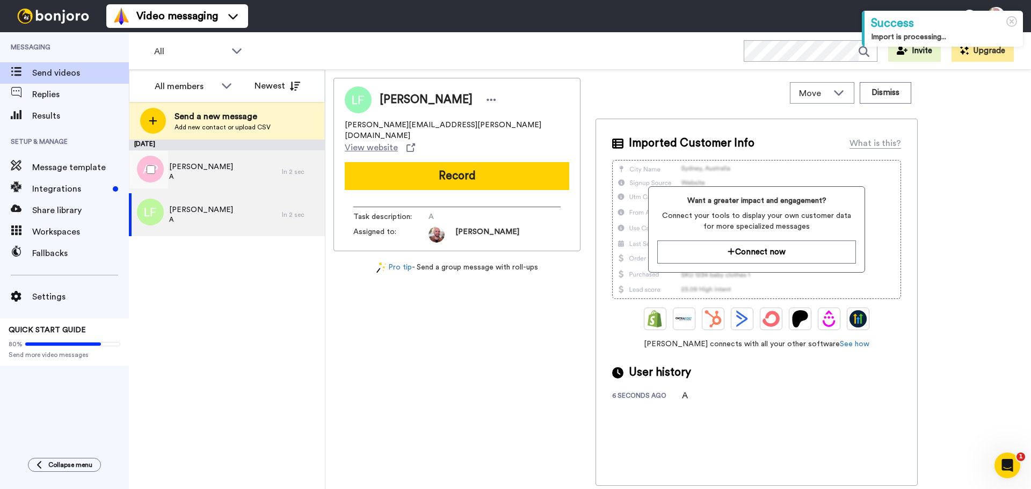
click at [211, 173] on span "A" at bounding box center [201, 176] width 64 height 9
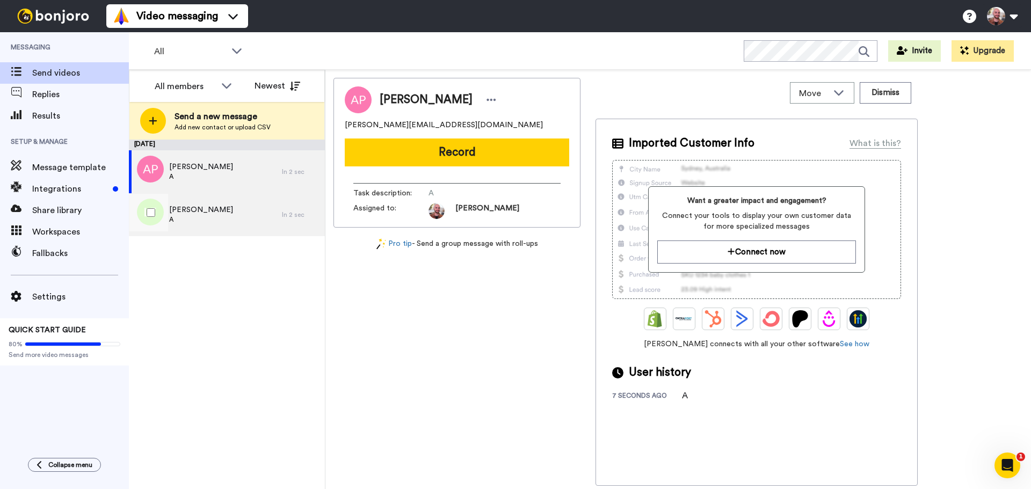
click at [206, 210] on span "[PERSON_NAME]" at bounding box center [201, 210] width 64 height 11
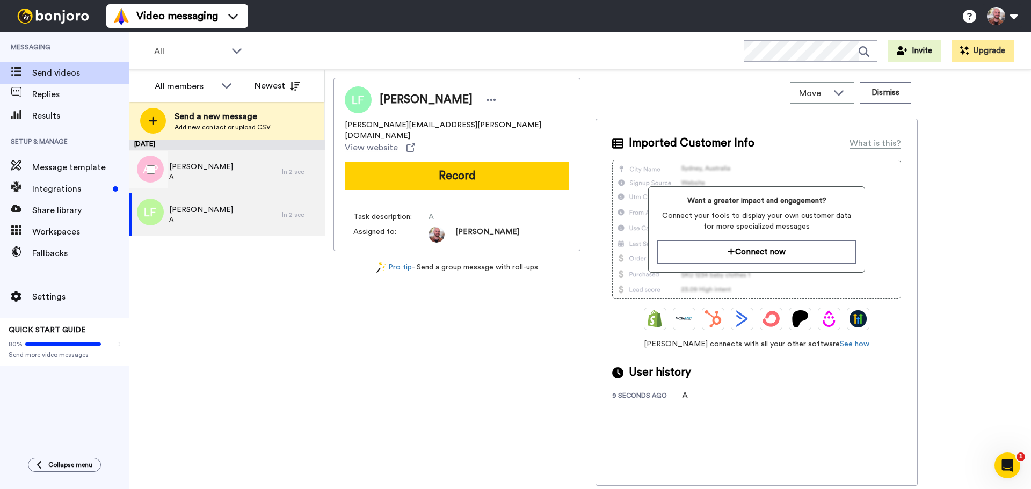
click at [208, 175] on span "A" at bounding box center [201, 176] width 64 height 9
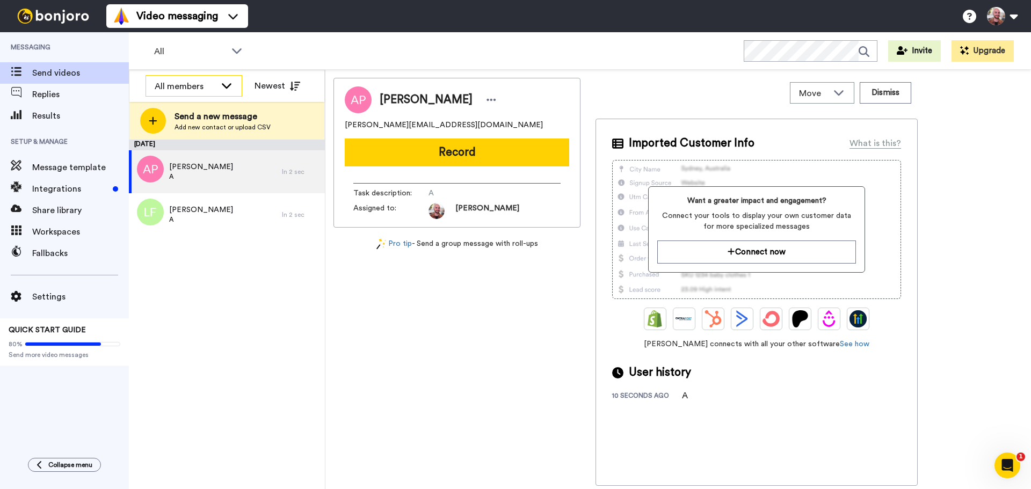
click at [204, 90] on div "All members" at bounding box center [185, 86] width 61 height 13
click at [204, 89] on div "All members" at bounding box center [185, 86] width 61 height 13
click at [190, 124] on span "[PERSON_NAME]" at bounding box center [184, 126] width 77 height 11
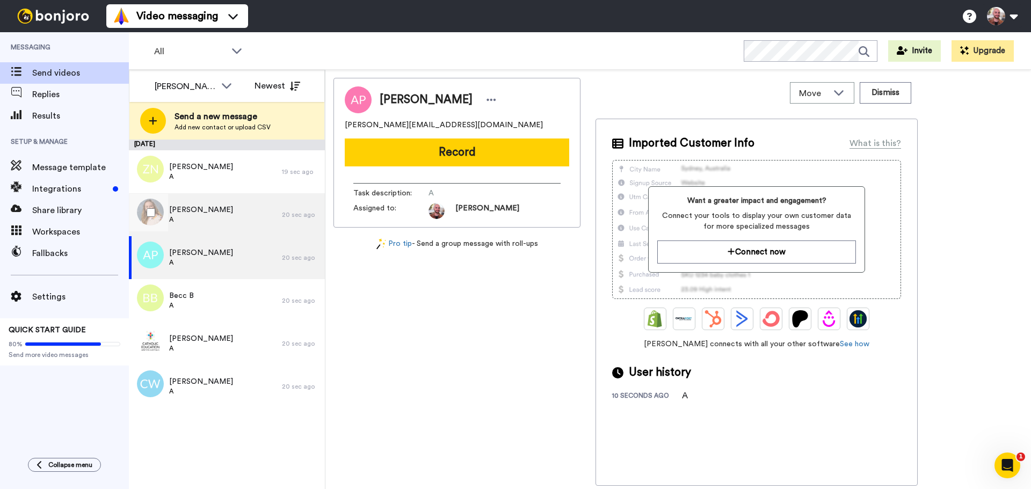
click at [225, 218] on div "[PERSON_NAME] A" at bounding box center [205, 214] width 153 height 43
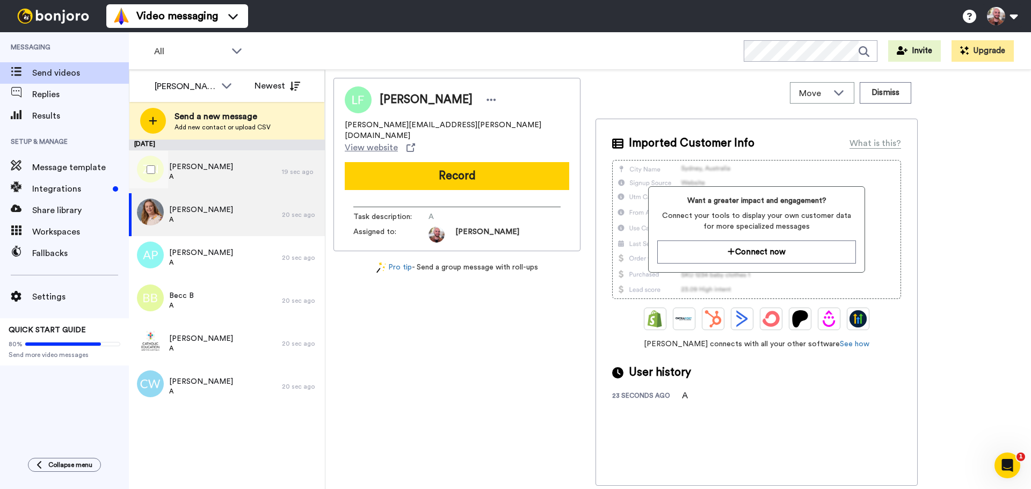
click at [228, 182] on div "[PERSON_NAME] A" at bounding box center [205, 171] width 153 height 43
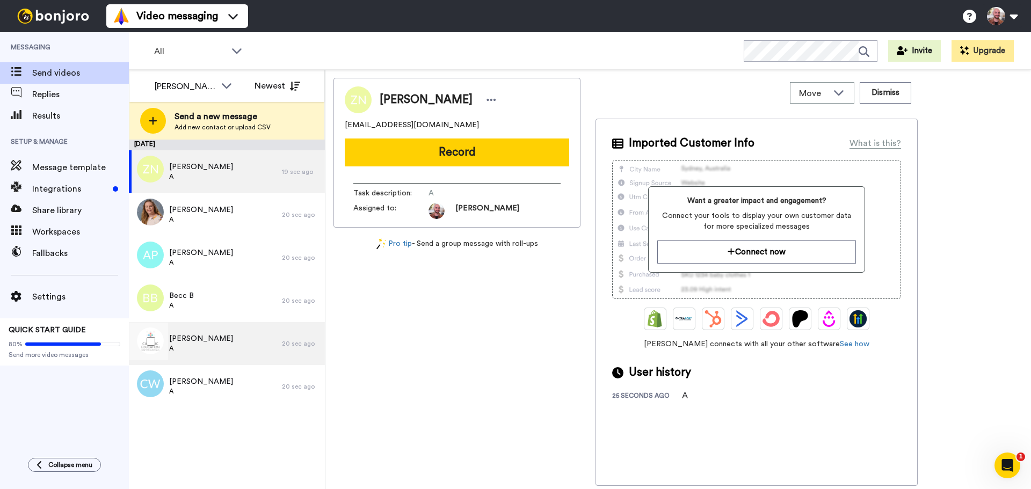
click at [195, 340] on span "[PERSON_NAME]" at bounding box center [201, 339] width 64 height 11
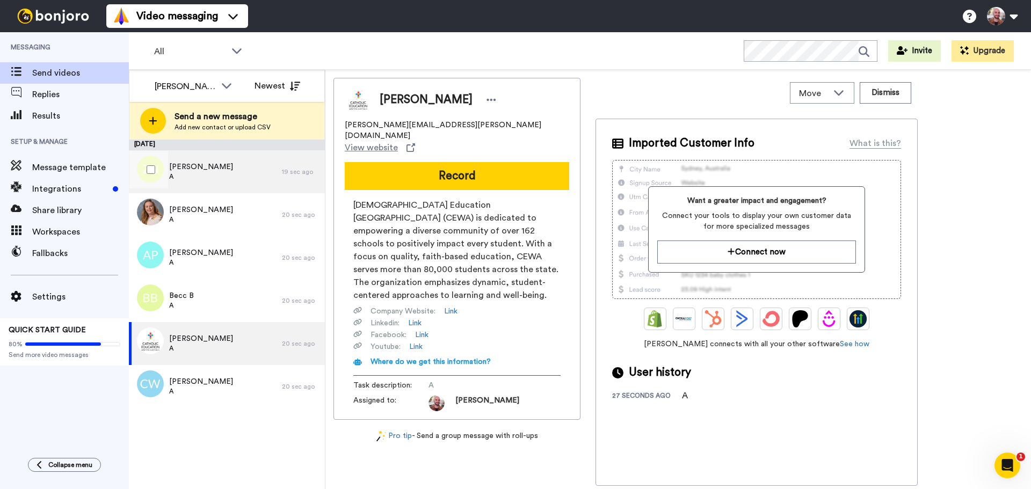
click at [201, 167] on span "[PERSON_NAME]" at bounding box center [201, 167] width 64 height 11
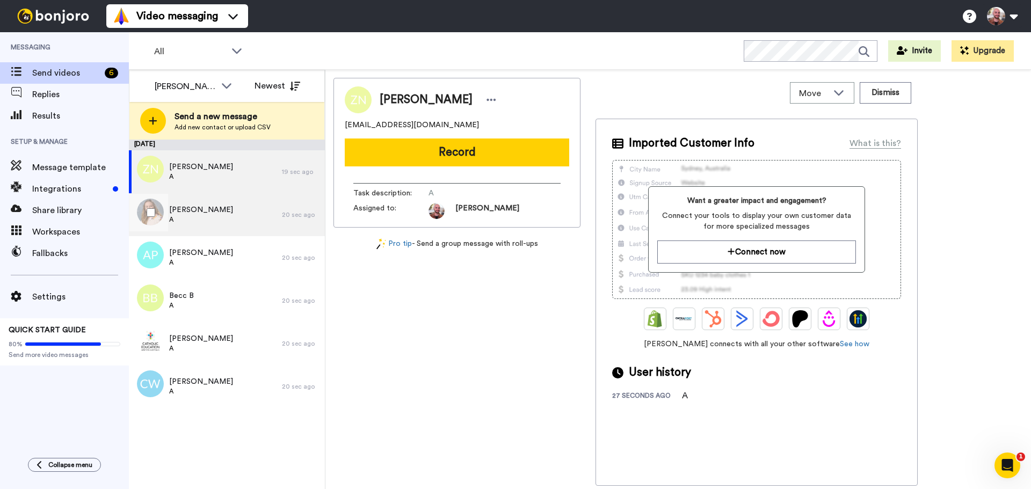
click at [202, 217] on span "A" at bounding box center [201, 219] width 64 height 9
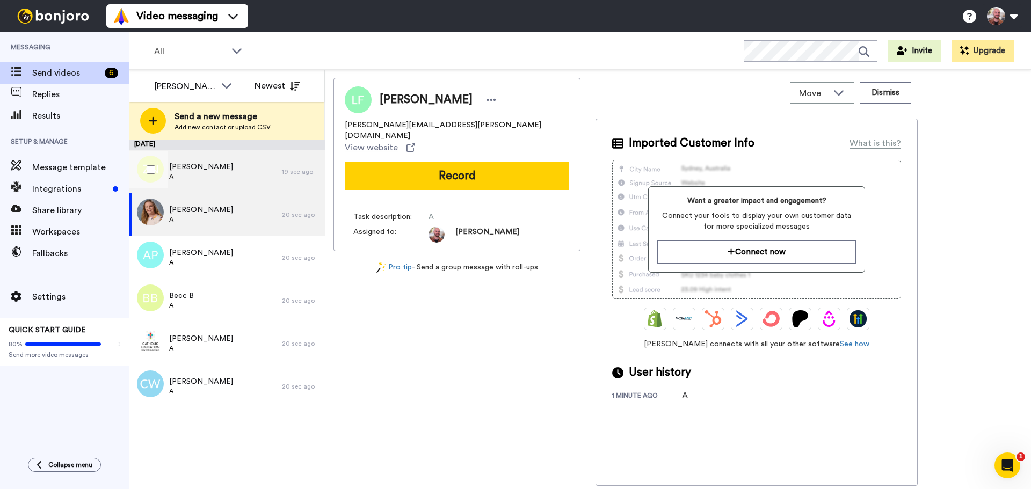
click at [199, 178] on span "A" at bounding box center [201, 176] width 64 height 9
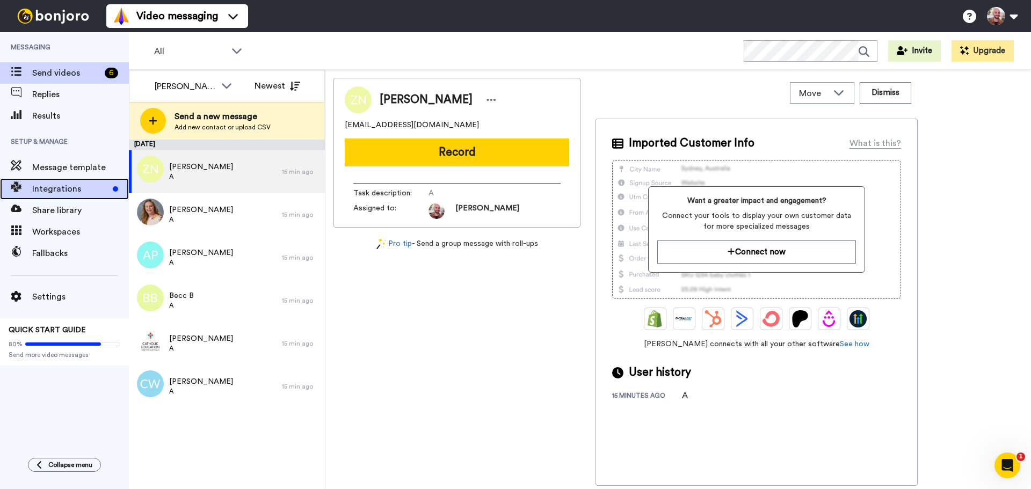
click at [63, 192] on span "Integrations" at bounding box center [70, 189] width 76 height 13
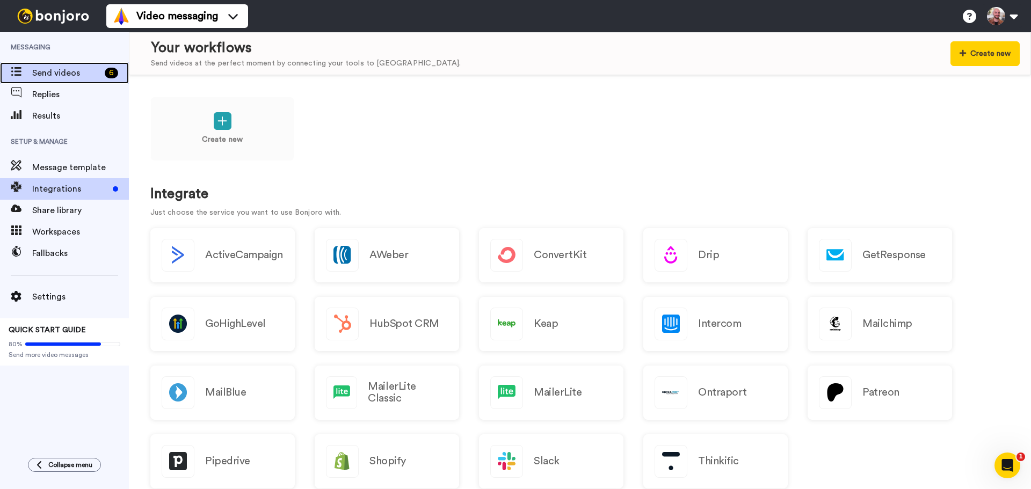
click at [63, 69] on span "Send videos" at bounding box center [66, 73] width 68 height 13
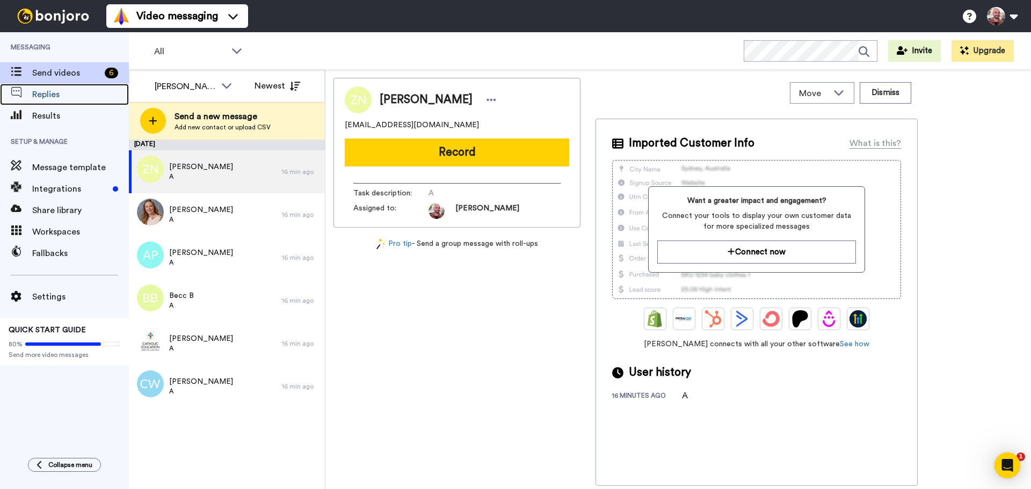
click at [54, 103] on div "Replies" at bounding box center [64, 94] width 129 height 21
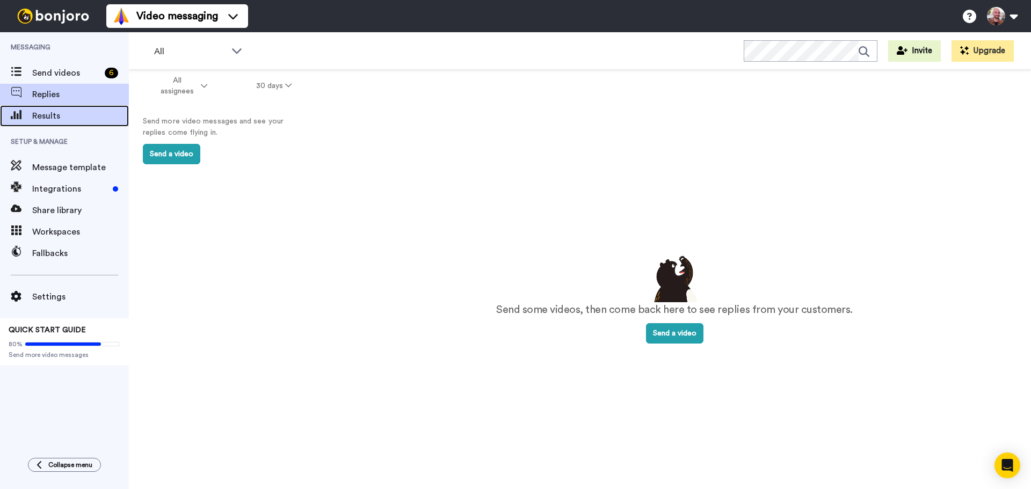
click at [57, 122] on span "Results" at bounding box center [80, 116] width 97 height 13
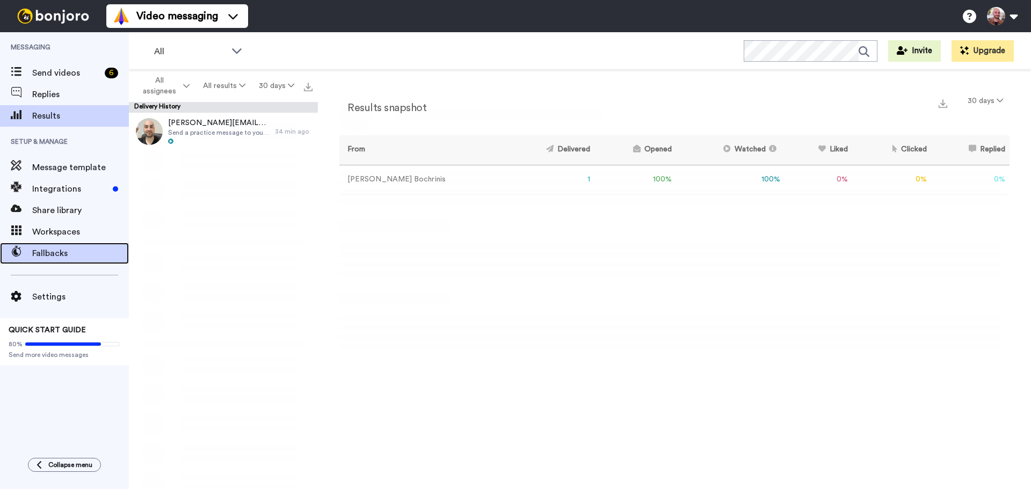
click at [44, 244] on div "Fallbacks" at bounding box center [64, 253] width 129 height 21
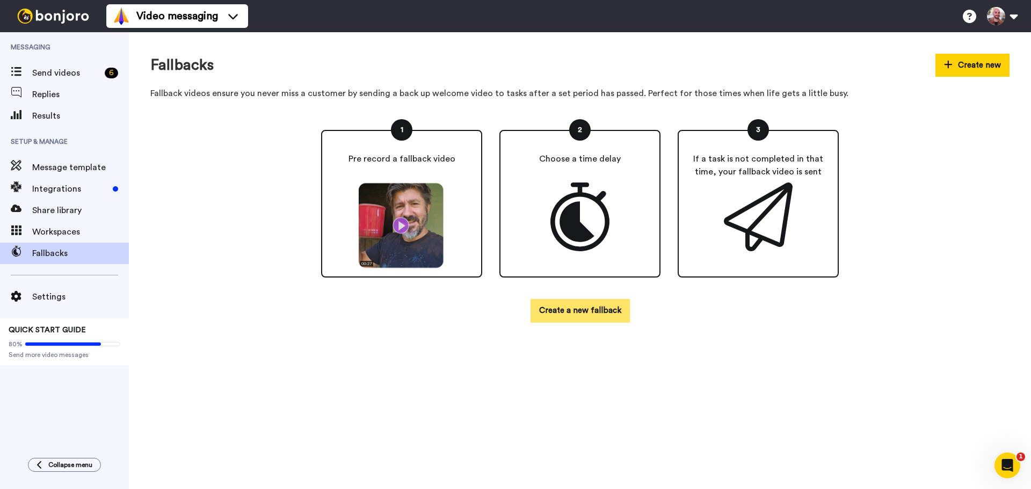
click at [565, 307] on button "Create a new fallback" at bounding box center [580, 310] width 99 height 23
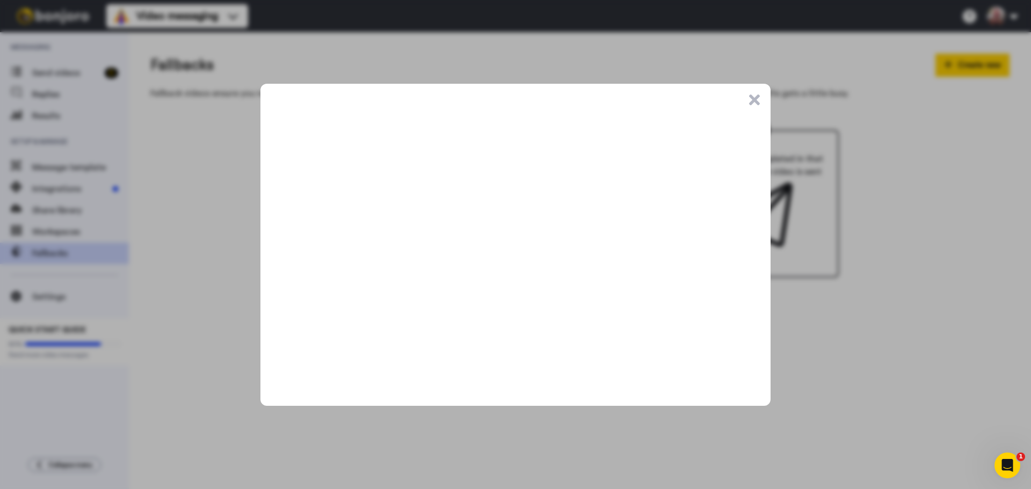
click at [756, 95] on button ".cls-1{stroke-width:0px;}" at bounding box center [754, 100] width 11 height 11
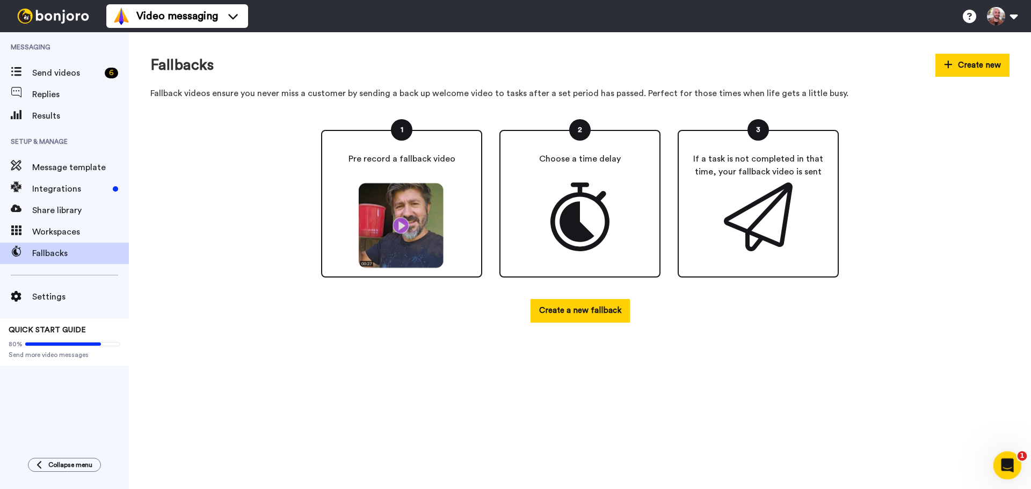
click at [997, 459] on div "Open Intercom Messenger" at bounding box center [1005, 463] width 35 height 35
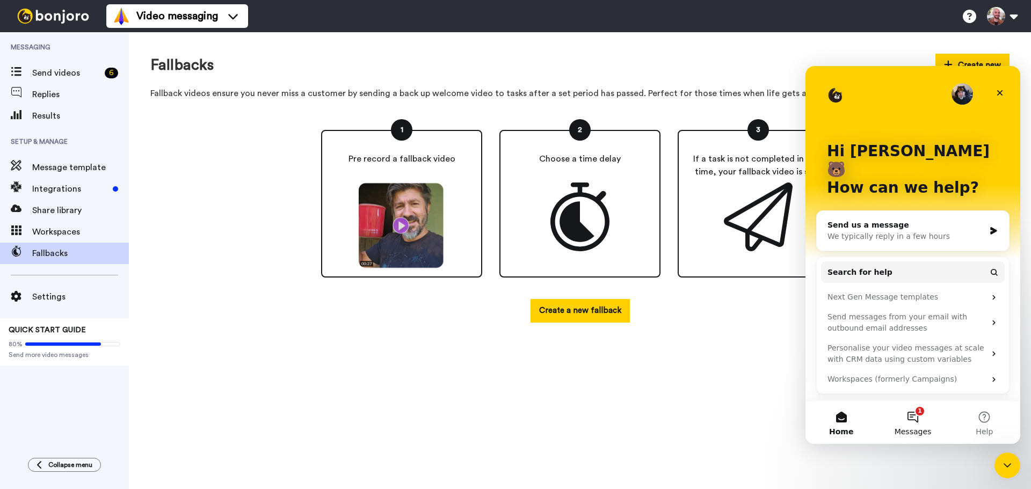
click at [893, 411] on button "1 Messages" at bounding box center [912, 422] width 71 height 43
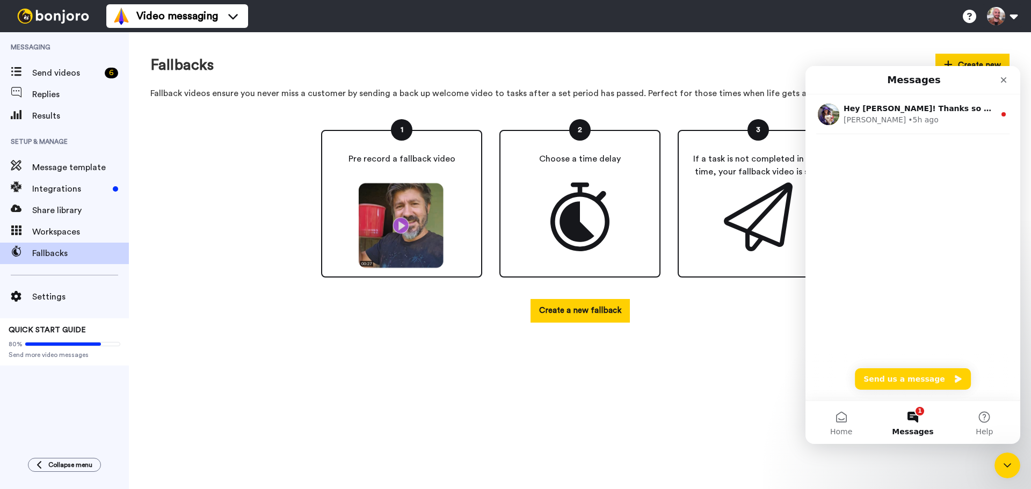
click at [909, 415] on button "1 Messages" at bounding box center [912, 422] width 71 height 43
click at [918, 118] on div "Amy • 5h ago" at bounding box center [919, 119] width 151 height 11
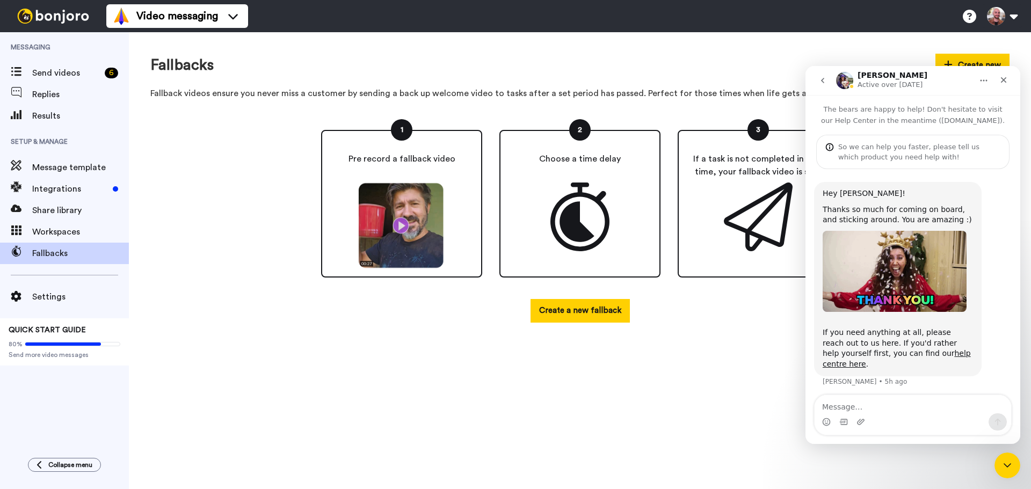
click at [684, 380] on div "Fallbacks Create new Fallback videos ensure you never miss a customer by sendin…" at bounding box center [580, 260] width 903 height 457
